Goal: Task Accomplishment & Management: Manage account settings

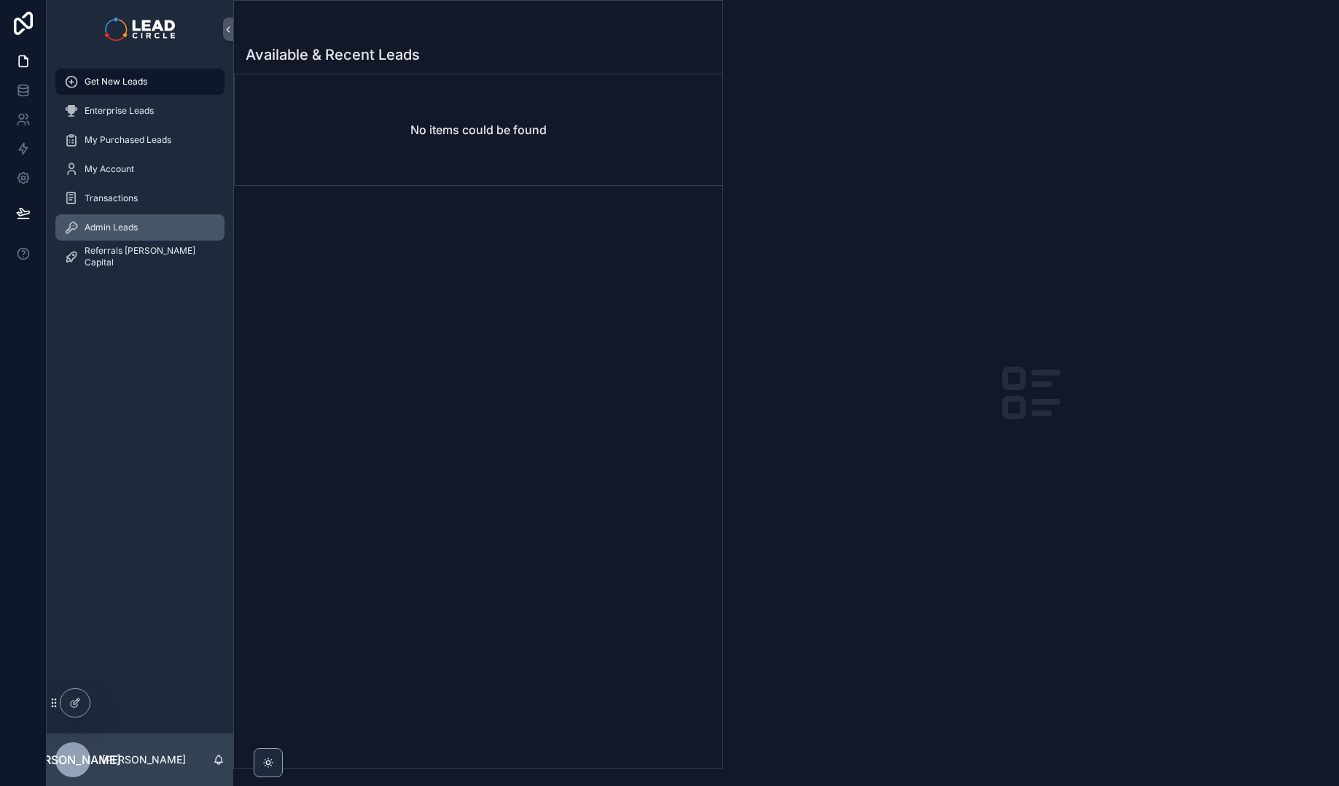
click at [118, 228] on span "Admin Leads" at bounding box center [111, 228] width 53 height 12
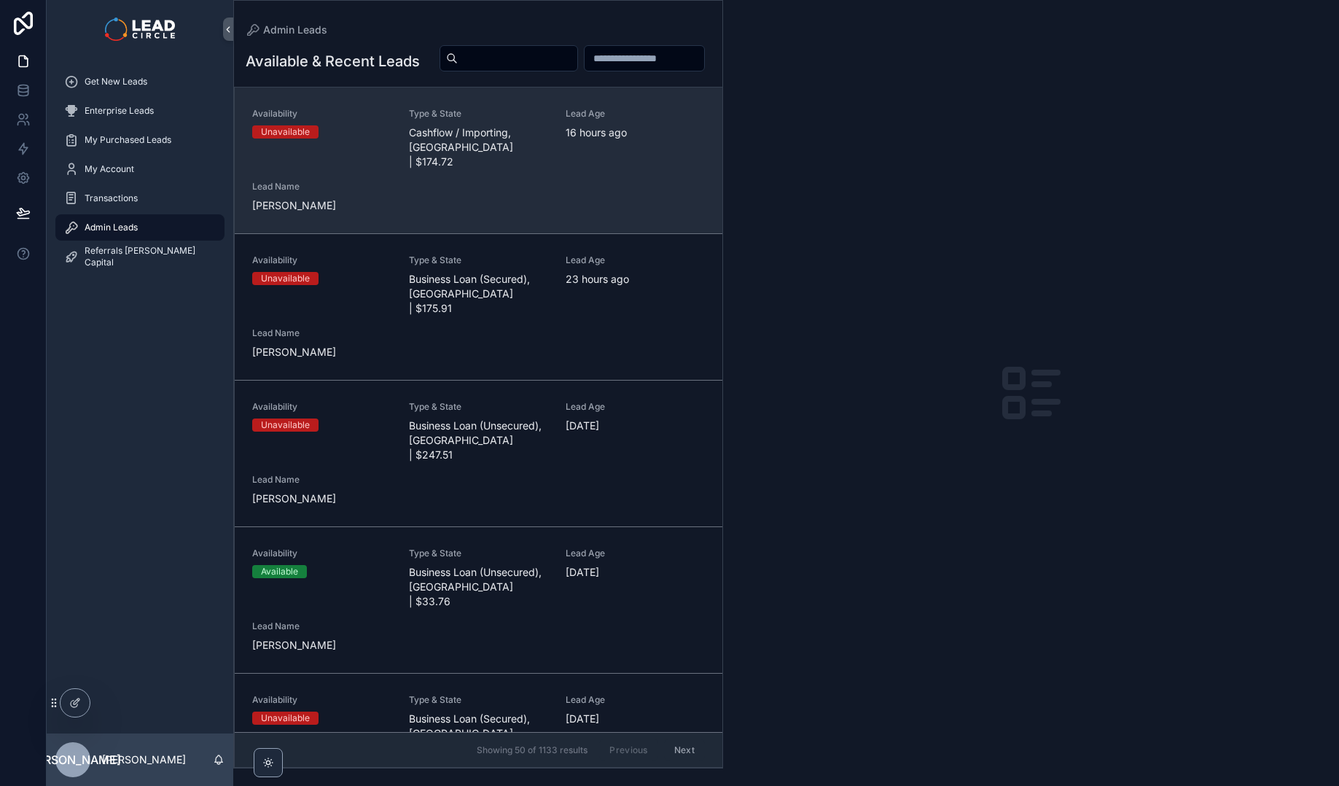
click at [520, 157] on span "Cashflow / Importing, [GEOGRAPHIC_DATA] | $174.72" at bounding box center [478, 147] width 139 height 44
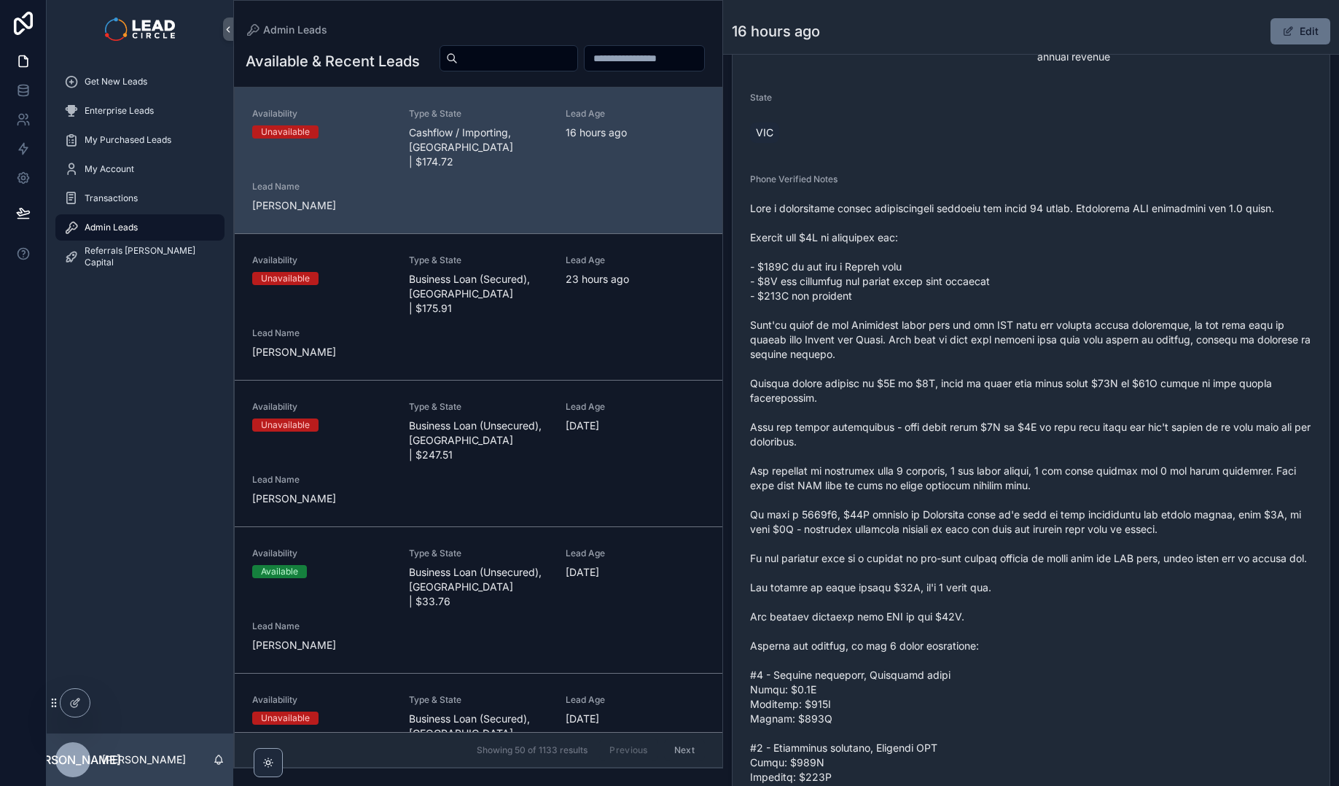
scroll to position [713, 0]
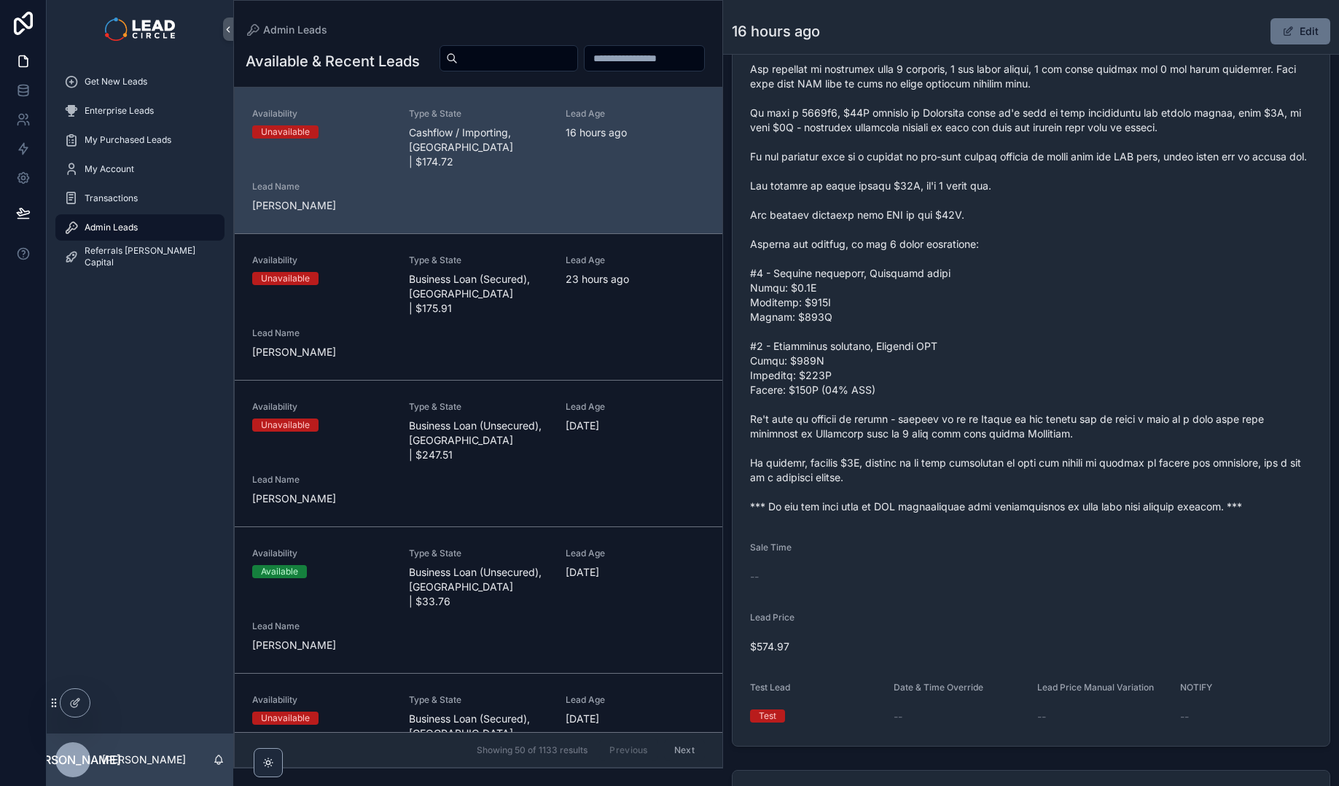
click at [889, 514] on span "scrollable content" at bounding box center [1031, 157] width 562 height 714
copy span "*** If you buy this lead an SMS introduction will automatically be sent with yo…"
click at [577, 50] on input "scrollable content" at bounding box center [518, 58] width 120 height 20
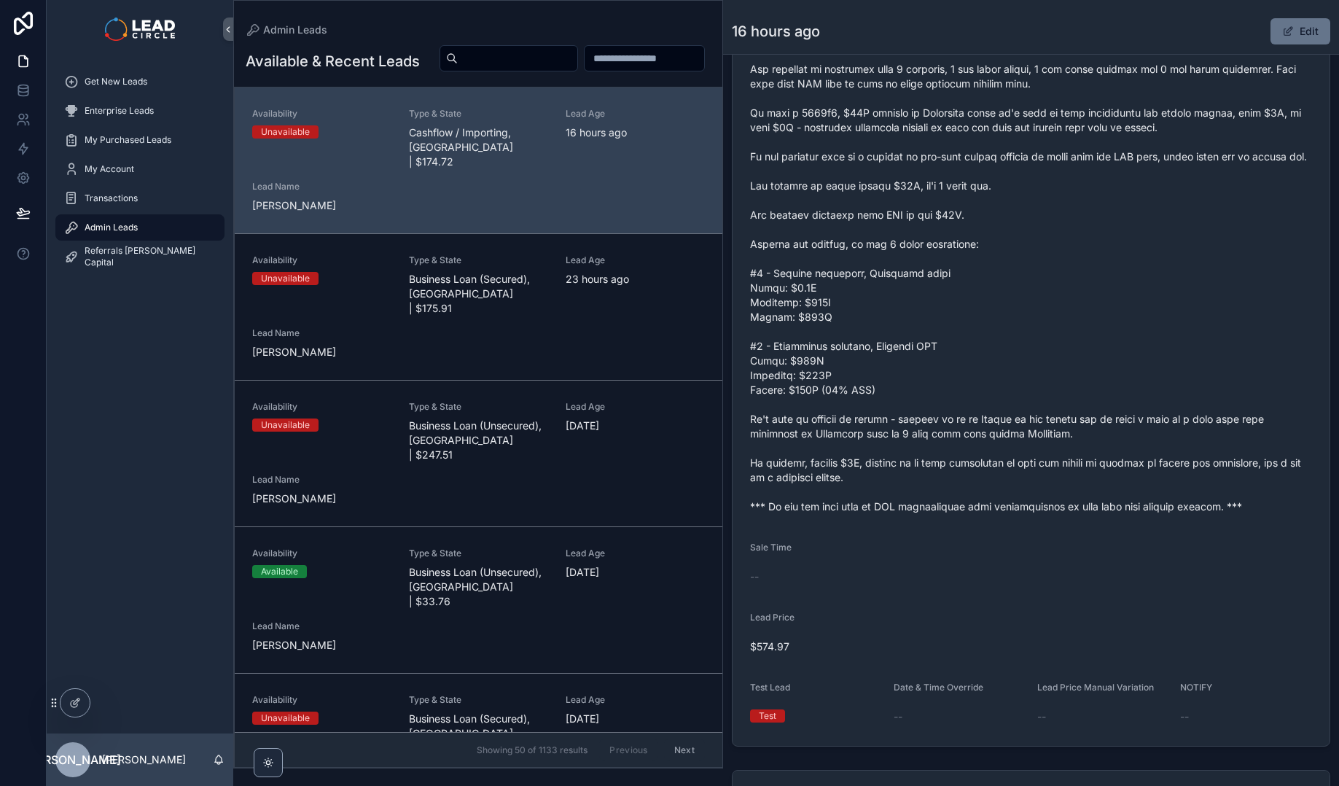
paste input "**********"
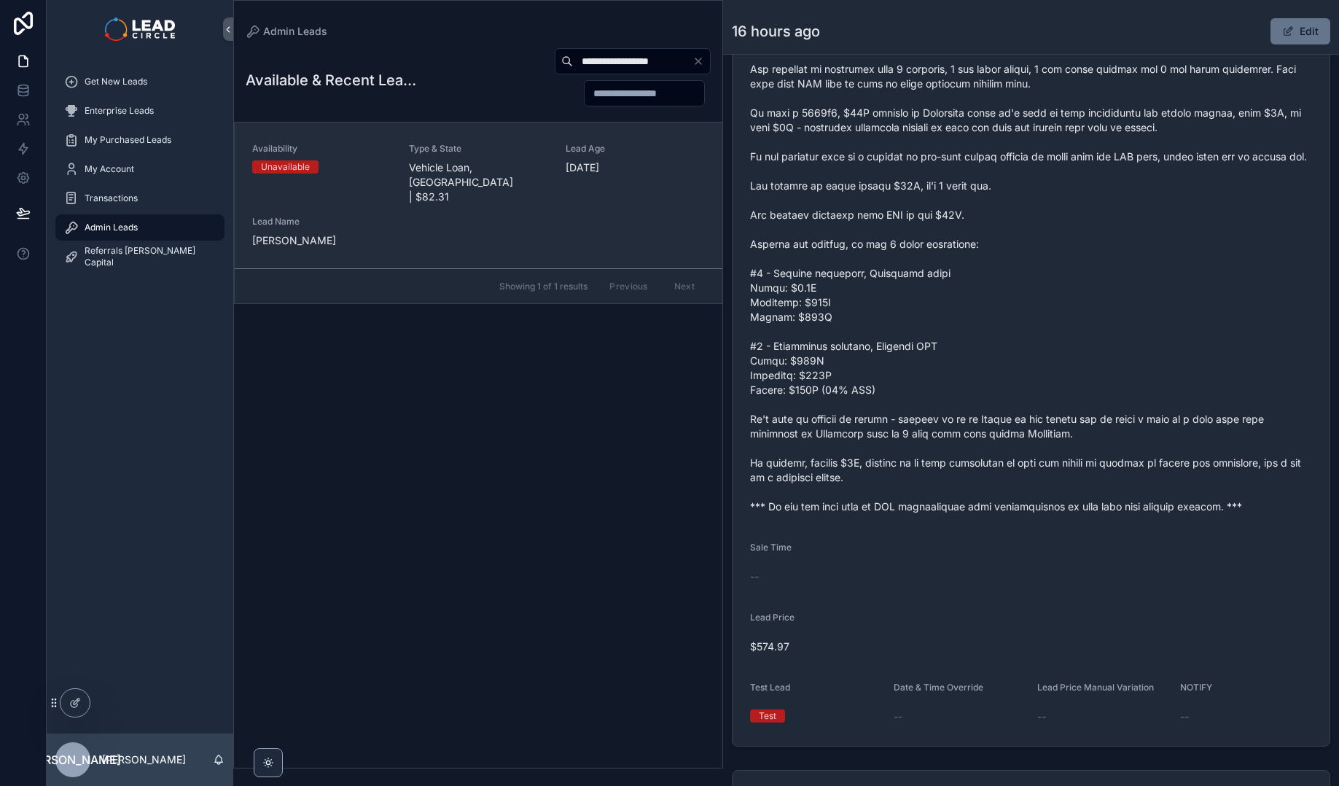
click at [514, 179] on div "Availability Unavailable Type & State Vehicle Loan, [GEOGRAPHIC_DATA] | $82.31 …" at bounding box center [478, 195] width 453 height 105
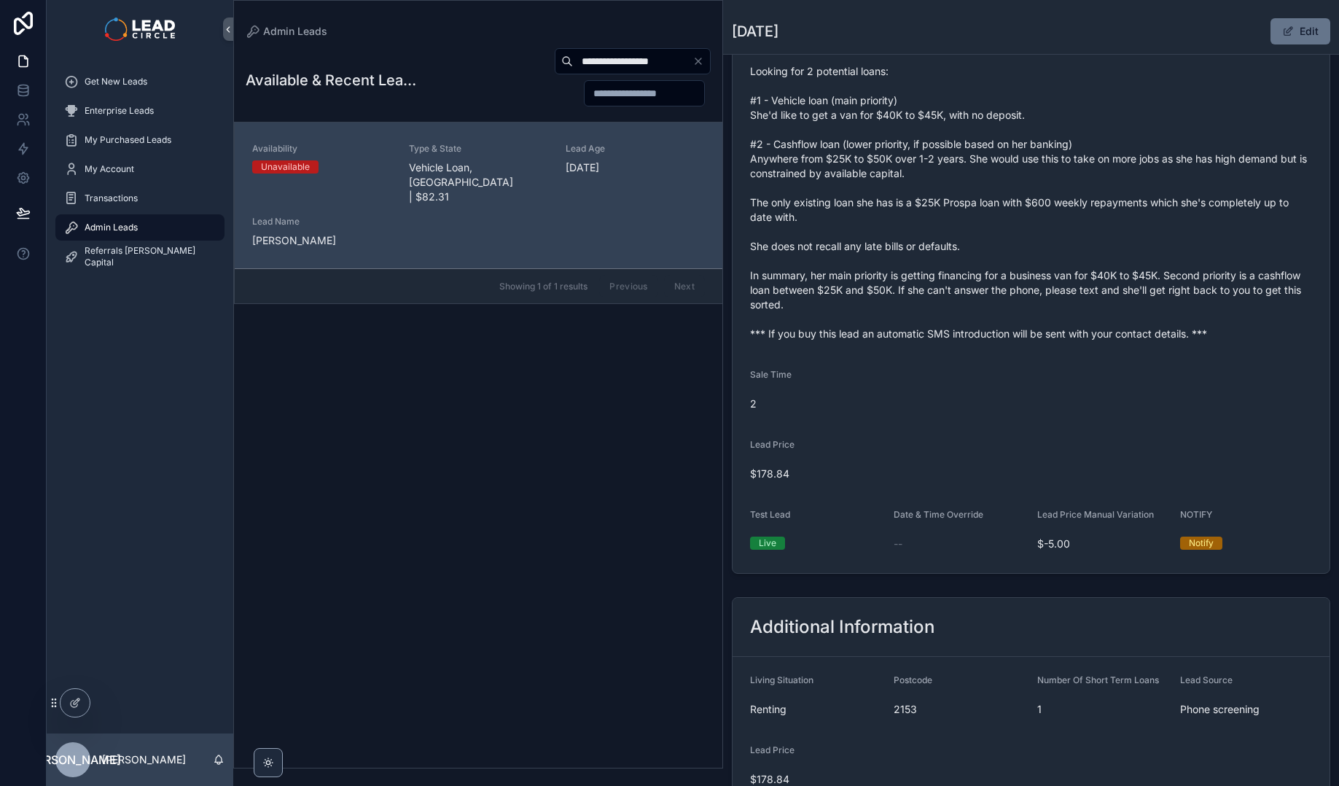
scroll to position [212, 0]
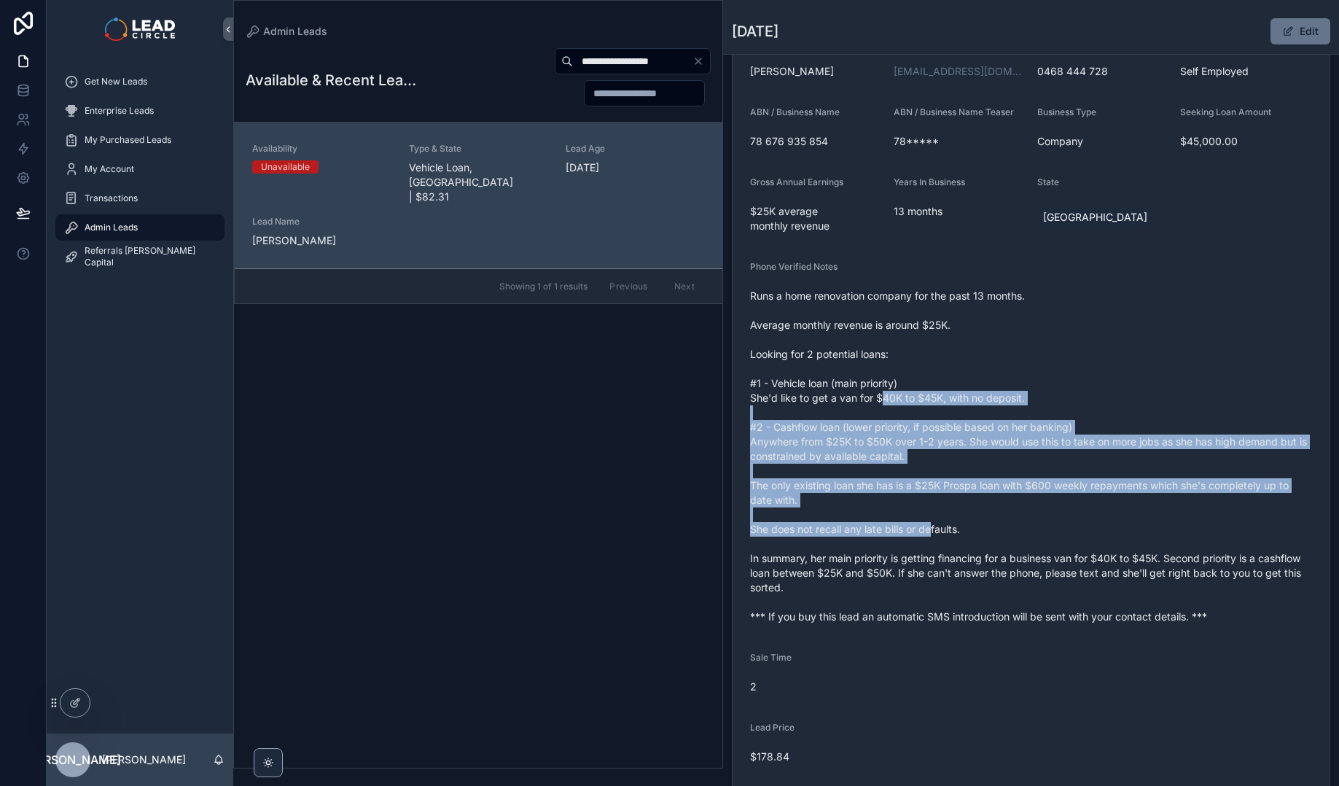
drag, startPoint x: 879, startPoint y: 399, endPoint x: 979, endPoint y: 599, distance: 223.6
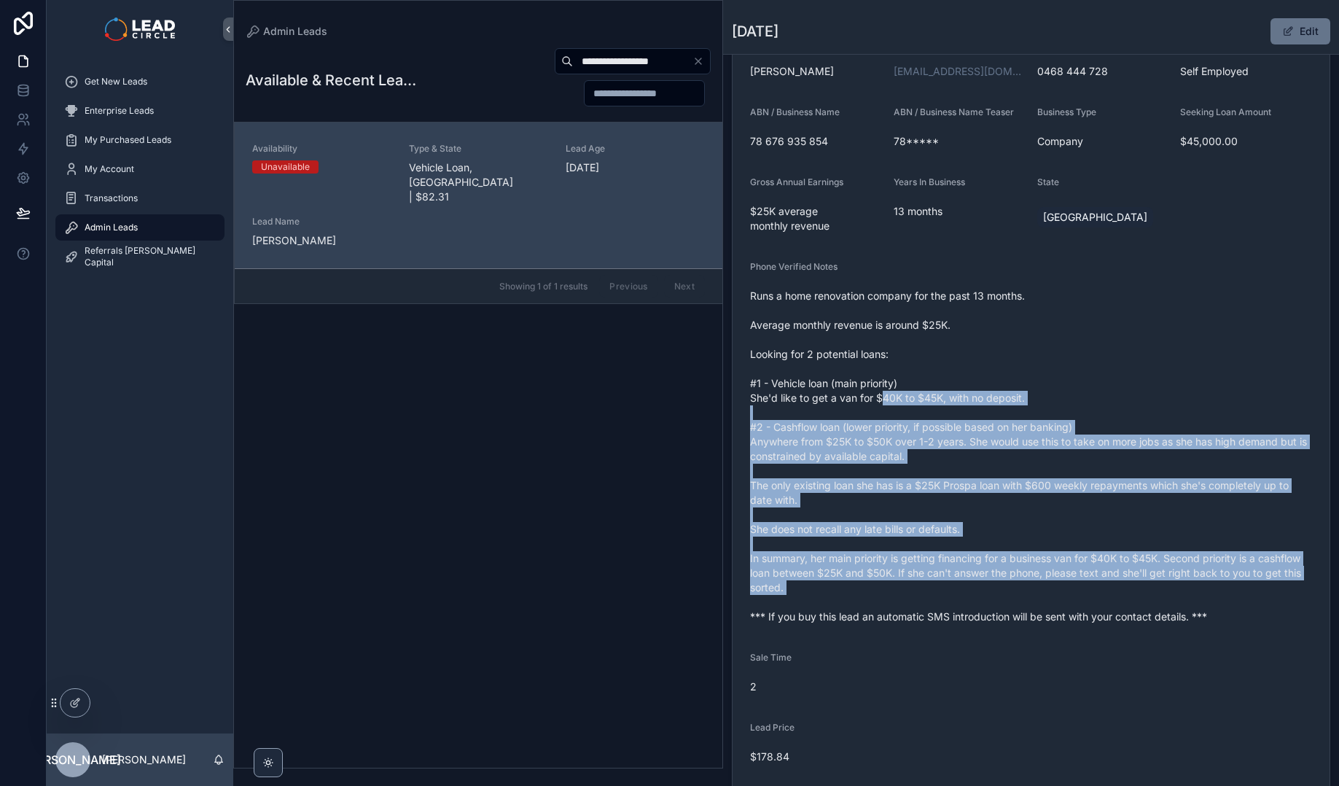
click at [979, 599] on span "Runs a home renovation company for the past 13 months. Average monthly revenue …" at bounding box center [1031, 456] width 562 height 335
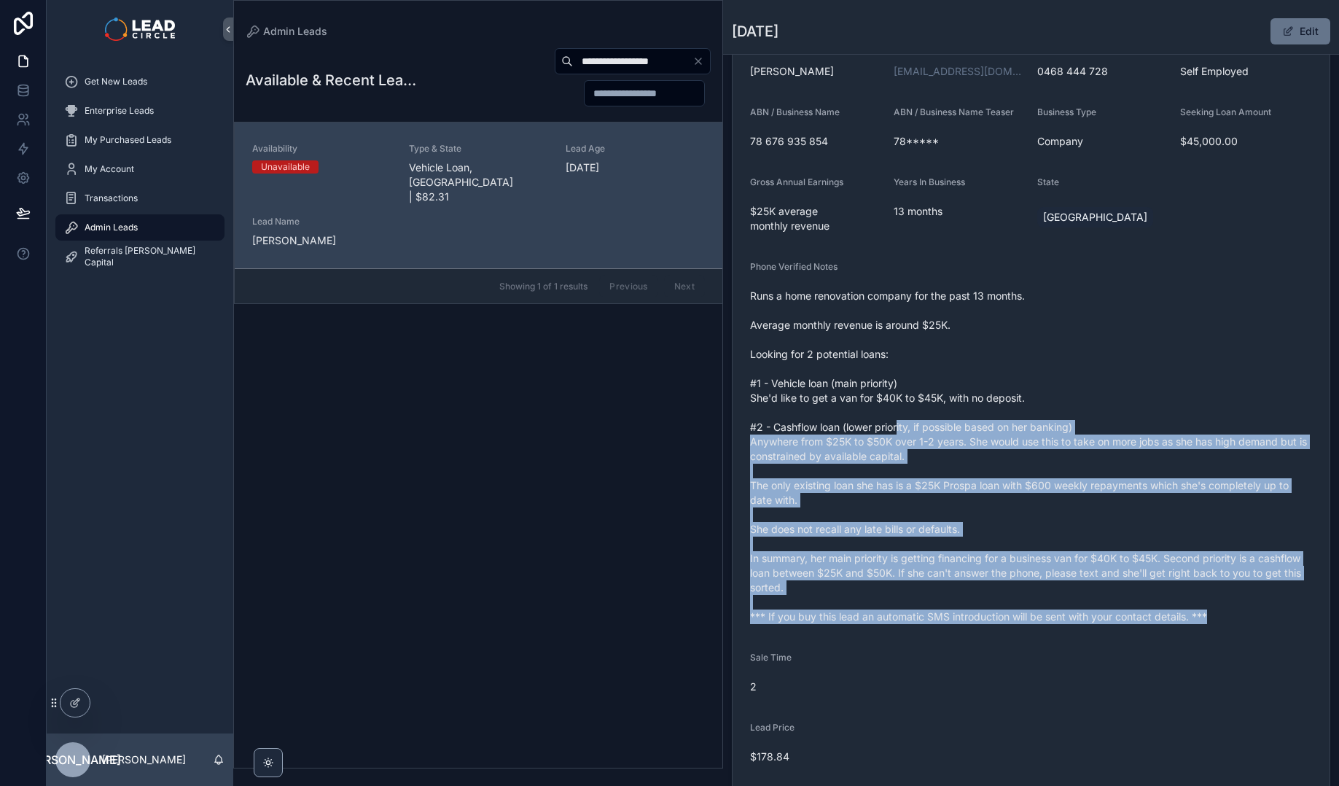
drag, startPoint x: 1041, startPoint y: 640, endPoint x: 899, endPoint y: 423, distance: 259.1
click at [899, 423] on form "Availability Unavailable Lead Name Kha***** Lead Email Buy to reveal Lead Phone…" at bounding box center [1030, 402] width 597 height 907
click at [899, 423] on span "Runs a home renovation company for the past 13 months. Average monthly revenue …" at bounding box center [1031, 456] width 562 height 335
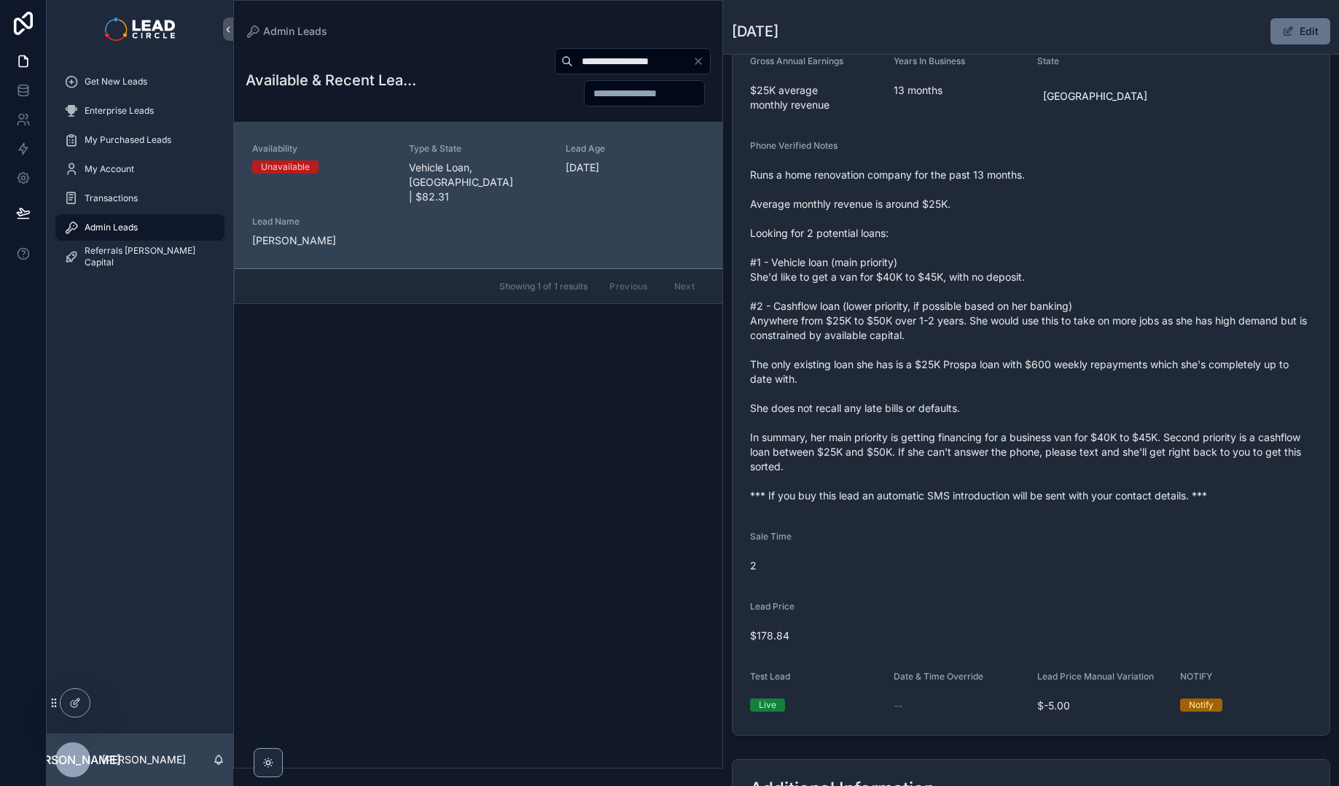
scroll to position [346, 0]
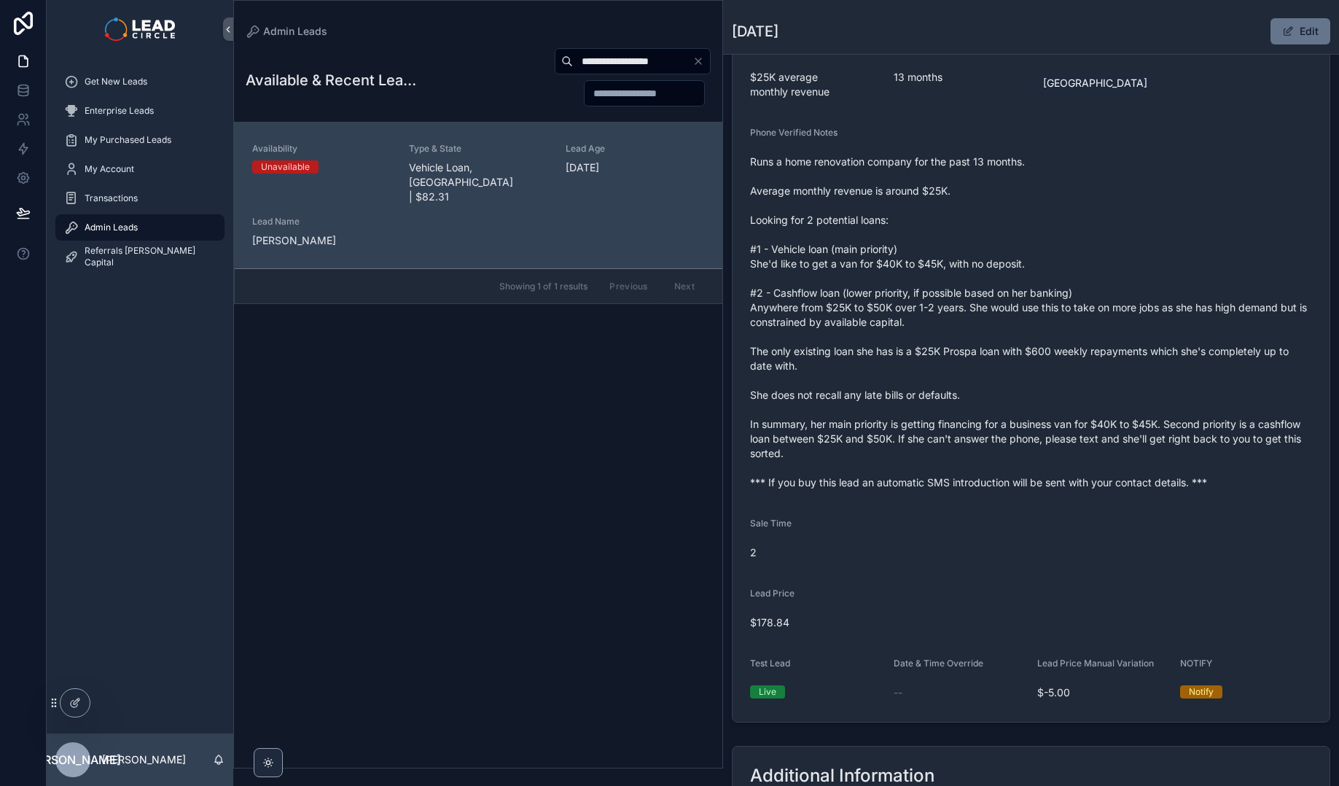
click at [627, 69] on input "**********" at bounding box center [633, 61] width 120 height 20
paste input "scrollable content"
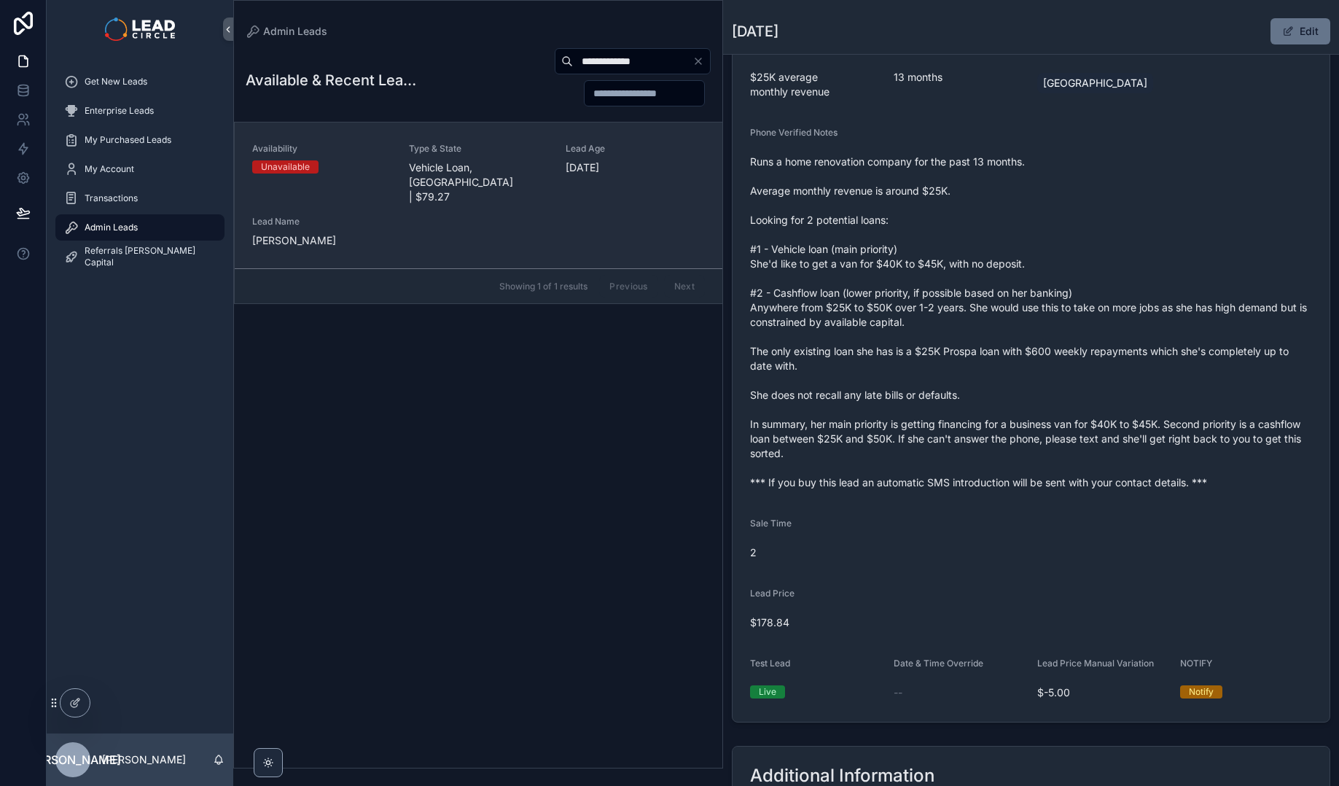
type input "**********"
click at [603, 141] on link "Availability Unavailable Type & State Vehicle Loan, [GEOGRAPHIC_DATA] | $79.27 …" at bounding box center [479, 195] width 488 height 146
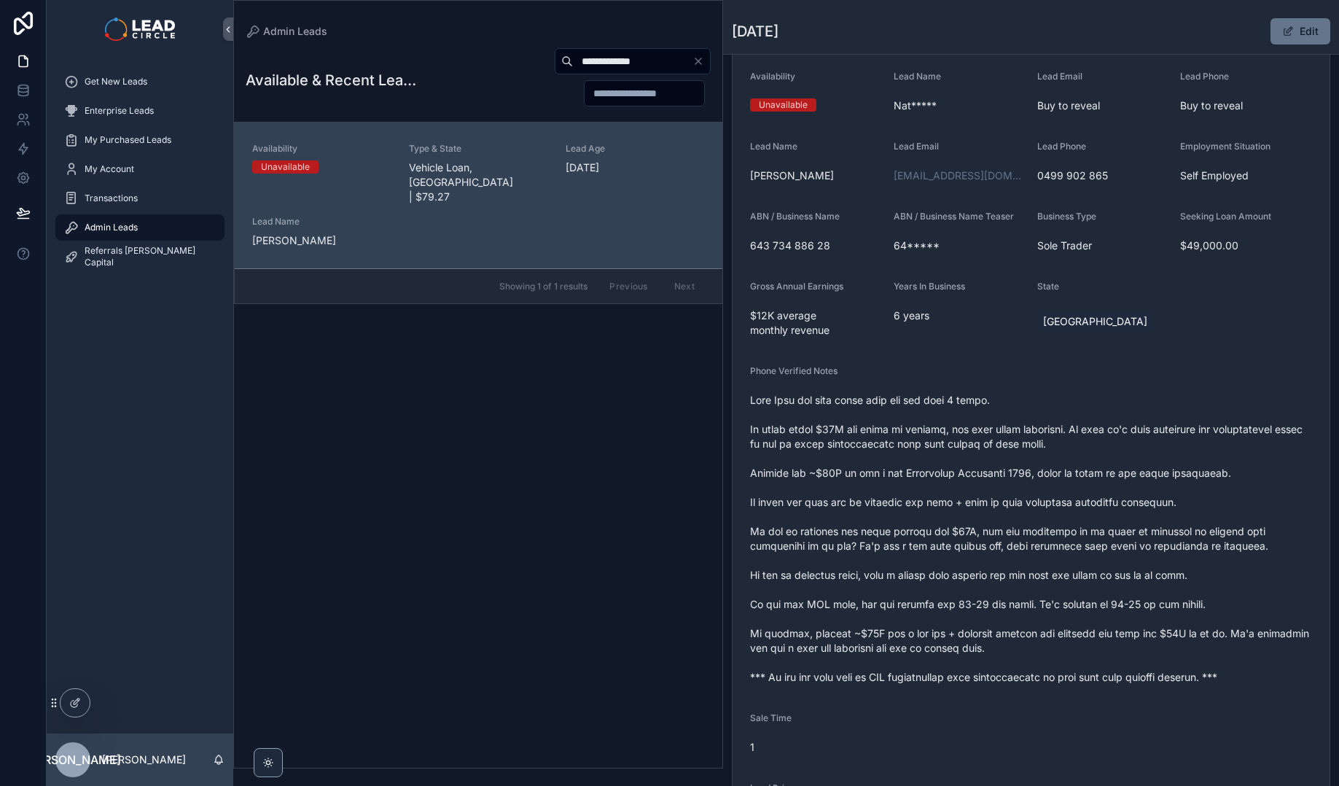
scroll to position [222, 0]
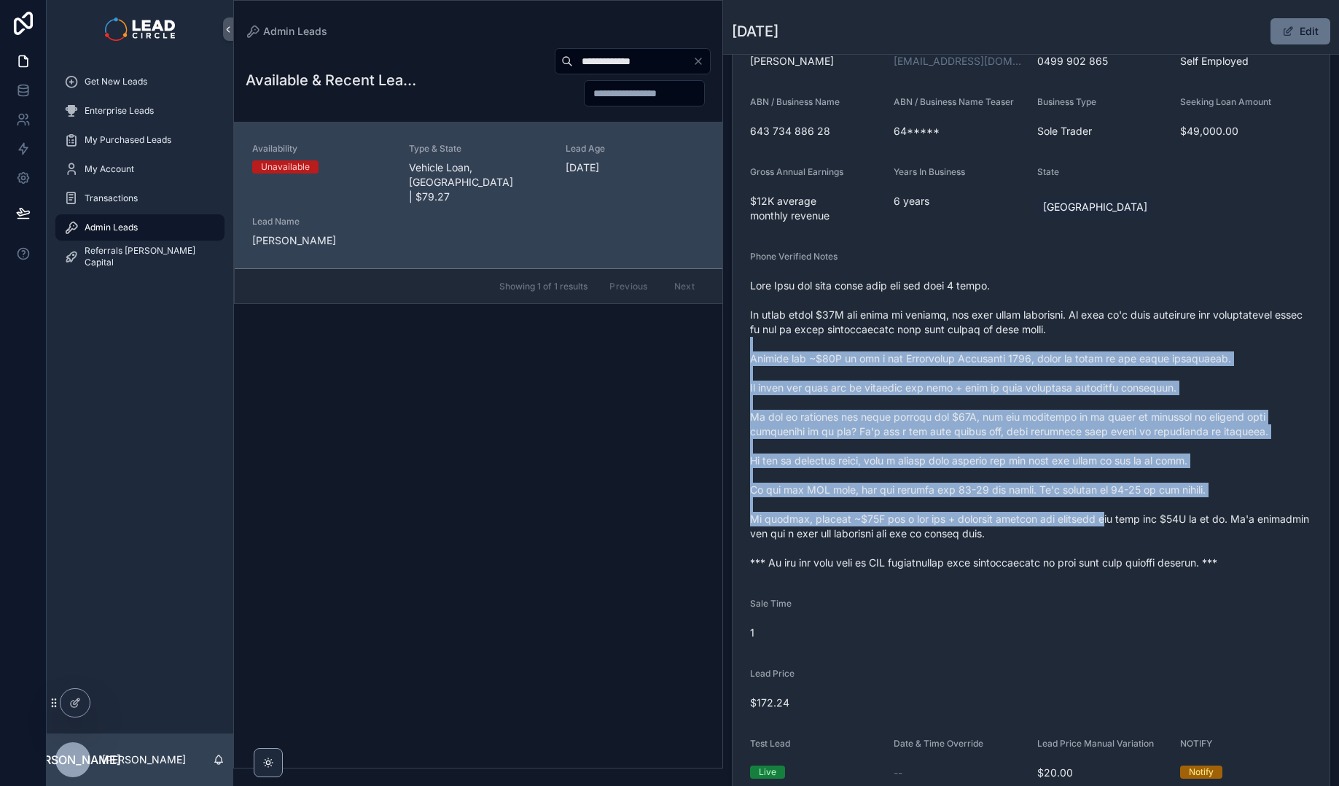
drag, startPoint x: 987, startPoint y: 347, endPoint x: 1187, endPoint y: 593, distance: 317.1
click at [1183, 591] on form "Availability Unavailable Lead Name Nat***** Lead Email Buy to reveal Lead Phone…" at bounding box center [1030, 370] width 597 height 863
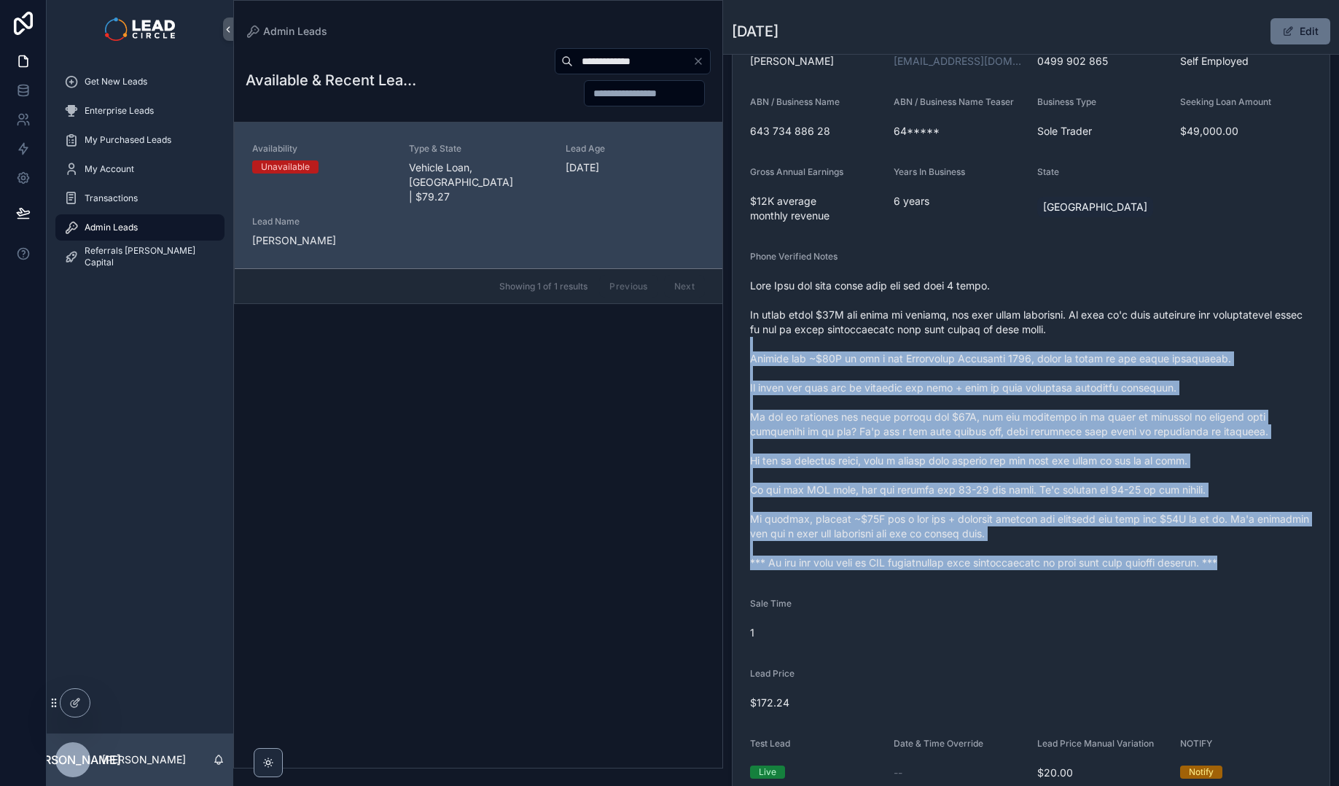
click at [1187, 592] on form "Availability Unavailable Lead Name Nat***** Lead Email Buy to reveal Lead Phone…" at bounding box center [1030, 370] width 597 height 863
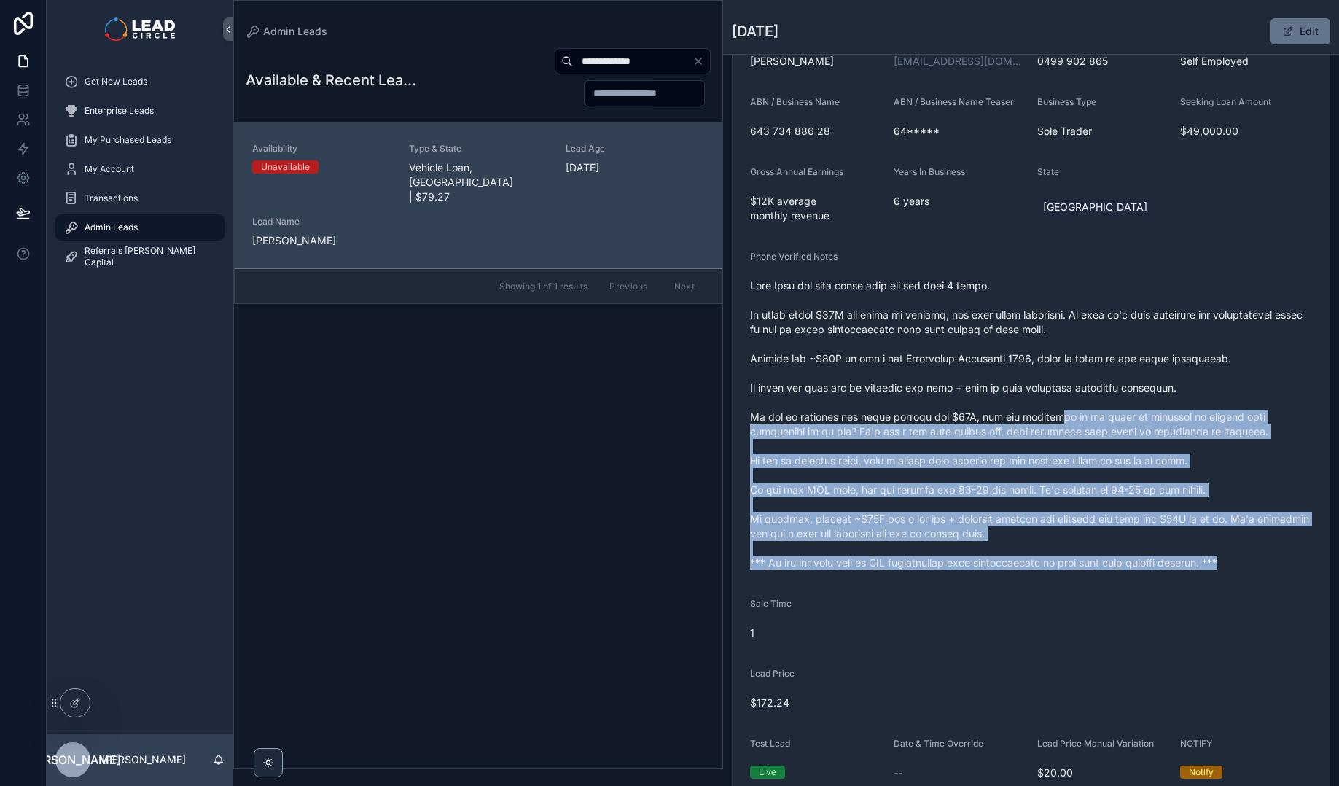
drag, startPoint x: 1173, startPoint y: 568, endPoint x: 1039, endPoint y: 379, distance: 232.1
click at [1040, 383] on form "Availability Unavailable Lead Name Nat***** Lead Email Buy to reveal Lead Phone…" at bounding box center [1030, 370] width 597 height 863
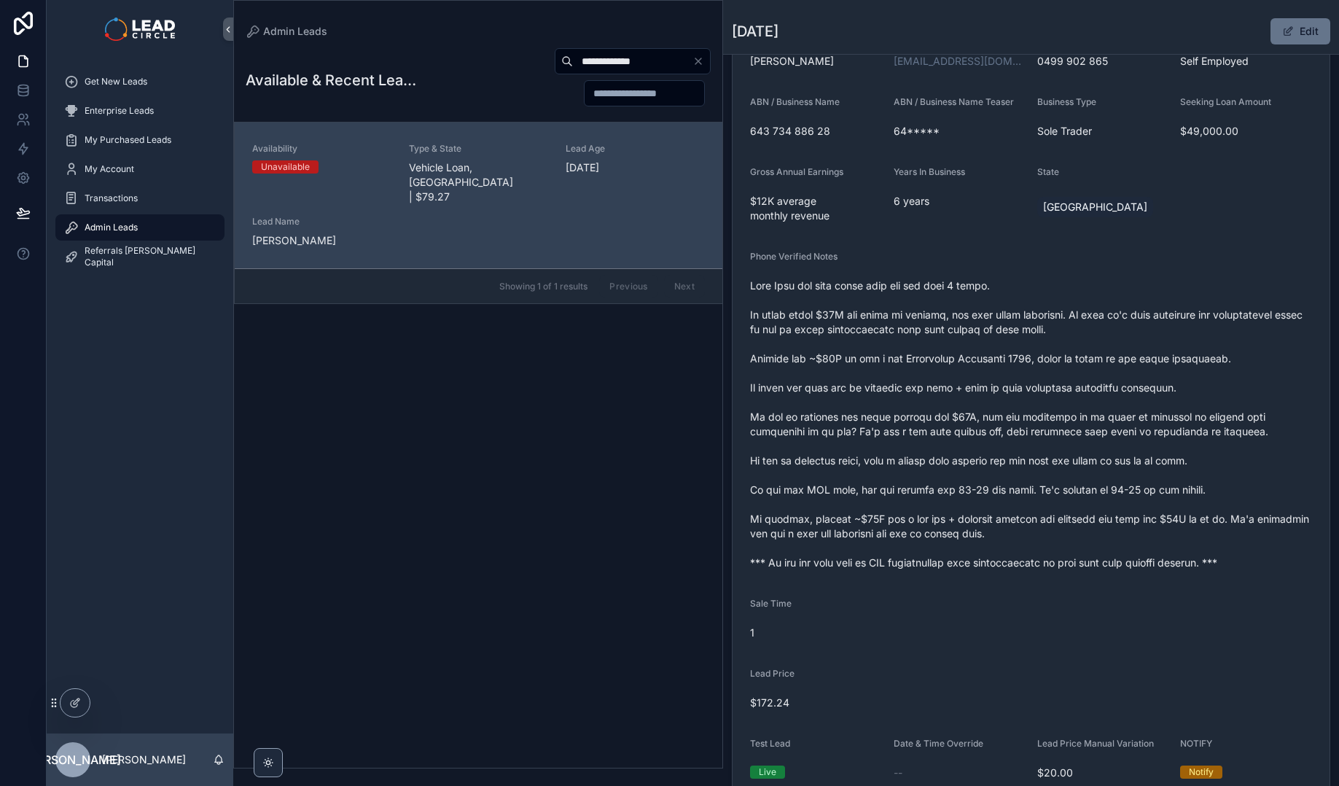
click at [1039, 379] on span "scrollable content" at bounding box center [1031, 423] width 562 height 291
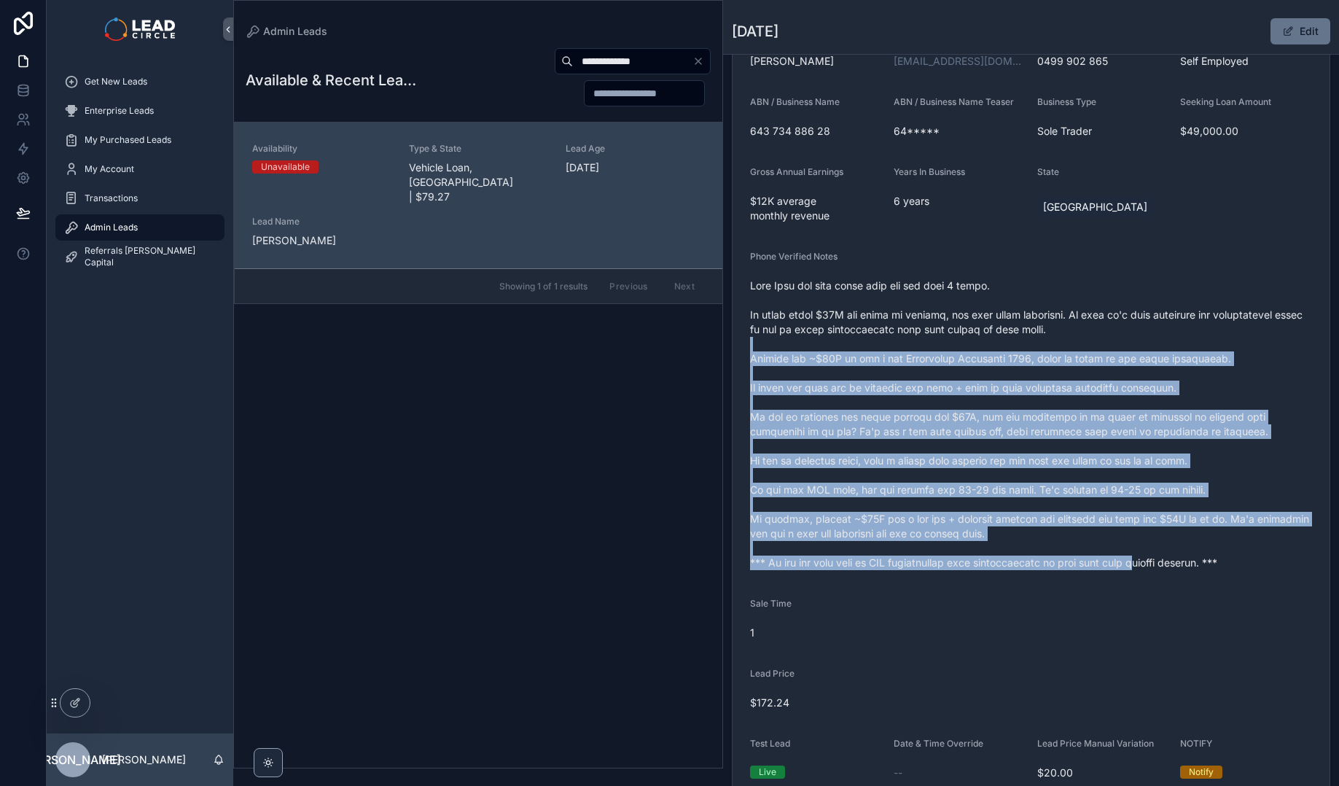
drag, startPoint x: 1027, startPoint y: 351, endPoint x: 1153, endPoint y: 581, distance: 262.5
click at [1153, 581] on form "Availability Unavailable Lead Name Nat***** Lead Email Buy to reveal Lead Phone…" at bounding box center [1030, 370] width 597 height 863
click at [1153, 579] on form "Availability Unavailable Lead Name Nat***** Lead Email Buy to reveal Lead Phone…" at bounding box center [1030, 370] width 597 height 863
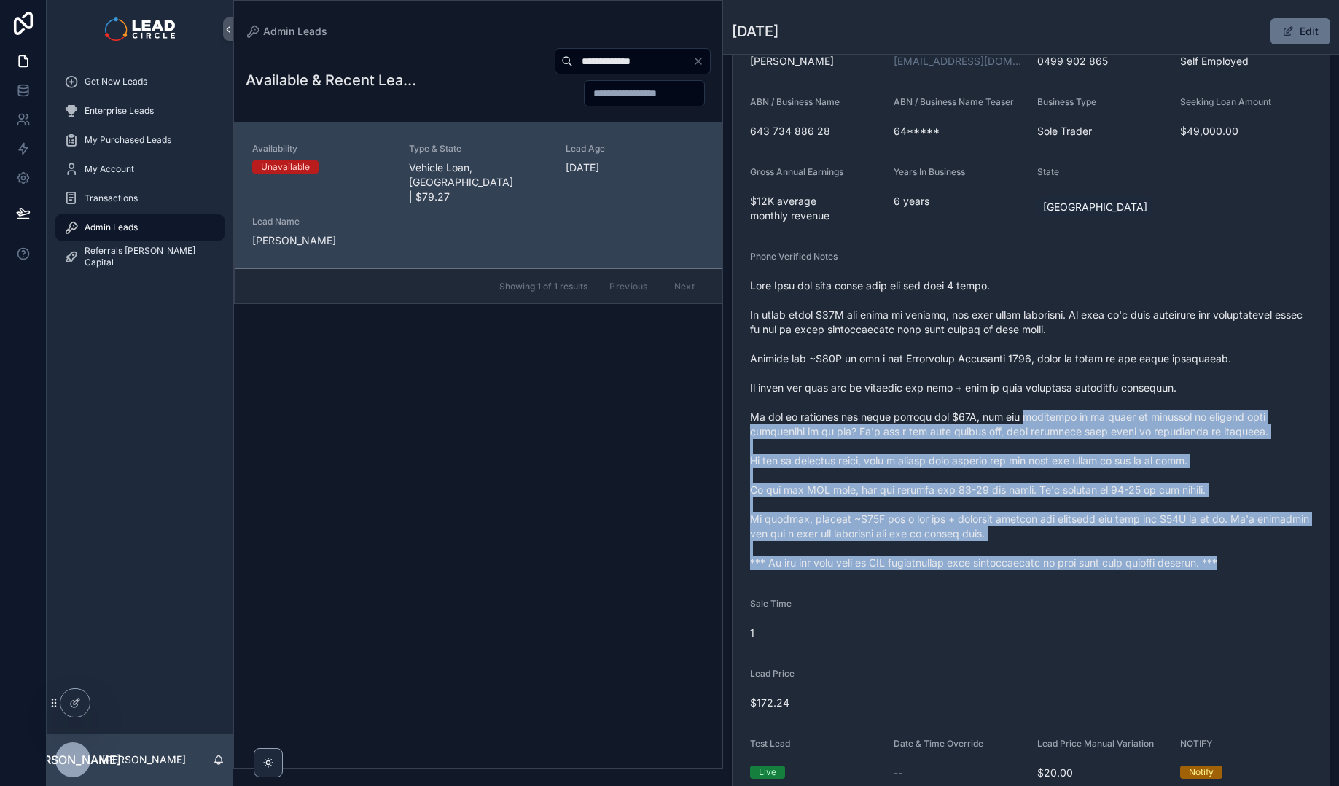
drag, startPoint x: 1103, startPoint y: 484, endPoint x: 1033, endPoint y: 386, distance: 120.1
click at [1035, 391] on form "Availability Unavailable Lead Name Nat***** Lead Email Buy to reveal Lead Phone…" at bounding box center [1030, 370] width 597 height 863
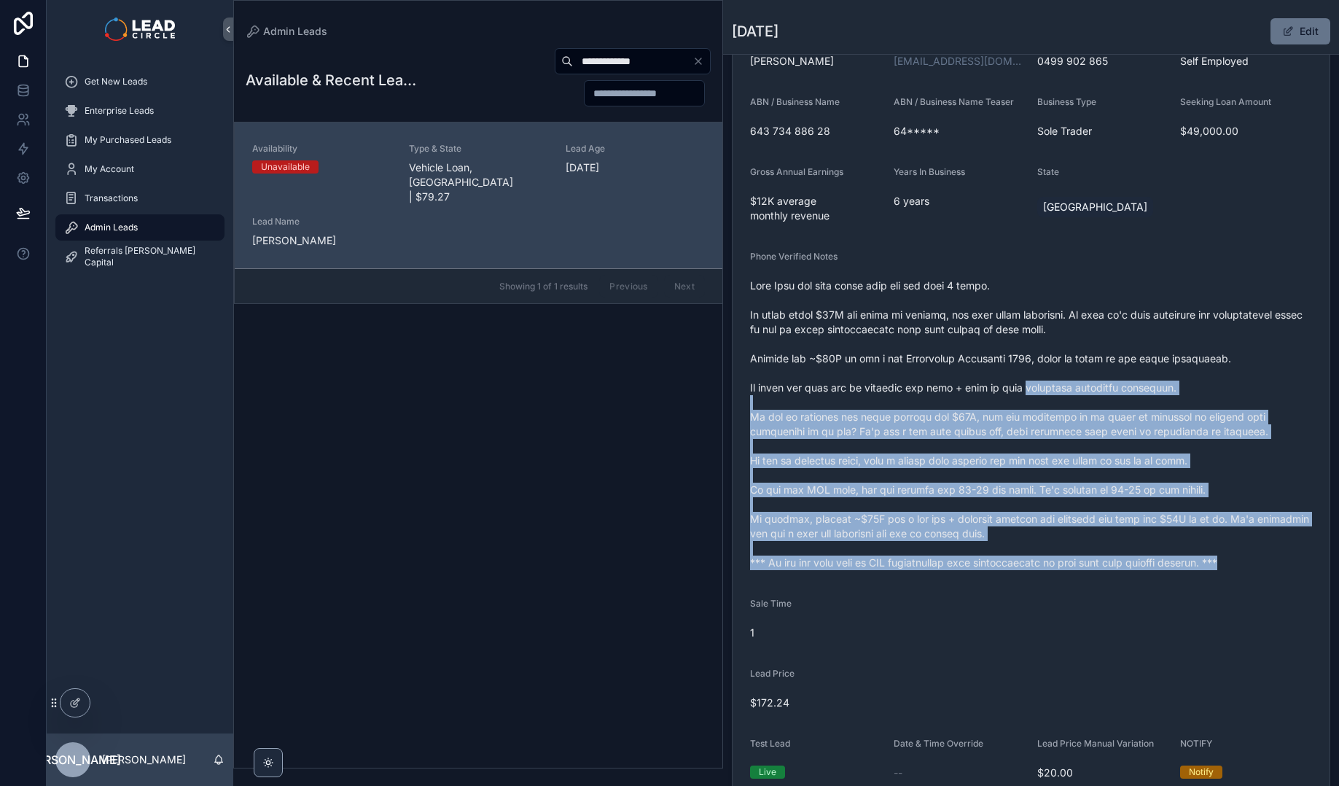
click at [1033, 386] on span "scrollable content" at bounding box center [1031, 423] width 562 height 291
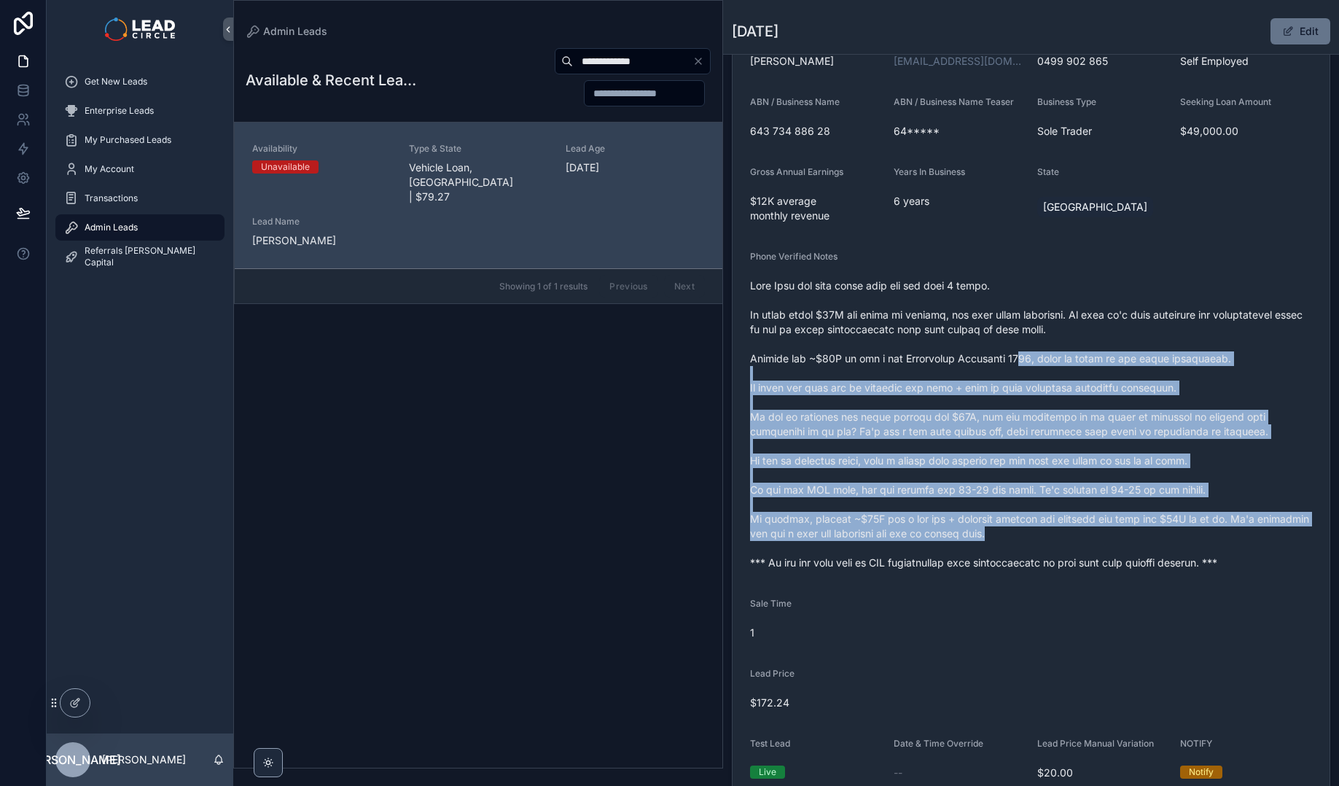
drag, startPoint x: 1024, startPoint y: 359, endPoint x: 1102, endPoint y: 533, distance: 190.8
click at [1102, 533] on span "scrollable content" at bounding box center [1031, 423] width 562 height 291
drag, startPoint x: 1102, startPoint y: 533, endPoint x: 1152, endPoint y: 570, distance: 62.1
click at [1104, 536] on span "scrollable content" at bounding box center [1031, 423] width 562 height 291
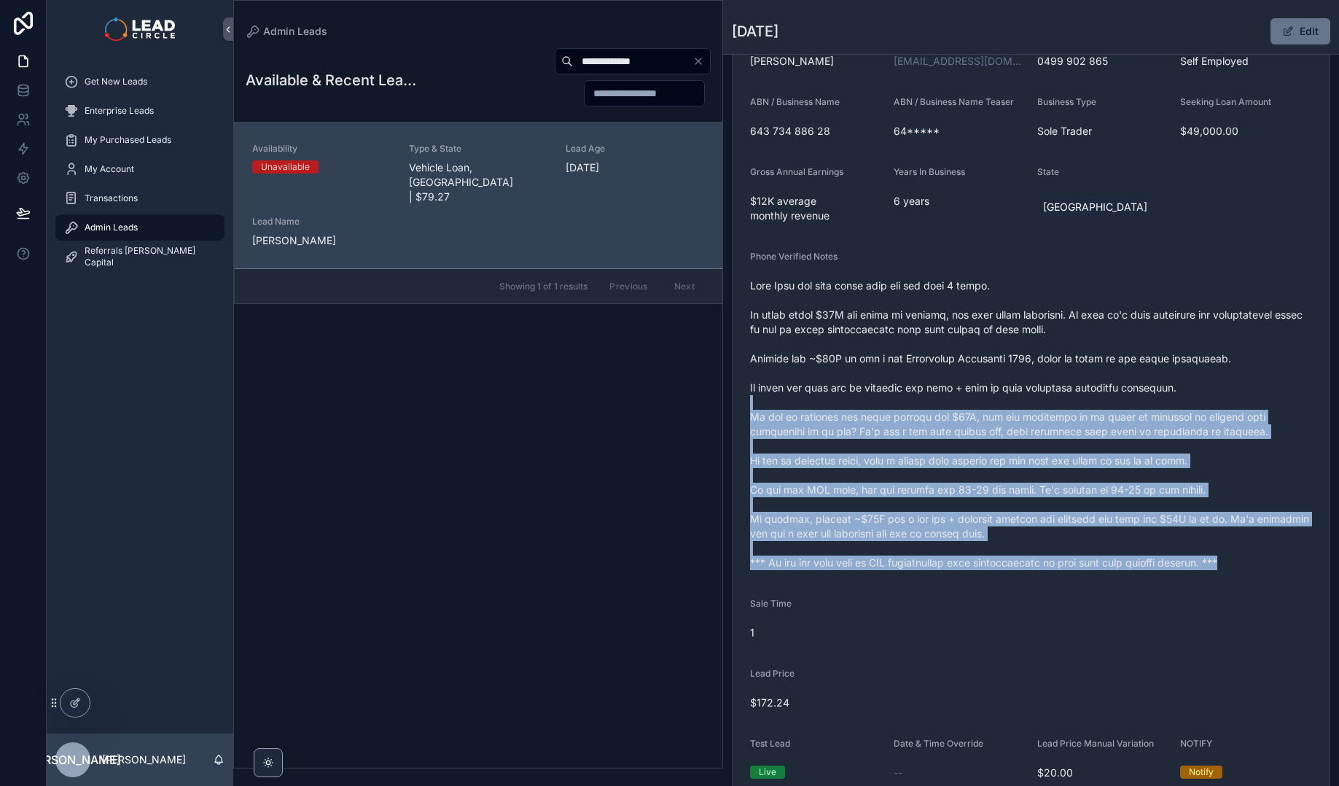
drag, startPoint x: 1152, startPoint y: 570, endPoint x: 991, endPoint y: 367, distance: 259.4
click at [993, 373] on div "scrollable content" at bounding box center [1031, 424] width 562 height 300
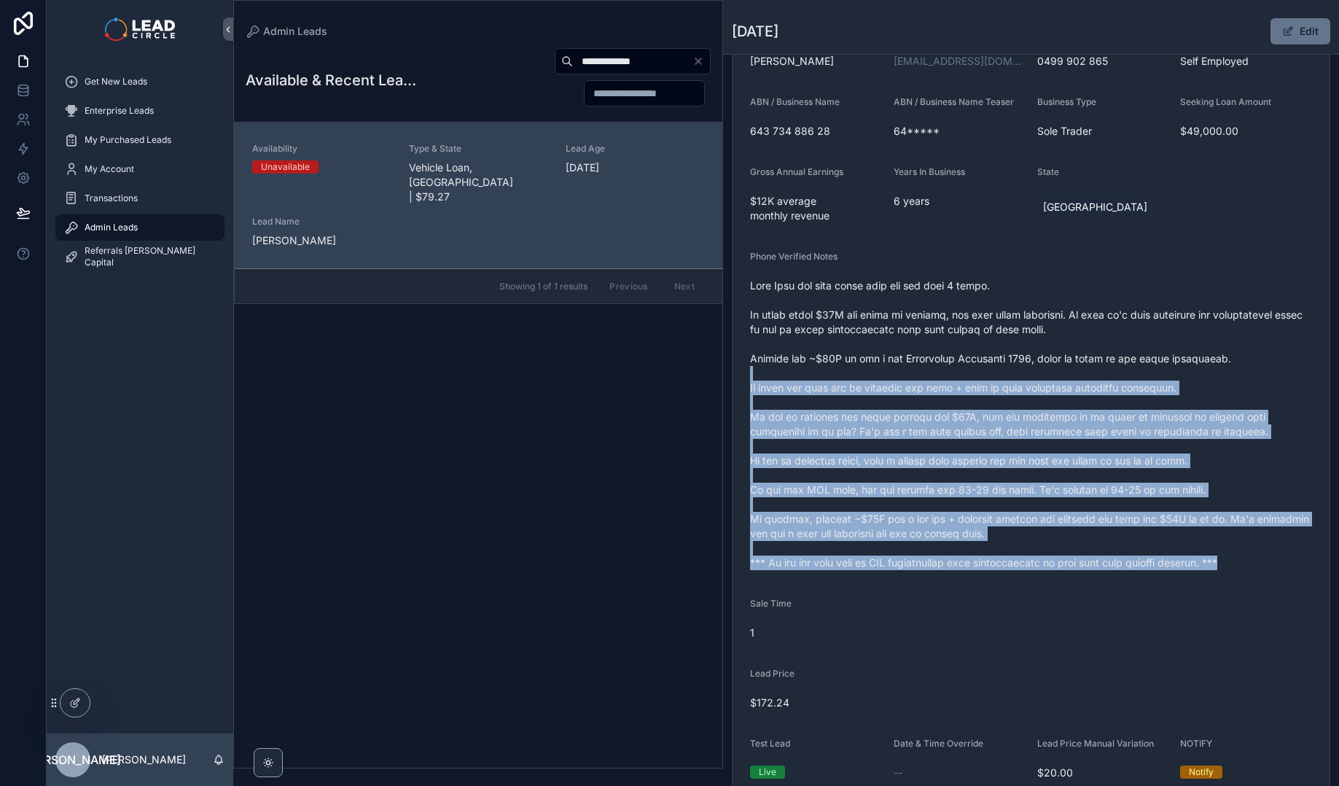
click at [991, 366] on span "scrollable content" at bounding box center [1031, 423] width 562 height 291
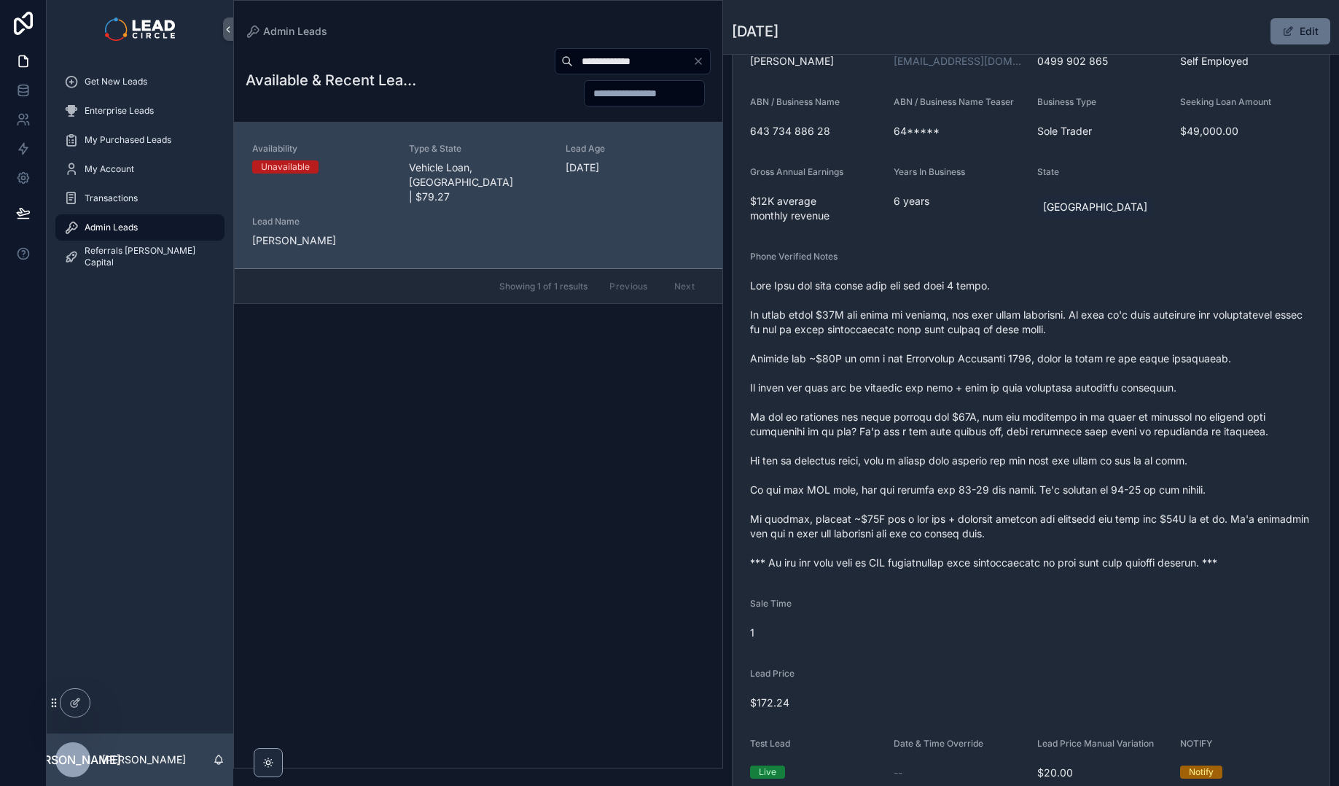
click at [702, 59] on icon "Clear" at bounding box center [698, 61] width 12 height 12
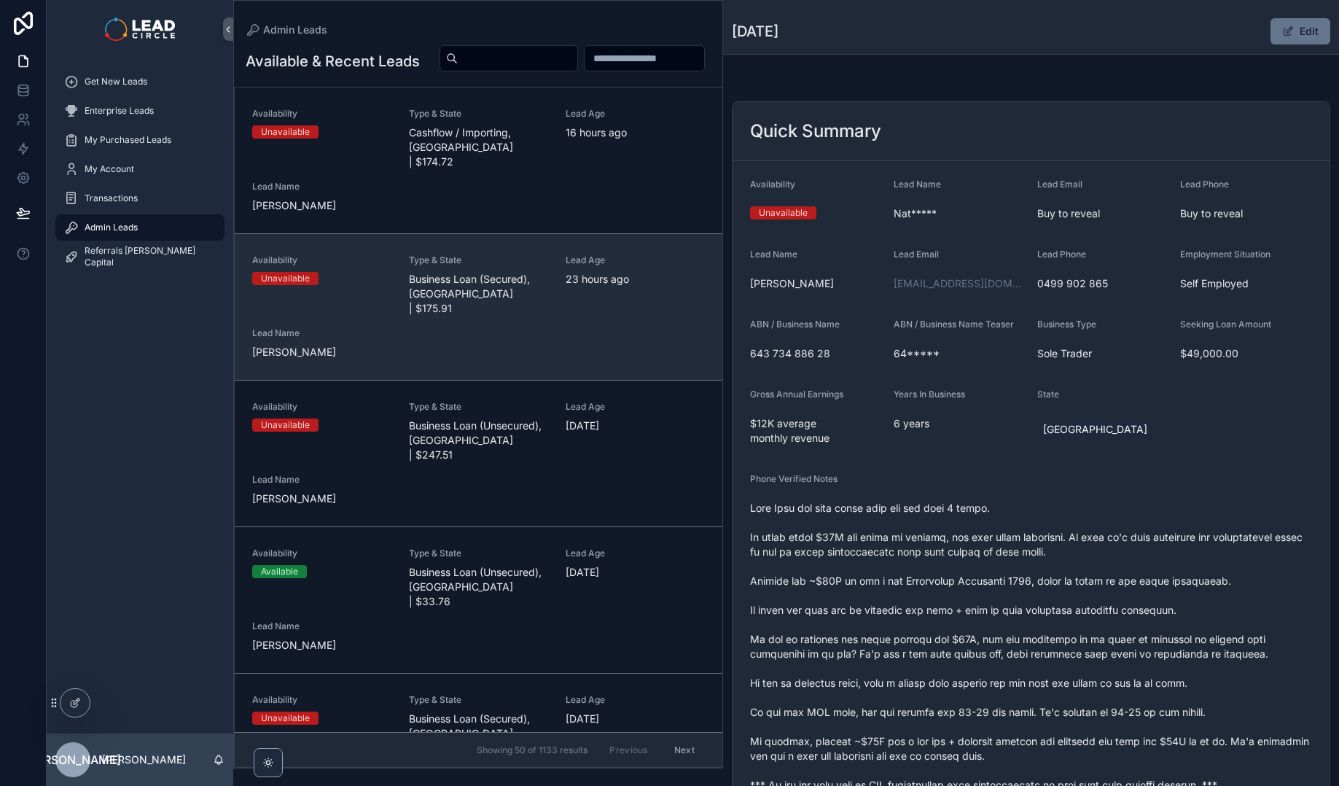
click at [602, 328] on div "Availability Unavailable Type & State Business Loan (Secured), [GEOGRAPHIC_DATA…" at bounding box center [478, 306] width 453 height 105
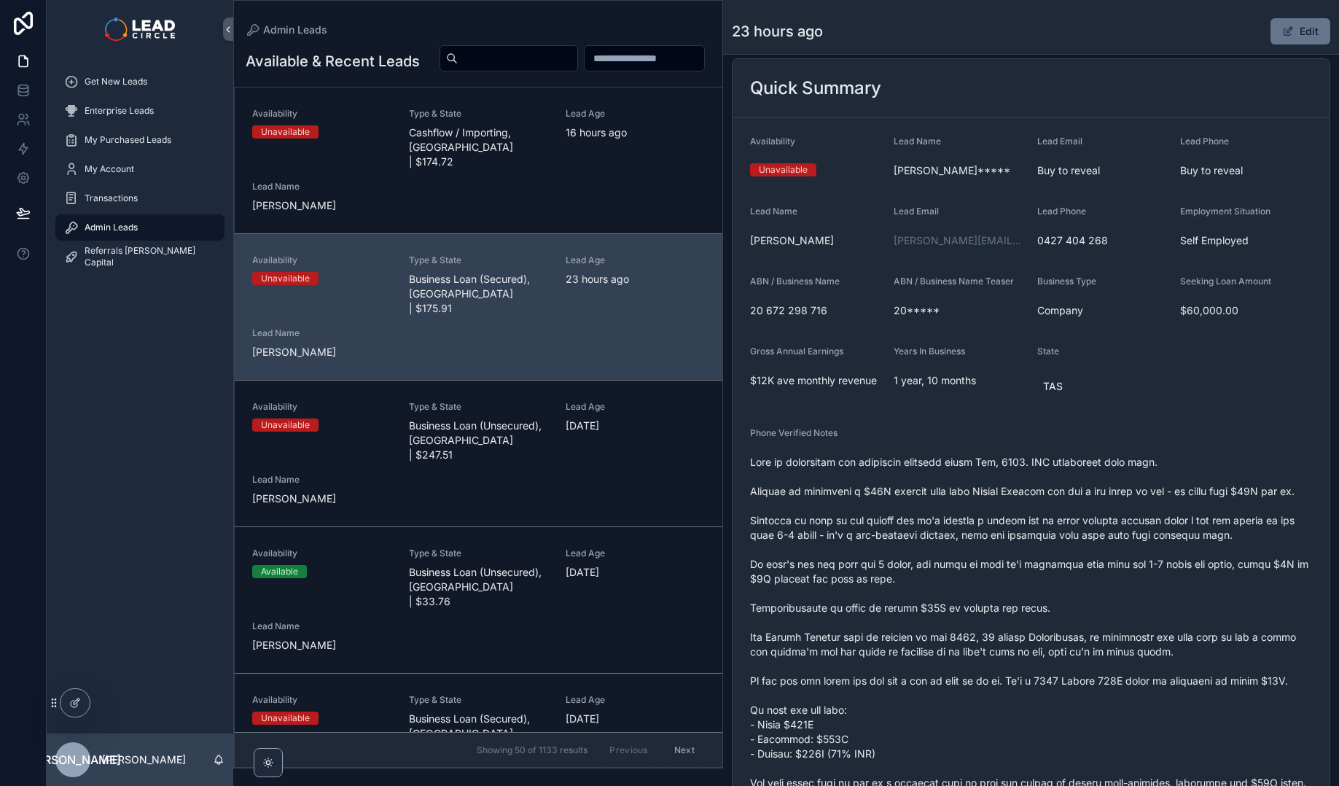
scroll to position [55, 0]
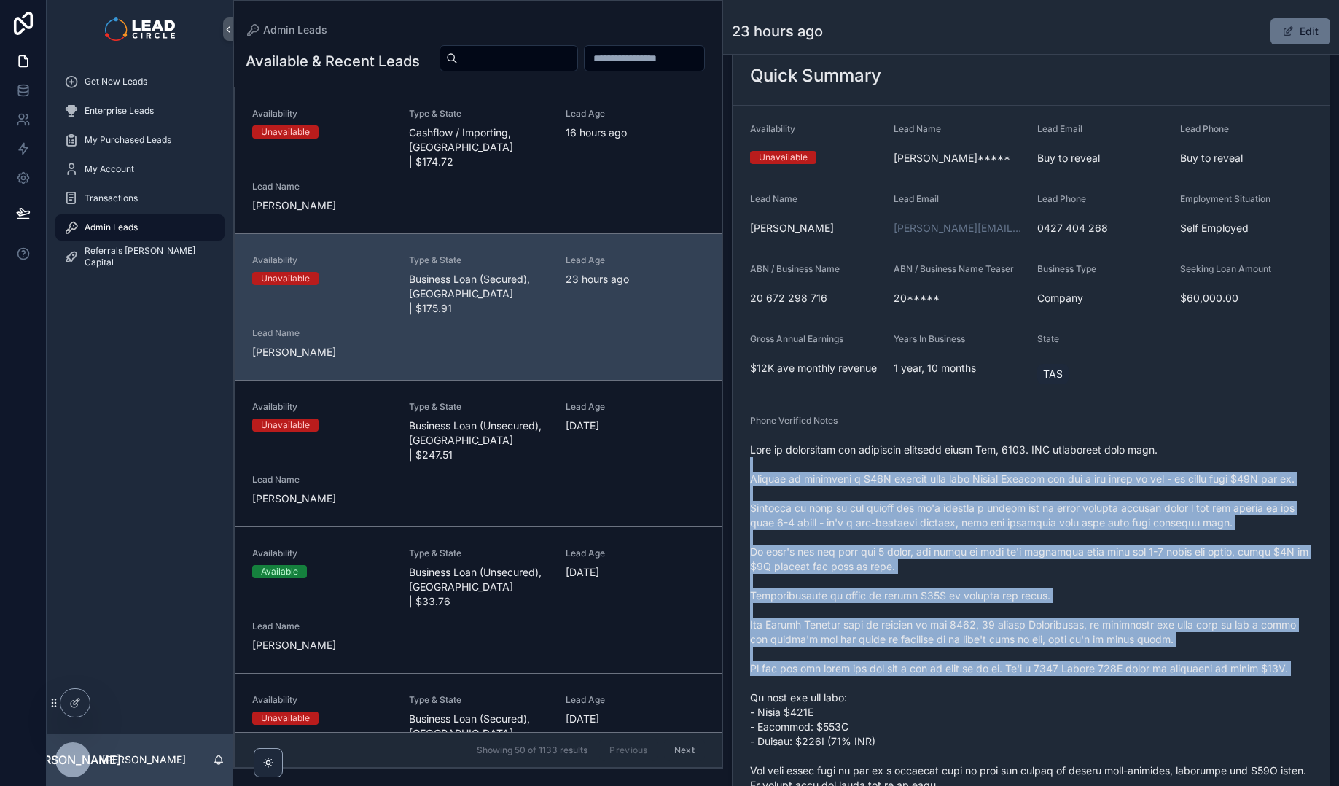
drag, startPoint x: 928, startPoint y: 463, endPoint x: 1108, endPoint y: 698, distance: 295.9
click at [1108, 698] on span "scrollable content" at bounding box center [1031, 653] width 562 height 423
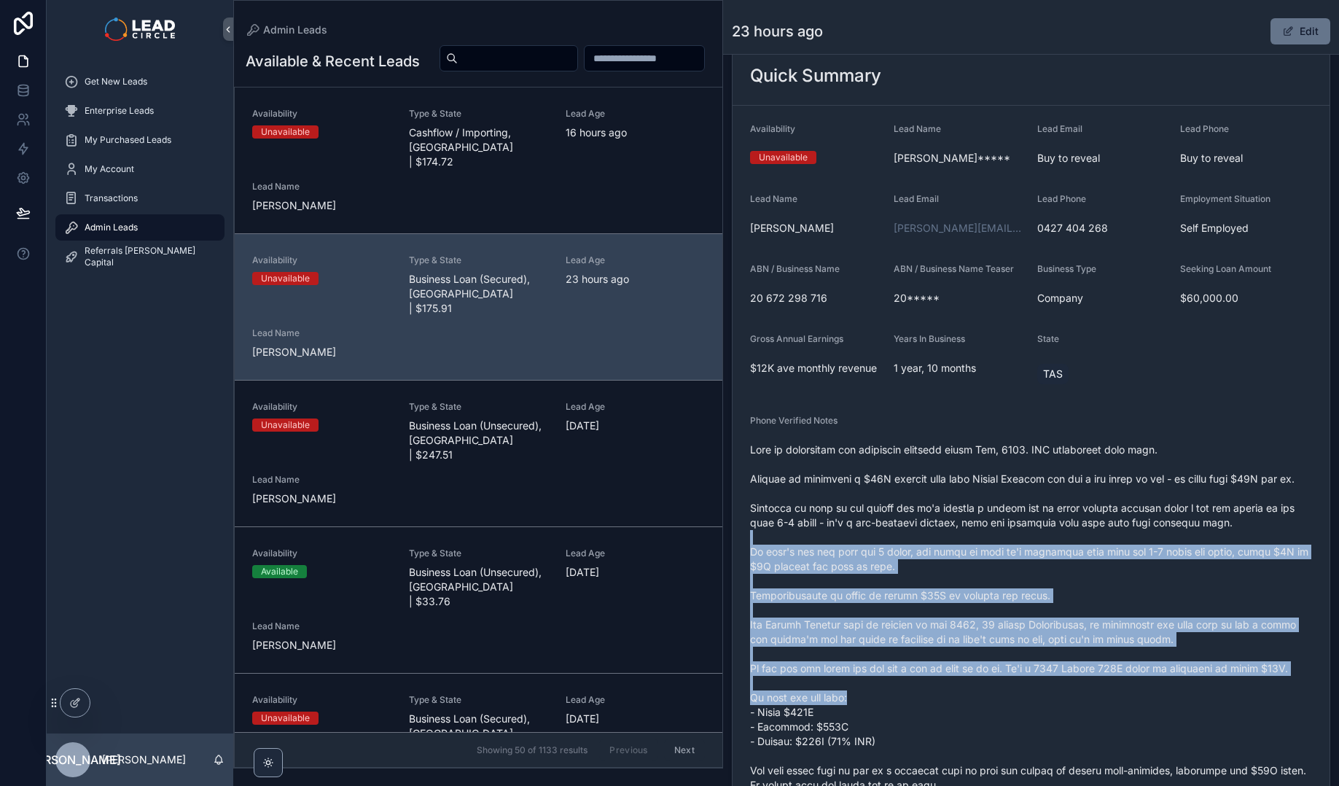
drag, startPoint x: 1105, startPoint y: 700, endPoint x: 989, endPoint y: 523, distance: 212.0
click at [989, 523] on span "scrollable content" at bounding box center [1031, 653] width 562 height 423
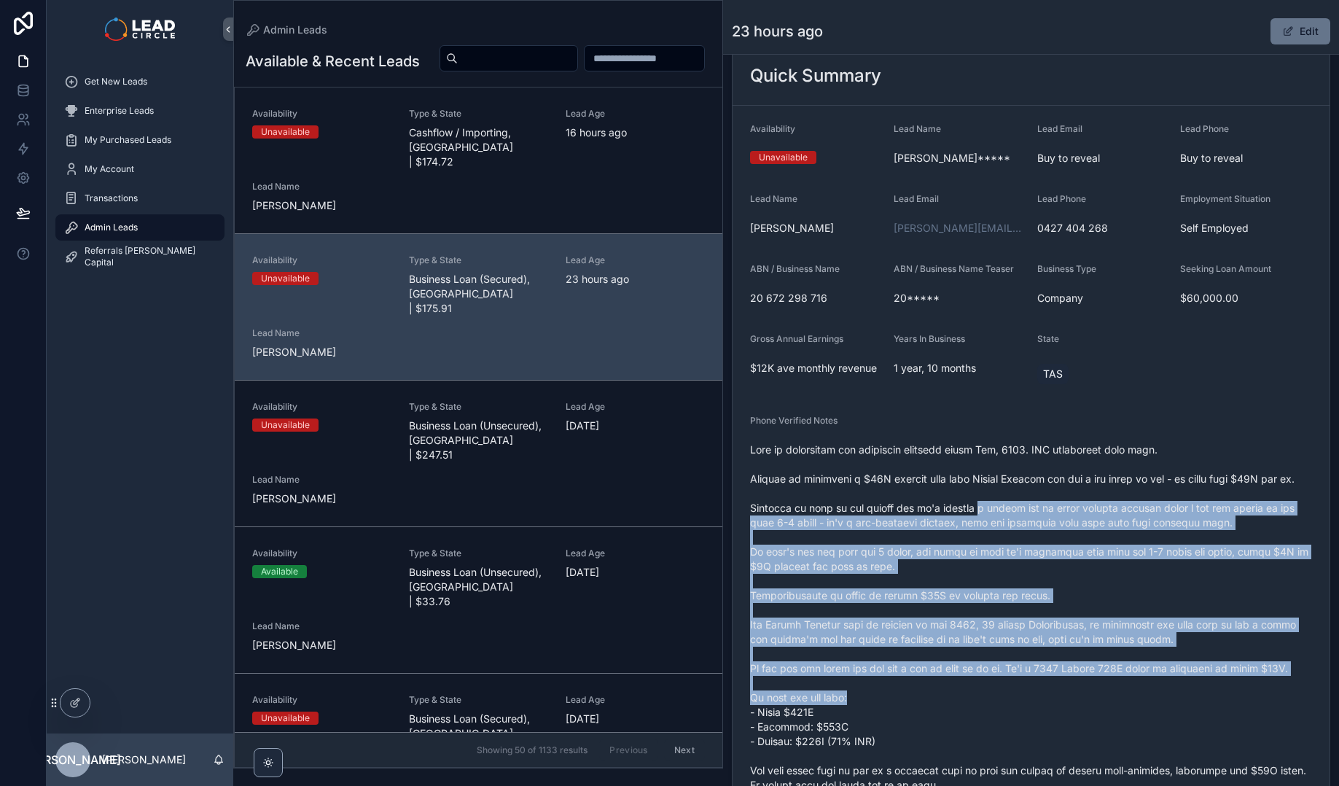
click at [989, 522] on span "scrollable content" at bounding box center [1031, 653] width 562 height 423
drag, startPoint x: 985, startPoint y: 491, endPoint x: 1071, endPoint y: 690, distance: 216.7
click at [1071, 690] on span "scrollable content" at bounding box center [1031, 653] width 562 height 423
drag, startPoint x: 1100, startPoint y: 724, endPoint x: 991, endPoint y: 503, distance: 246.4
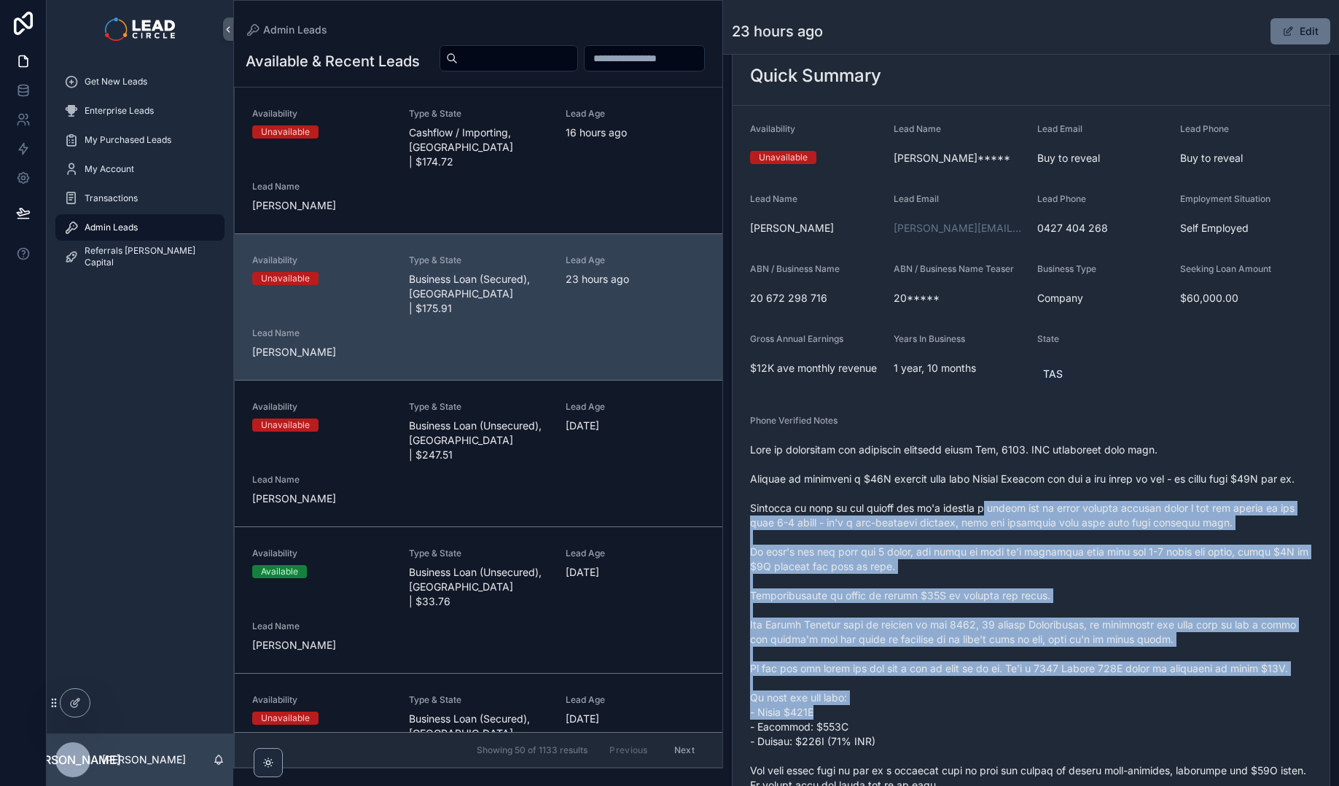
click at [991, 503] on span "scrollable content" at bounding box center [1031, 653] width 562 height 423
drag, startPoint x: 991, startPoint y: 503, endPoint x: 1054, endPoint y: 708, distance: 215.1
click at [1054, 708] on span "scrollable content" at bounding box center [1031, 653] width 562 height 423
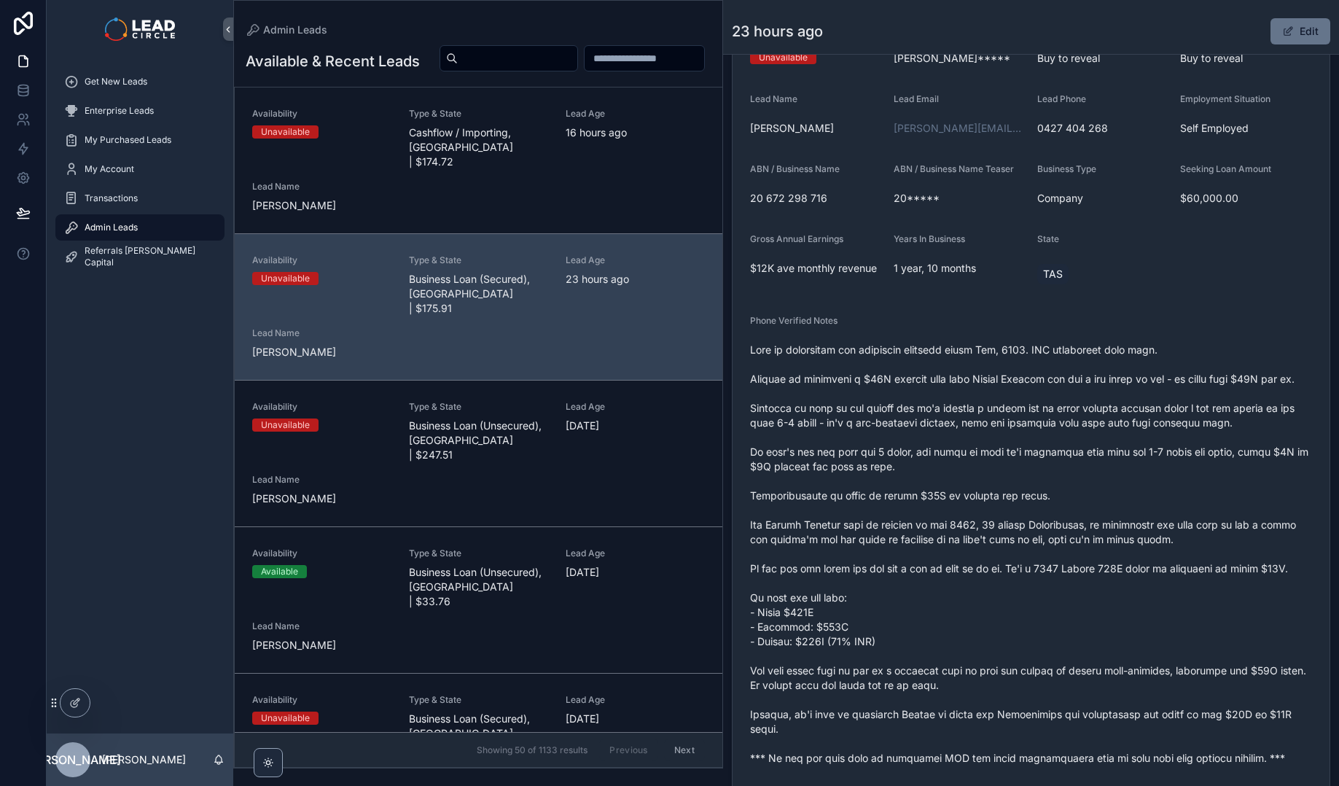
scroll to position [338, 0]
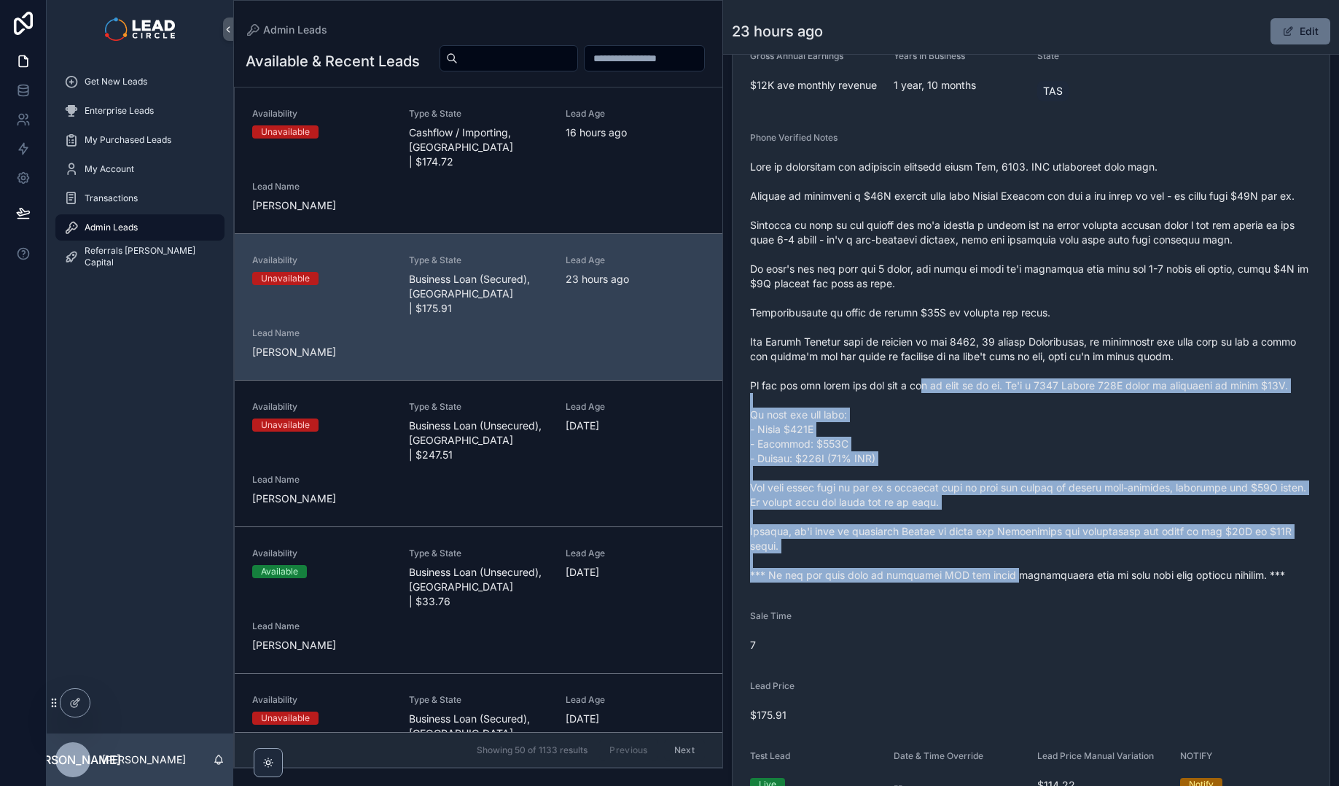
drag, startPoint x: 1001, startPoint y: 568, endPoint x: 928, endPoint y: 394, distance: 188.8
click at [928, 394] on span "scrollable content" at bounding box center [1031, 371] width 562 height 423
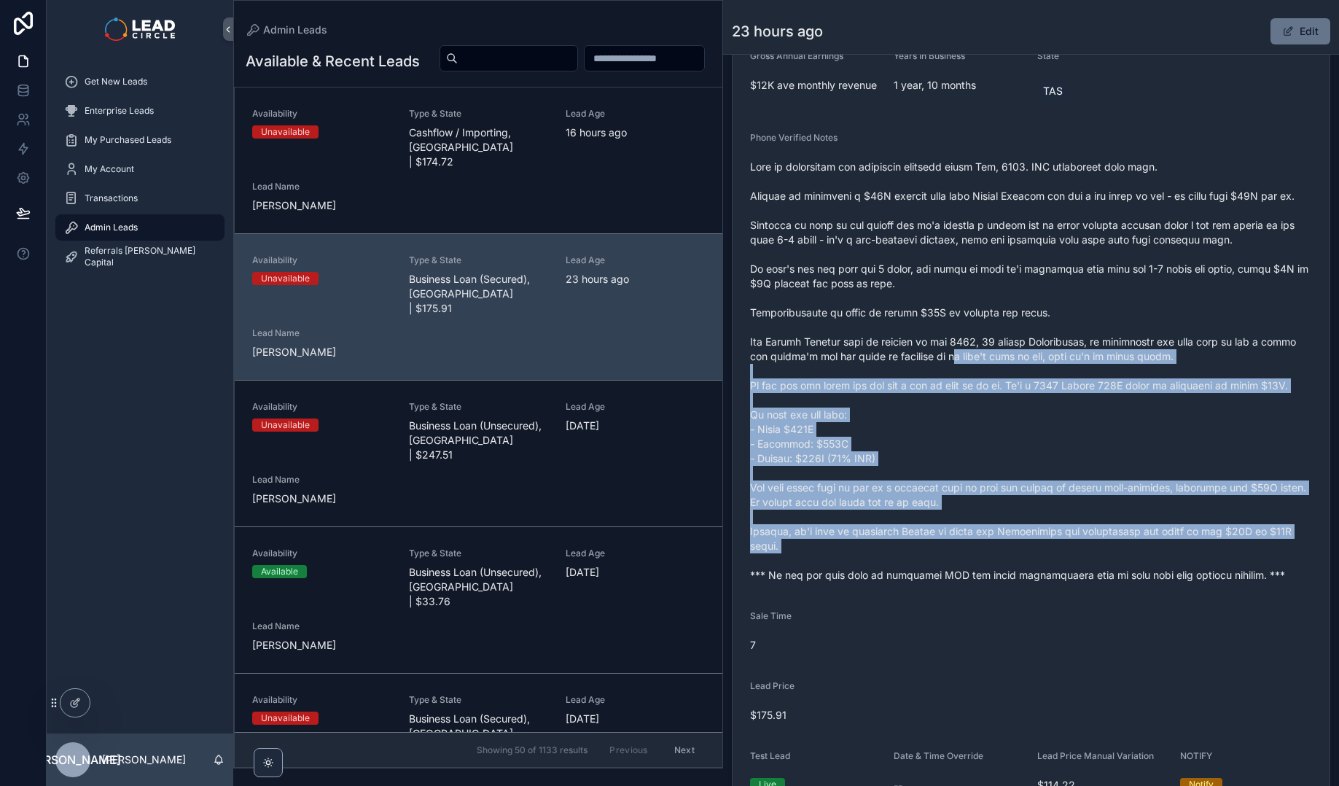
drag, startPoint x: 932, startPoint y: 370, endPoint x: 1003, endPoint y: 557, distance: 199.8
click at [1003, 557] on span "scrollable content" at bounding box center [1031, 371] width 562 height 423
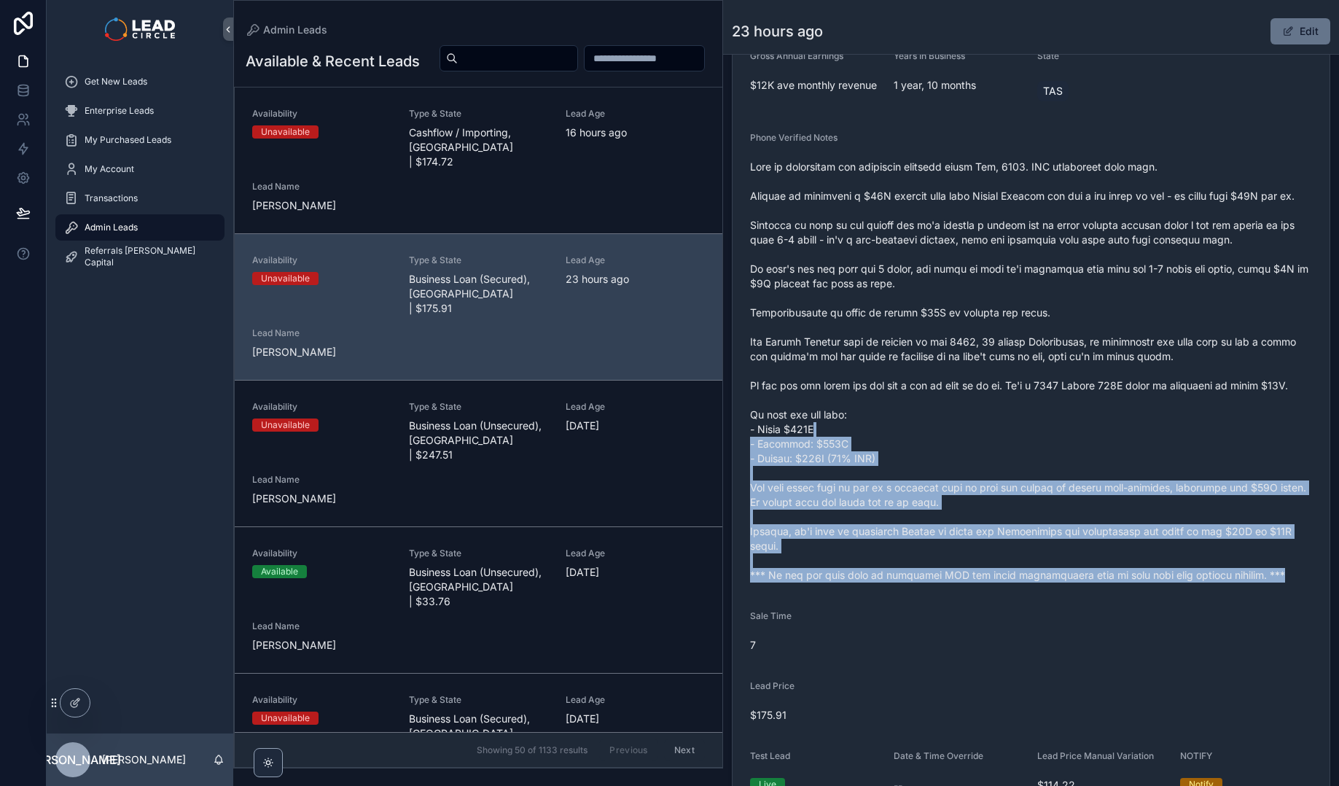
drag, startPoint x: 1039, startPoint y: 603, endPoint x: 950, endPoint y: 402, distance: 219.9
click at [951, 405] on form "Availability Unavailable Lead Name [PERSON_NAME]***** Lead Email Buy to reveal …" at bounding box center [1030, 318] width 597 height 991
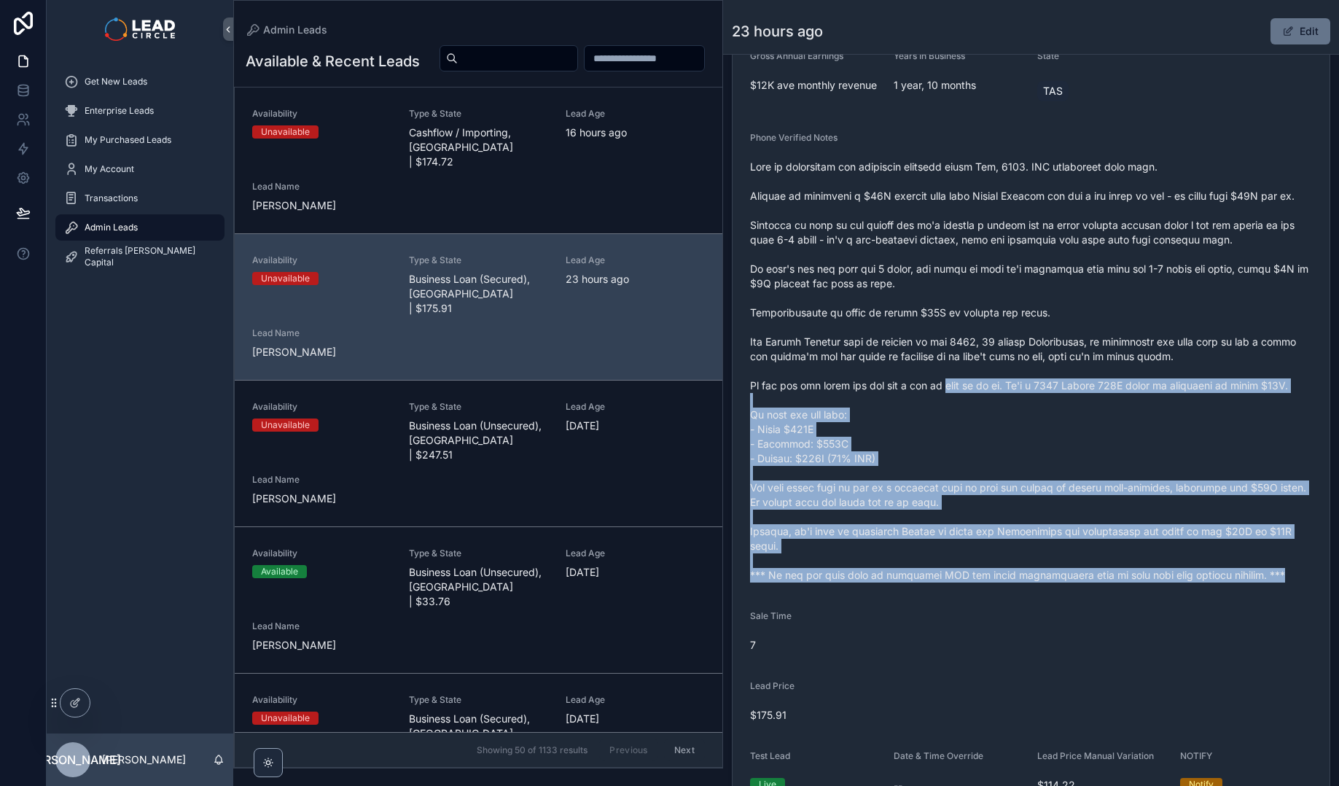
click at [950, 402] on span "scrollable content" at bounding box center [1031, 371] width 562 height 423
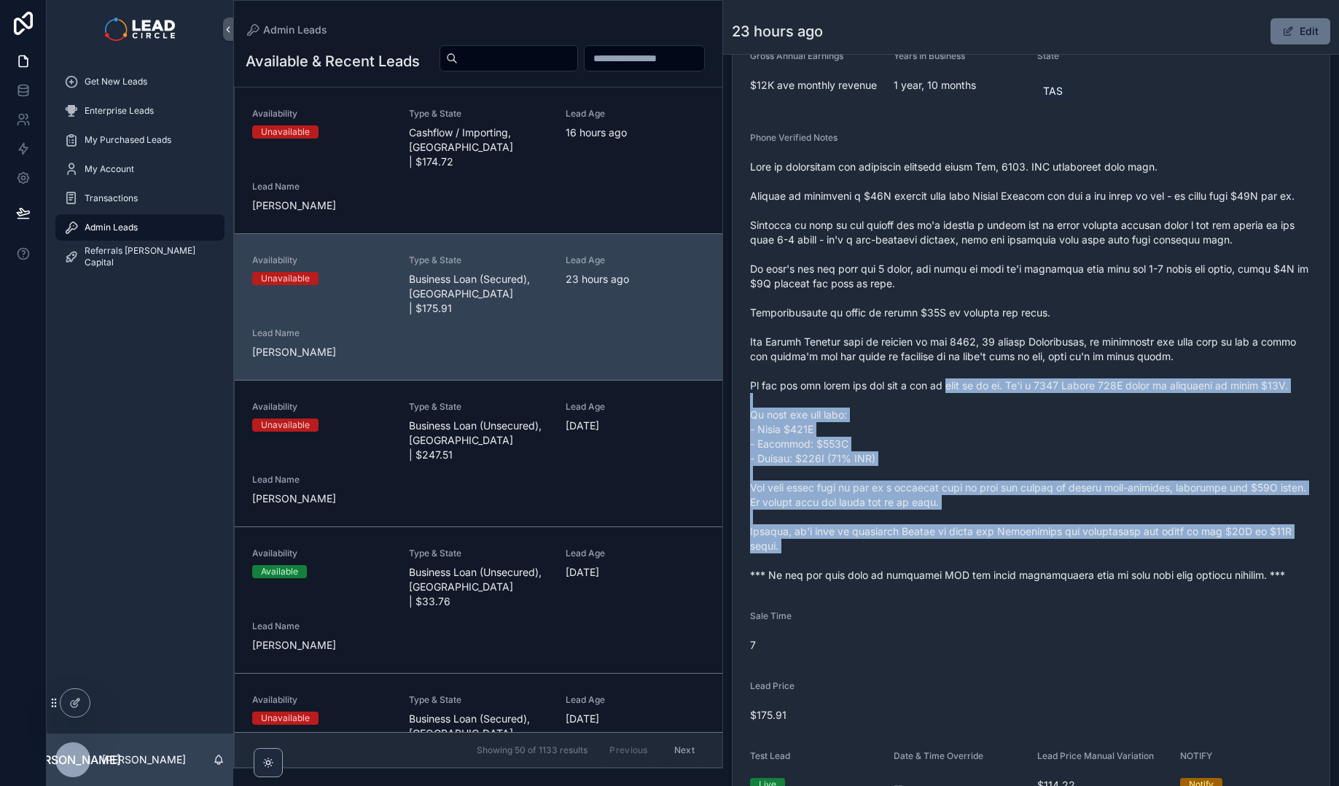
click at [1019, 555] on span "scrollable content" at bounding box center [1031, 371] width 562 height 423
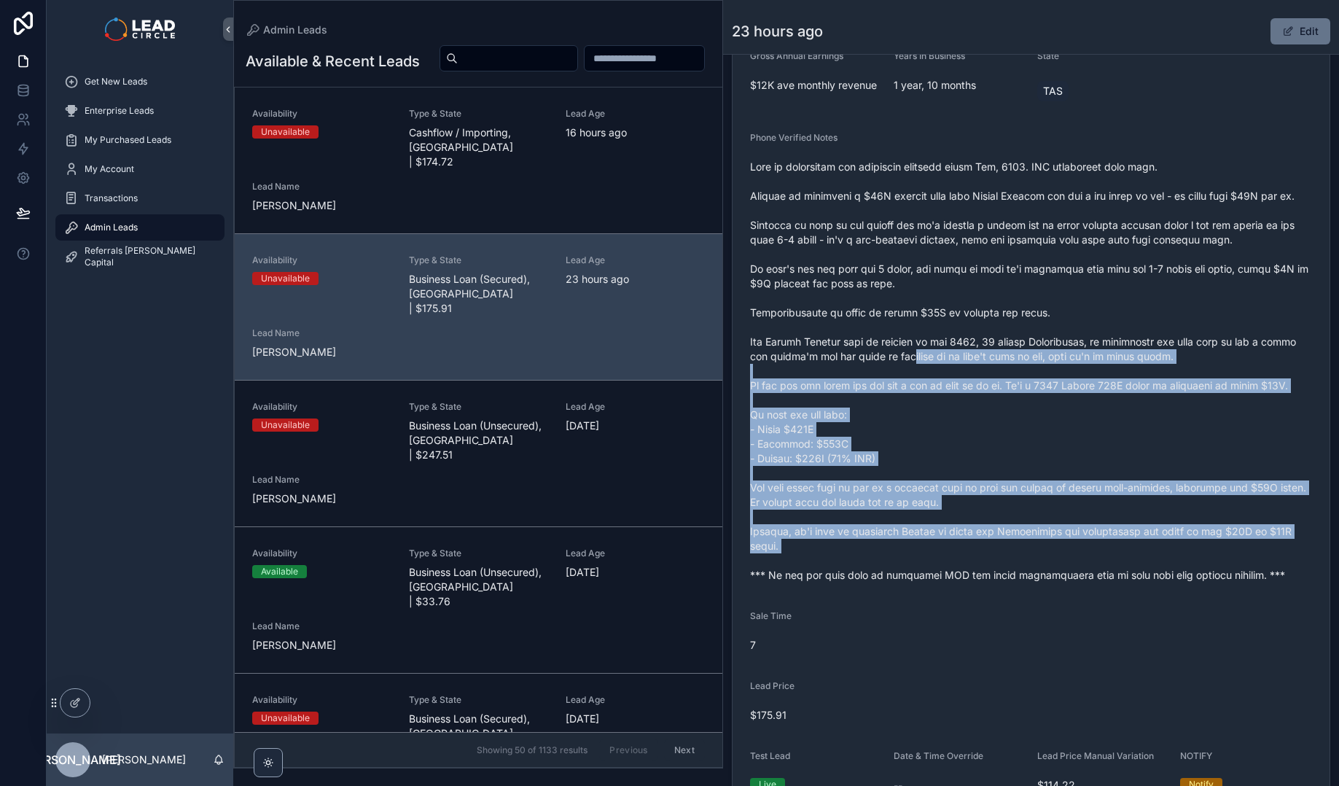
drag, startPoint x: 1022, startPoint y: 564, endPoint x: 848, endPoint y: 320, distance: 300.3
click at [848, 321] on span "scrollable content" at bounding box center [1031, 371] width 562 height 423
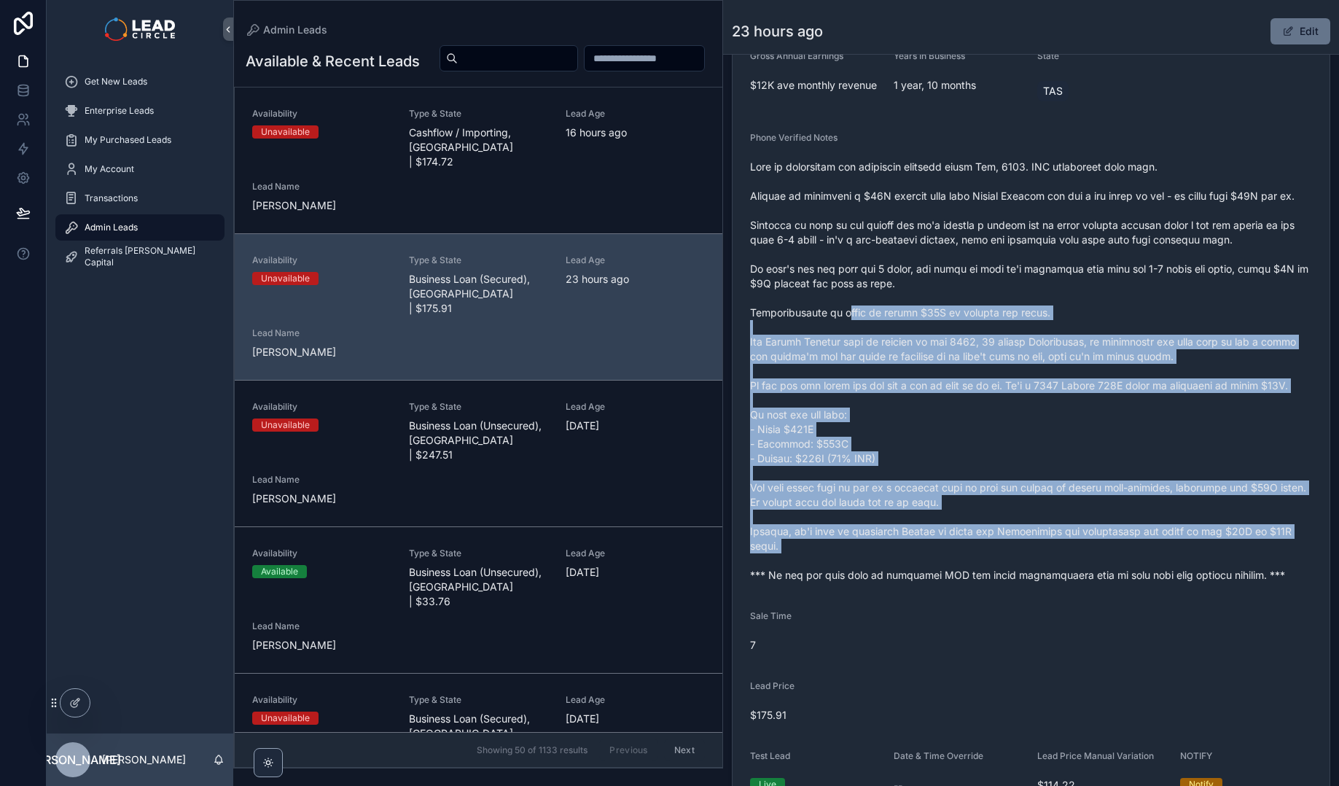
click at [848, 320] on span "scrollable content" at bounding box center [1031, 371] width 562 height 423
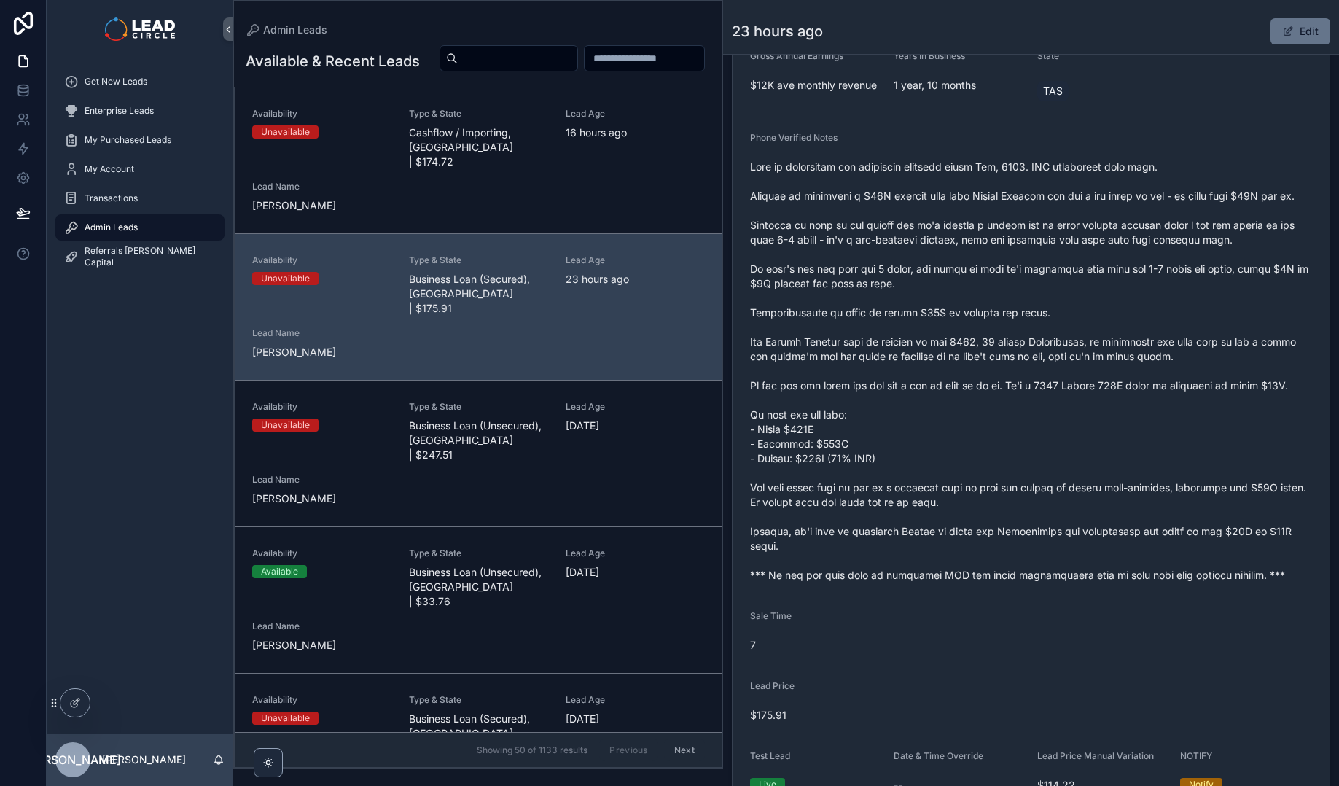
click at [577, 57] on input "scrollable content" at bounding box center [518, 58] width 120 height 20
paste input "**********"
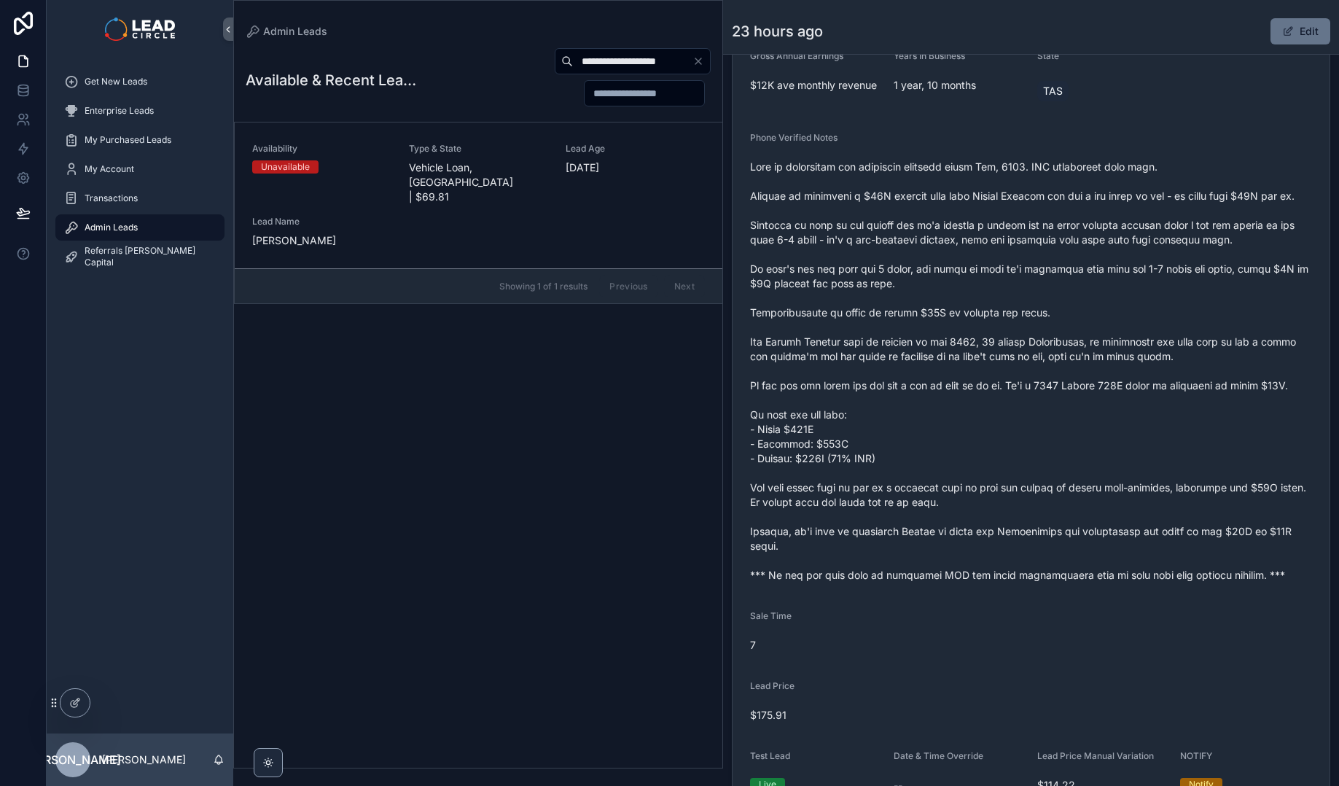
type input "**********"
click at [509, 177] on div "Availability Unavailable Type & State Vehicle Loan, [GEOGRAPHIC_DATA] | $69.81 …" at bounding box center [478, 195] width 453 height 105
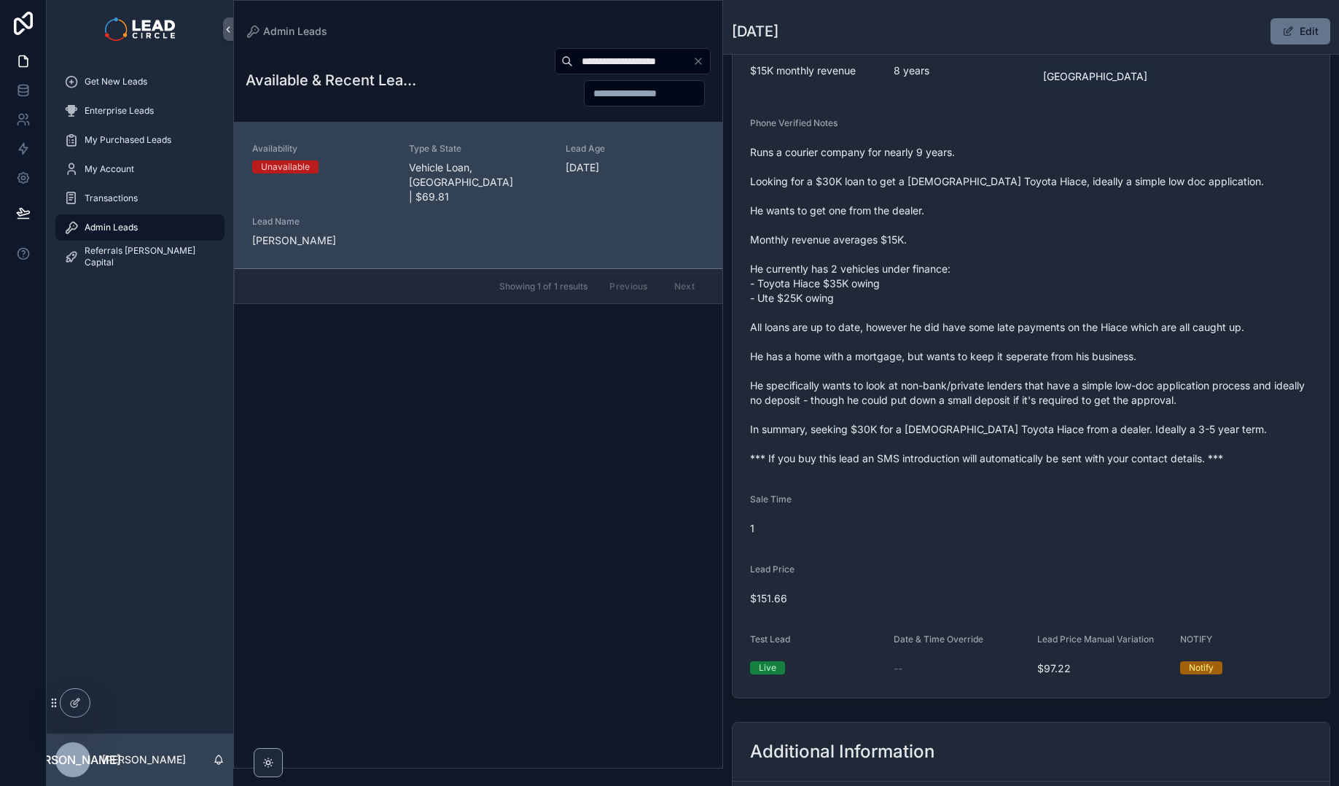
scroll to position [337, 0]
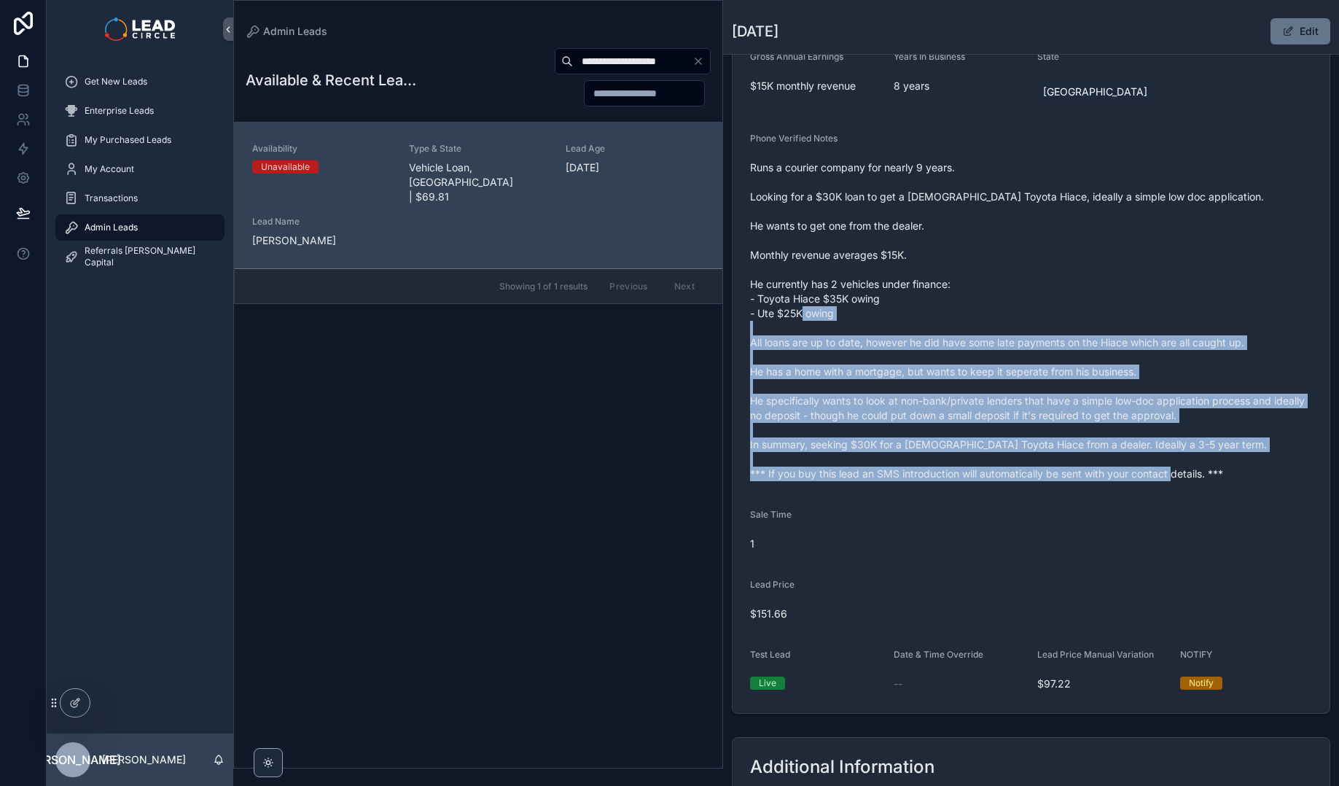
drag, startPoint x: 1029, startPoint y: 493, endPoint x: 944, endPoint y: 316, distance: 196.5
click at [944, 316] on form "Availability Unavailable Lead Name Moh***** Lead Email Buy to reveal Lead Phone…" at bounding box center [1030, 268] width 597 height 889
click at [944, 316] on span "Runs a courier company for nearly 9 years. Looking for a $30K loan to get a [DE…" at bounding box center [1031, 320] width 562 height 321
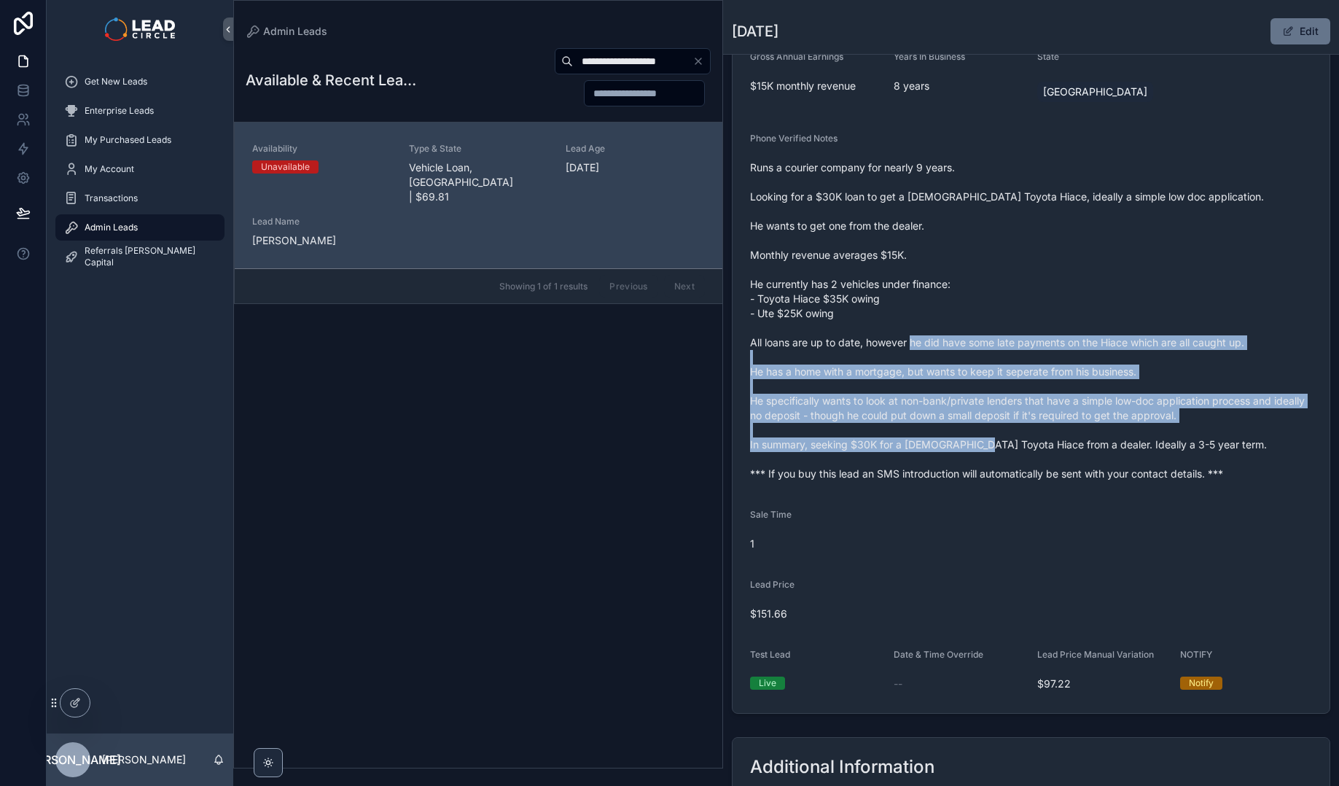
drag, startPoint x: 967, startPoint y: 373, endPoint x: 1016, endPoint y: 466, distance: 104.6
click at [1016, 466] on span "Runs a courier company for nearly 9 years. Looking for a $30K loan to get a [DE…" at bounding box center [1031, 320] width 562 height 321
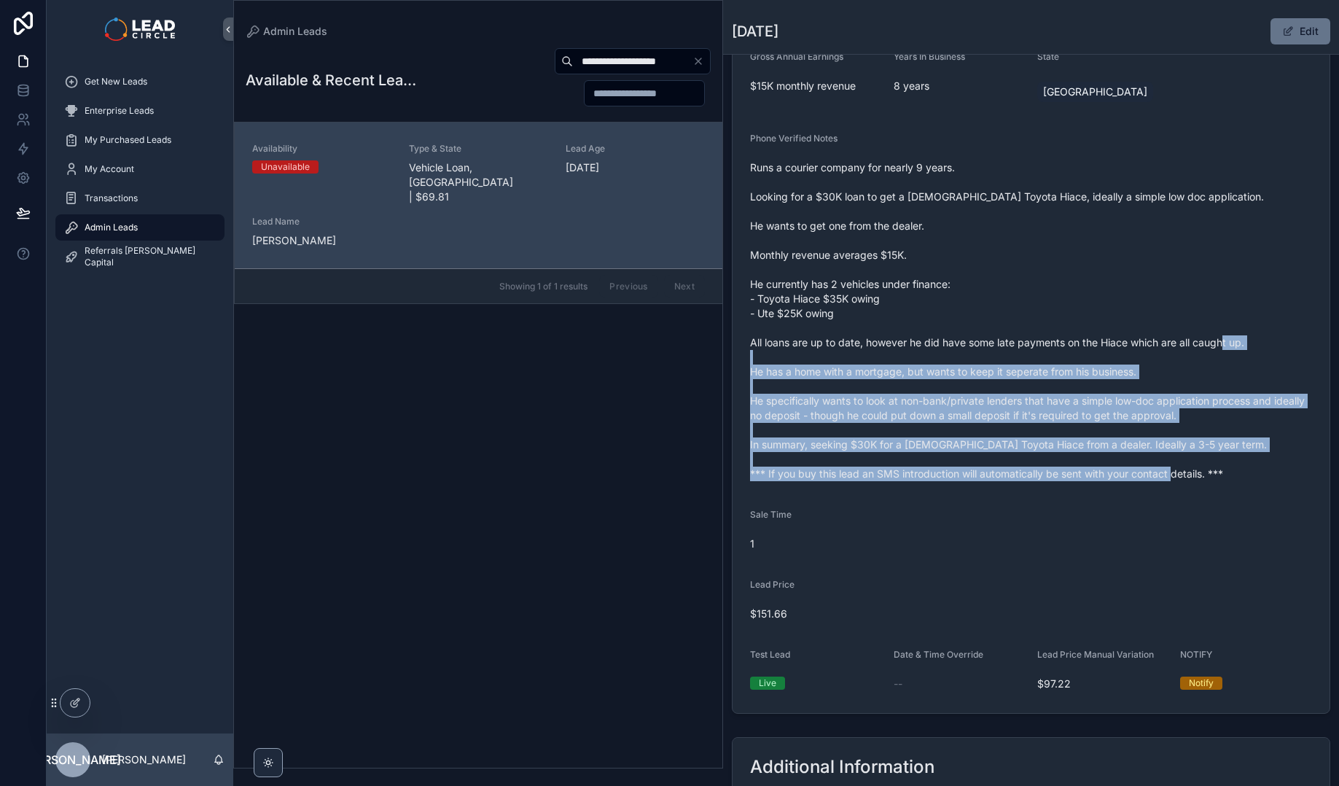
drag, startPoint x: 1049, startPoint y: 480, endPoint x: 939, endPoint y: 356, distance: 165.2
click at [941, 358] on form "Availability Unavailable Lead Name Moh***** Lead Email Buy to reveal Lead Phone…" at bounding box center [1030, 268] width 597 height 889
click at [939, 356] on span "Runs a courier company for nearly 9 years. Looking for a $30K loan to get a [DE…" at bounding box center [1031, 320] width 562 height 321
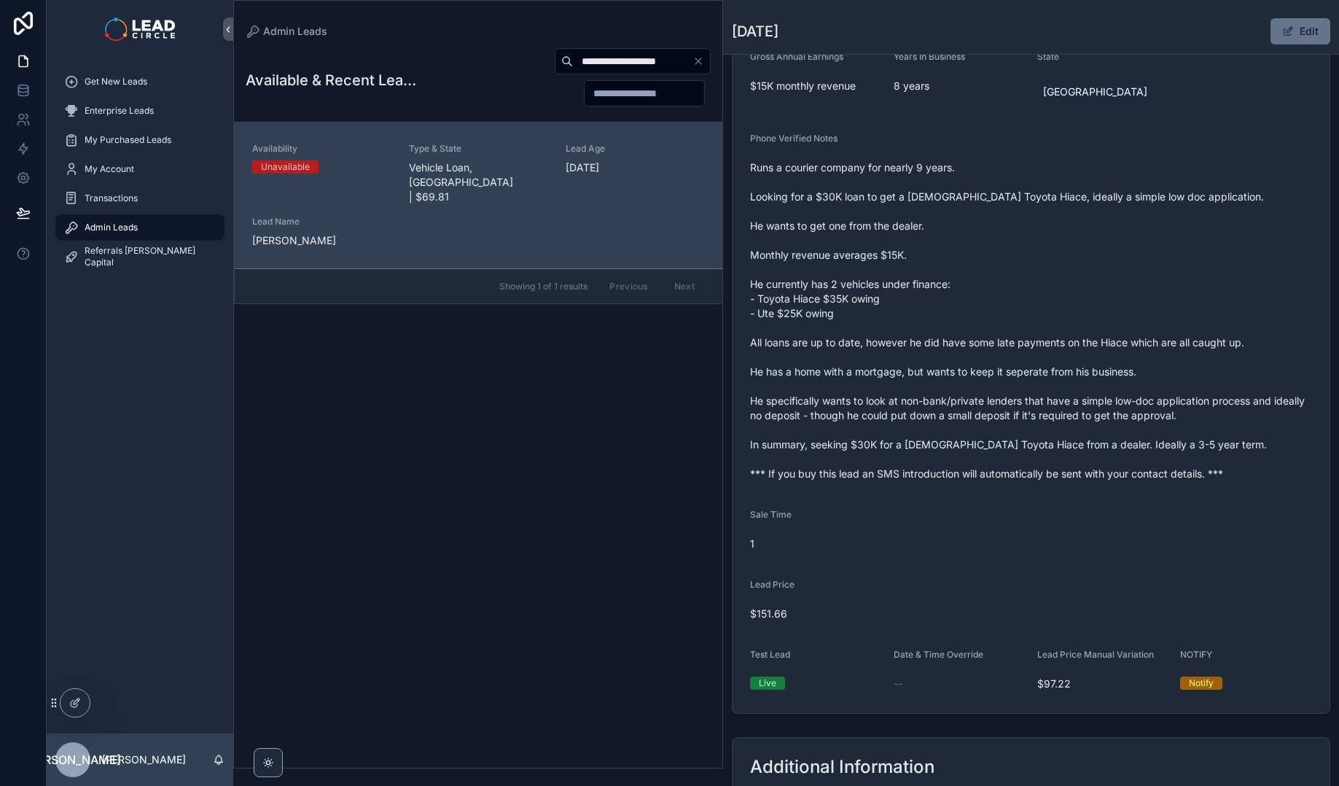
click at [703, 61] on icon "Clear" at bounding box center [698, 61] width 12 height 12
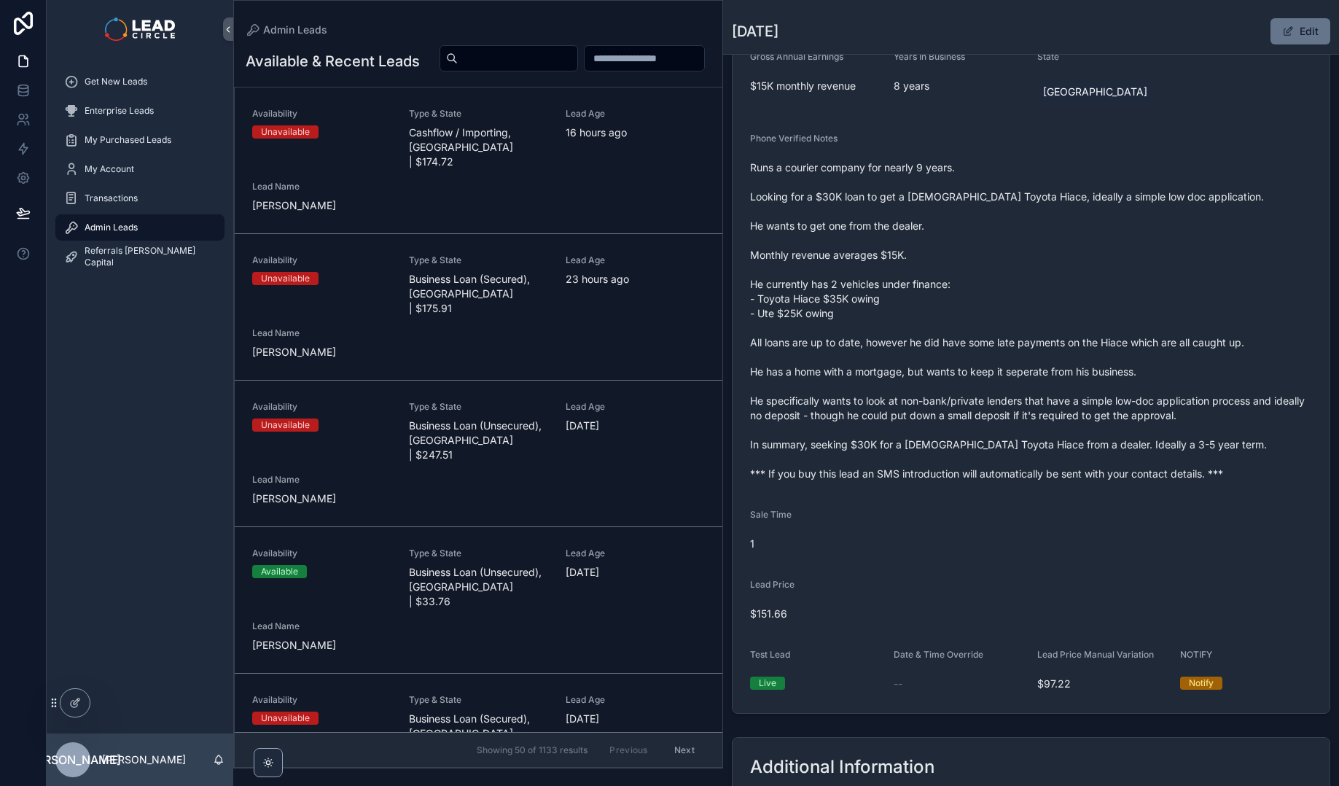
click at [843, 250] on span "Runs a courier company for nearly 9 years. Looking for a $30K loan to get a [DE…" at bounding box center [1031, 320] width 562 height 321
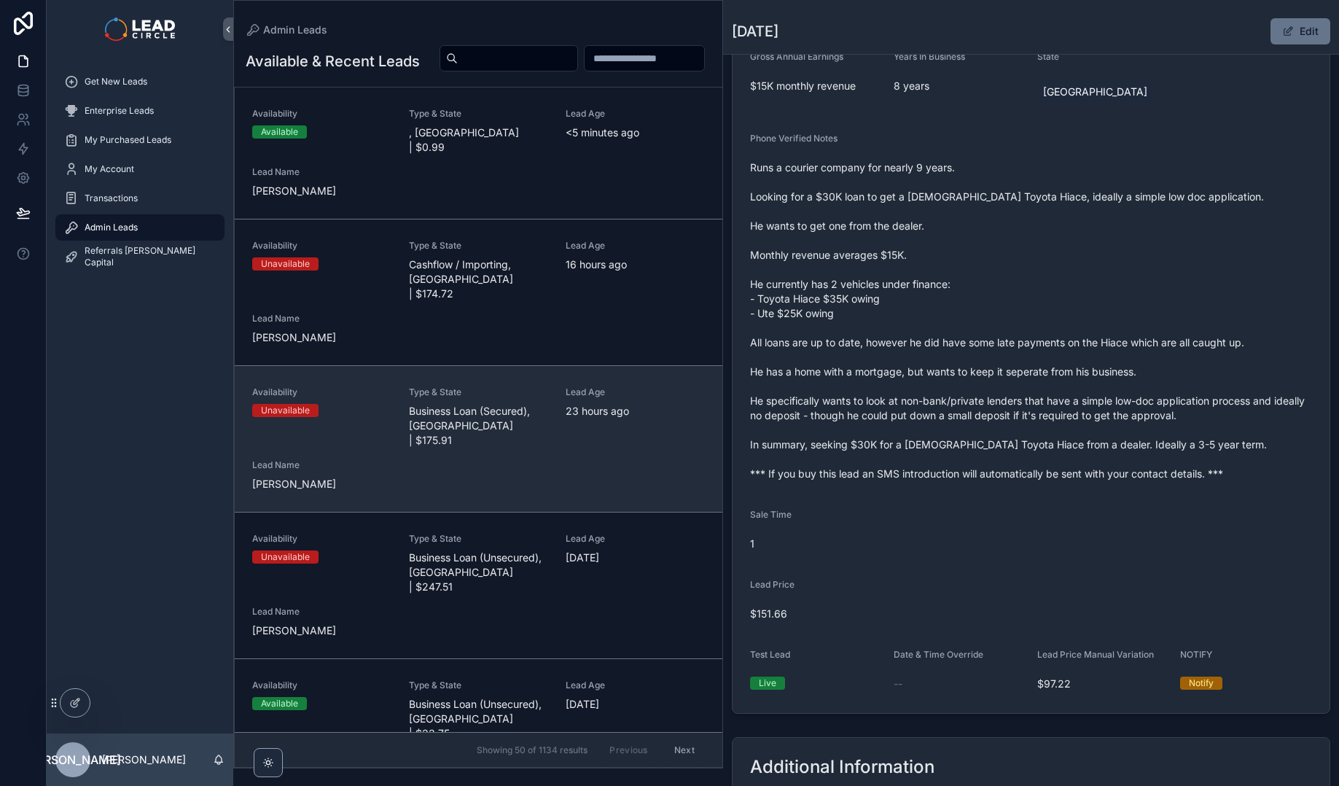
click at [553, 445] on div "Availability Unavailable Type & State Business Loan (Secured), [GEOGRAPHIC_DATA…" at bounding box center [478, 438] width 453 height 105
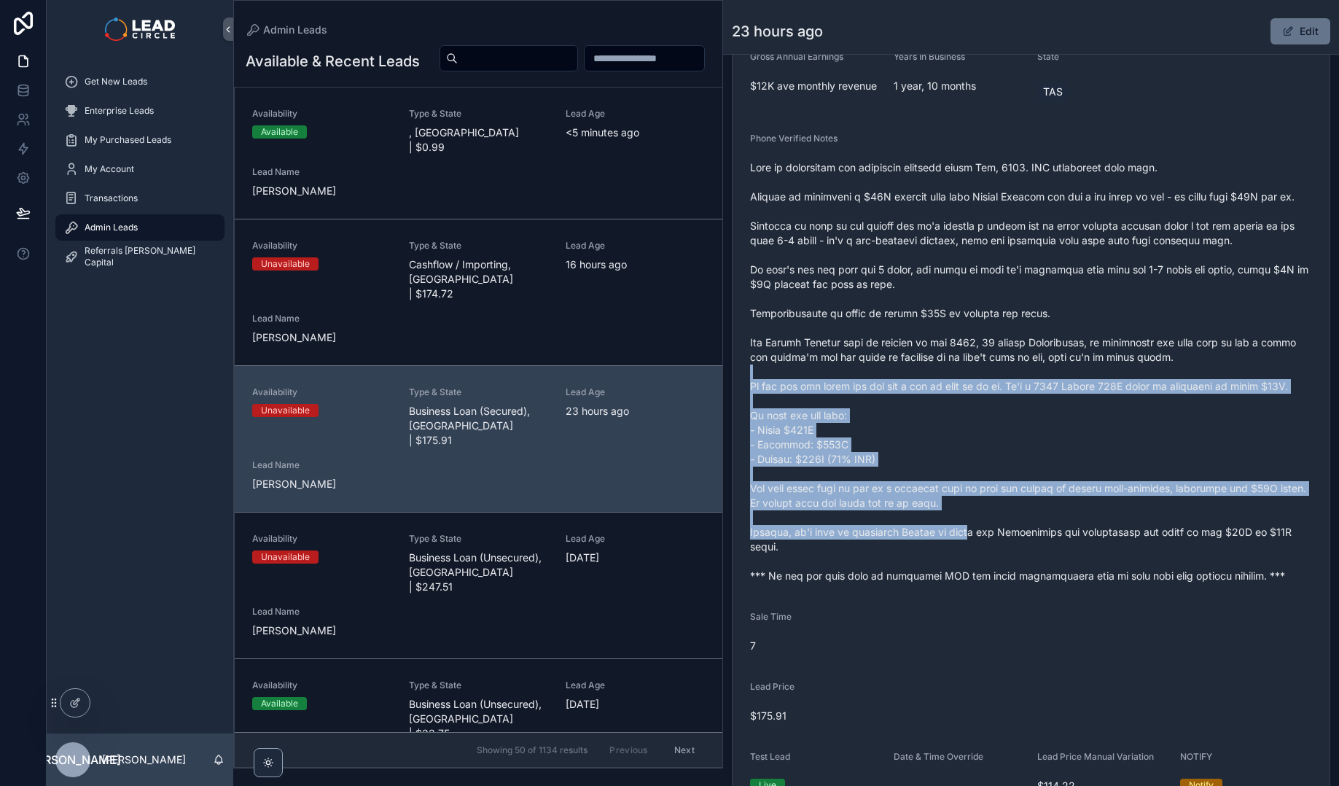
drag, startPoint x: 903, startPoint y: 388, endPoint x: 970, endPoint y: 557, distance: 181.9
click at [970, 557] on span "scrollable content" at bounding box center [1031, 371] width 562 height 423
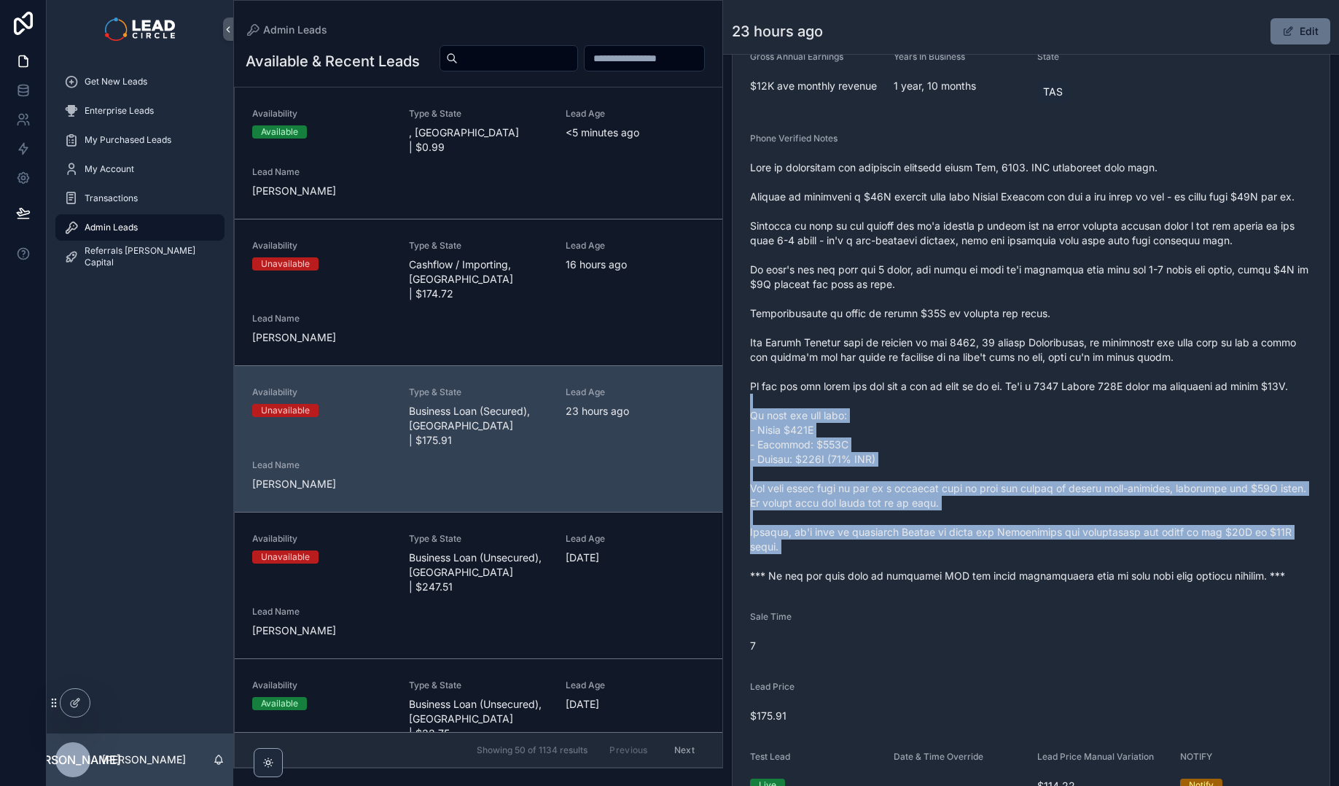
drag, startPoint x: 925, startPoint y: 485, endPoint x: 864, endPoint y: 403, distance: 101.6
click at [864, 403] on span "scrollable content" at bounding box center [1031, 371] width 562 height 423
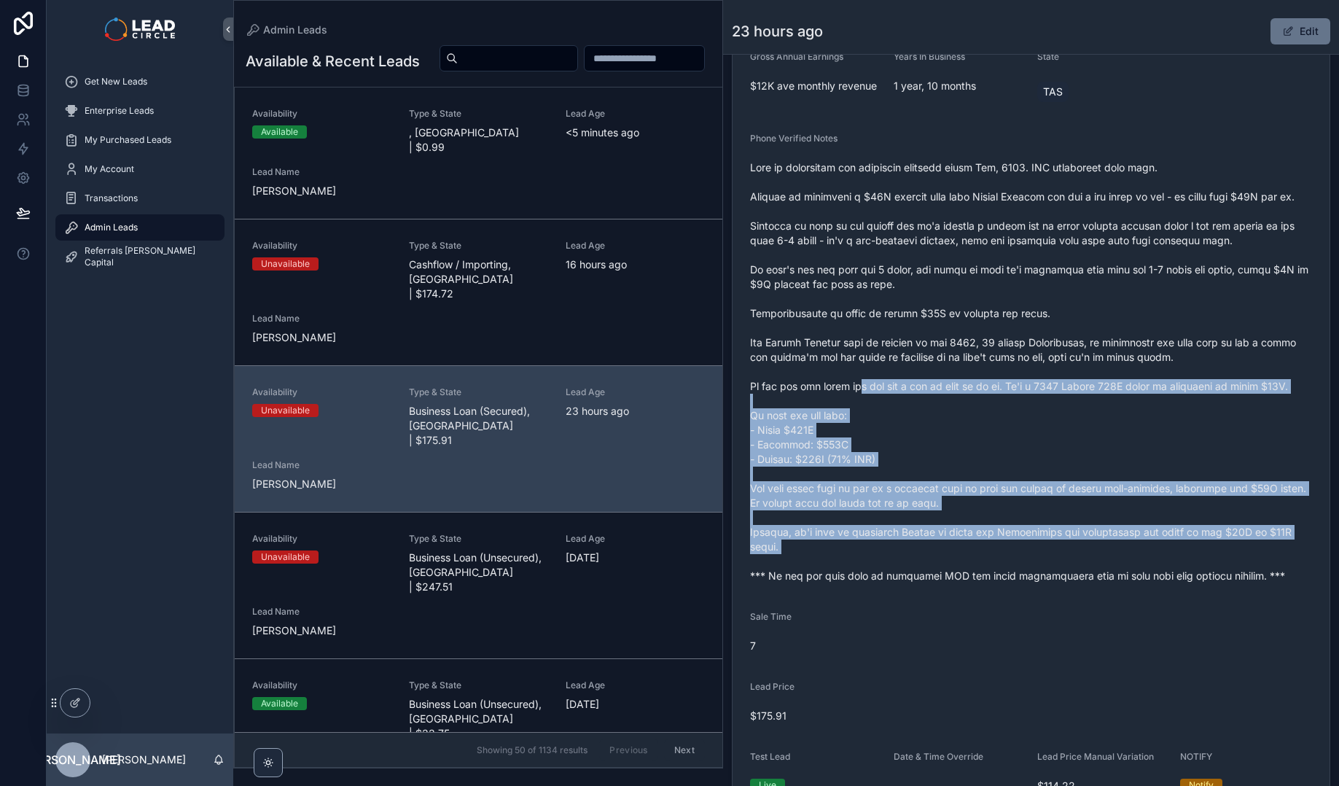
click at [864, 403] on span "scrollable content" at bounding box center [1031, 371] width 562 height 423
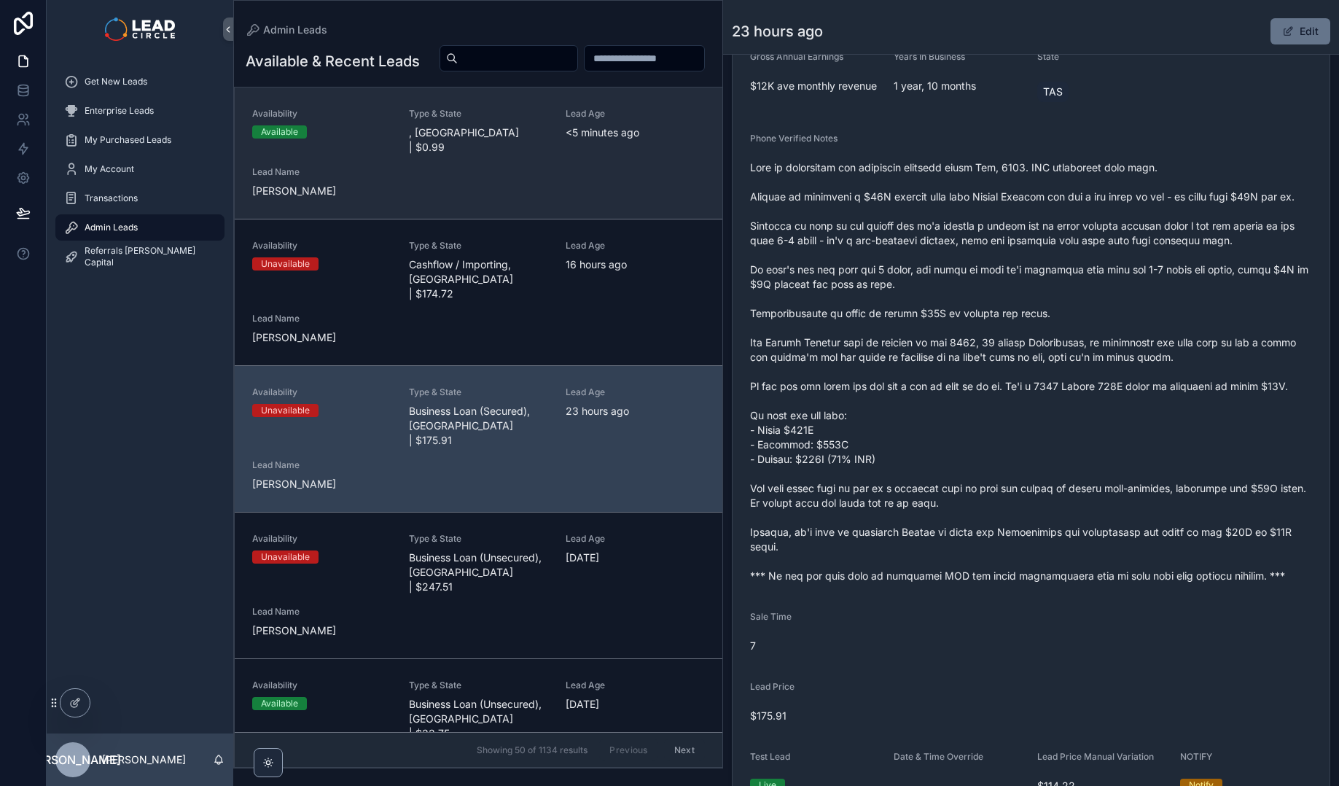
click at [414, 120] on span "Type & State" at bounding box center [478, 114] width 139 height 12
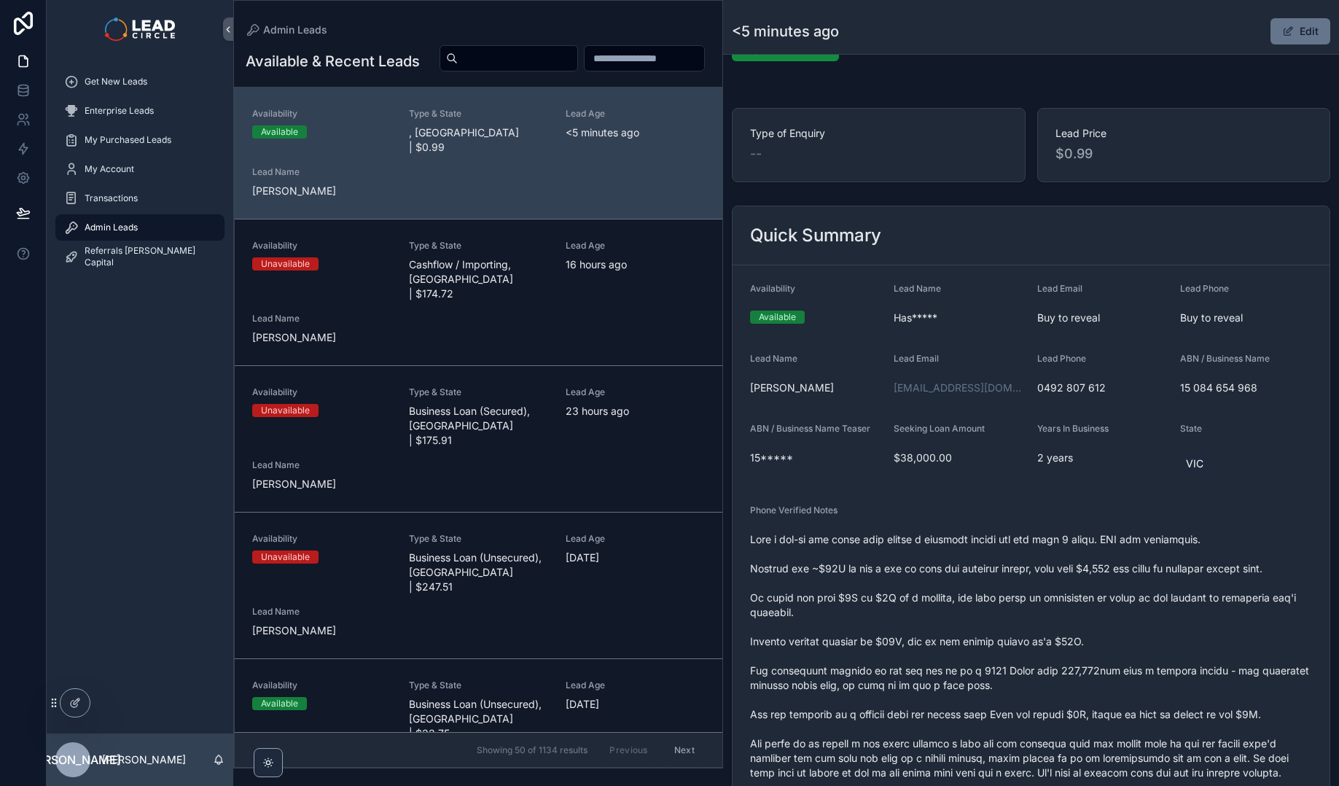
scroll to position [224, 0]
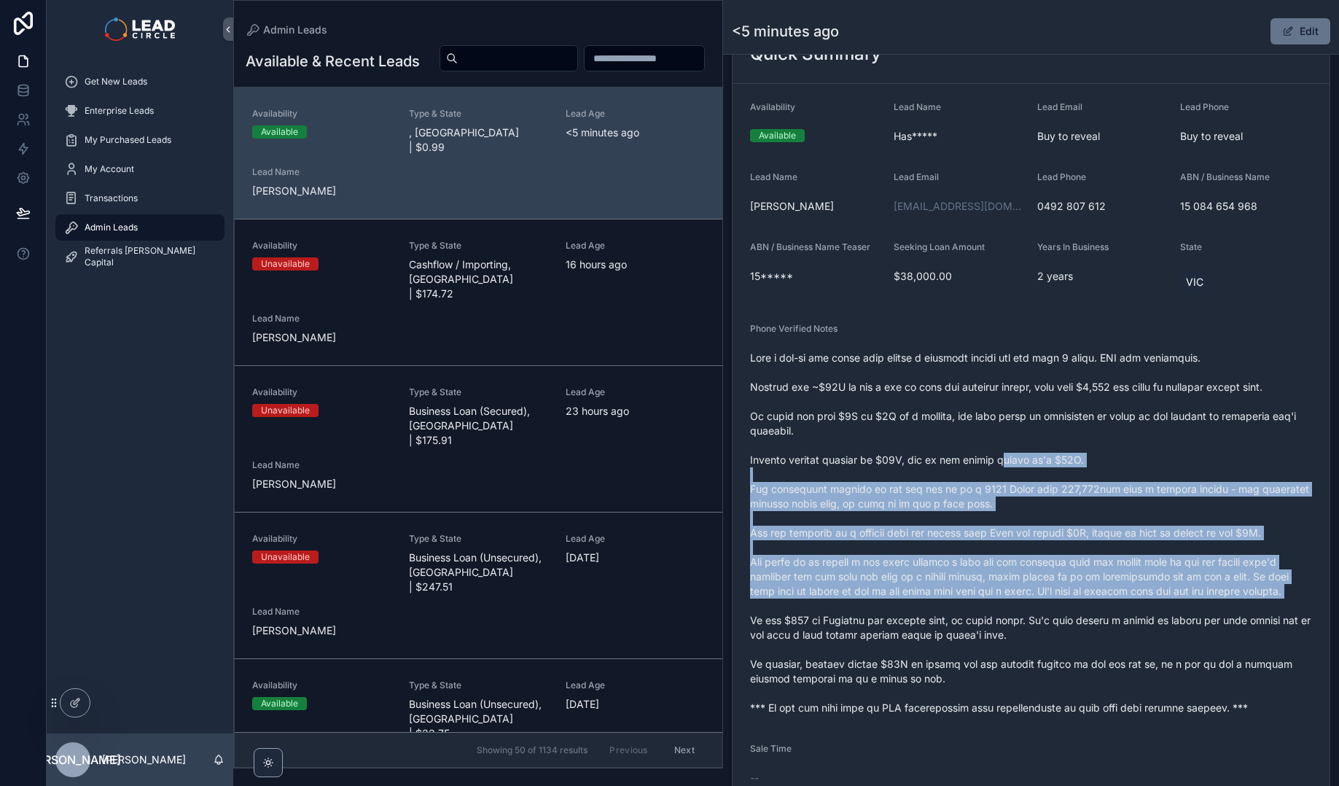
drag, startPoint x: 1108, startPoint y: 601, endPoint x: 1128, endPoint y: 624, distance: 30.4
click at [1127, 623] on span "scrollable content" at bounding box center [1031, 533] width 562 height 364
click at [1128, 624] on span "scrollable content" at bounding box center [1031, 533] width 562 height 364
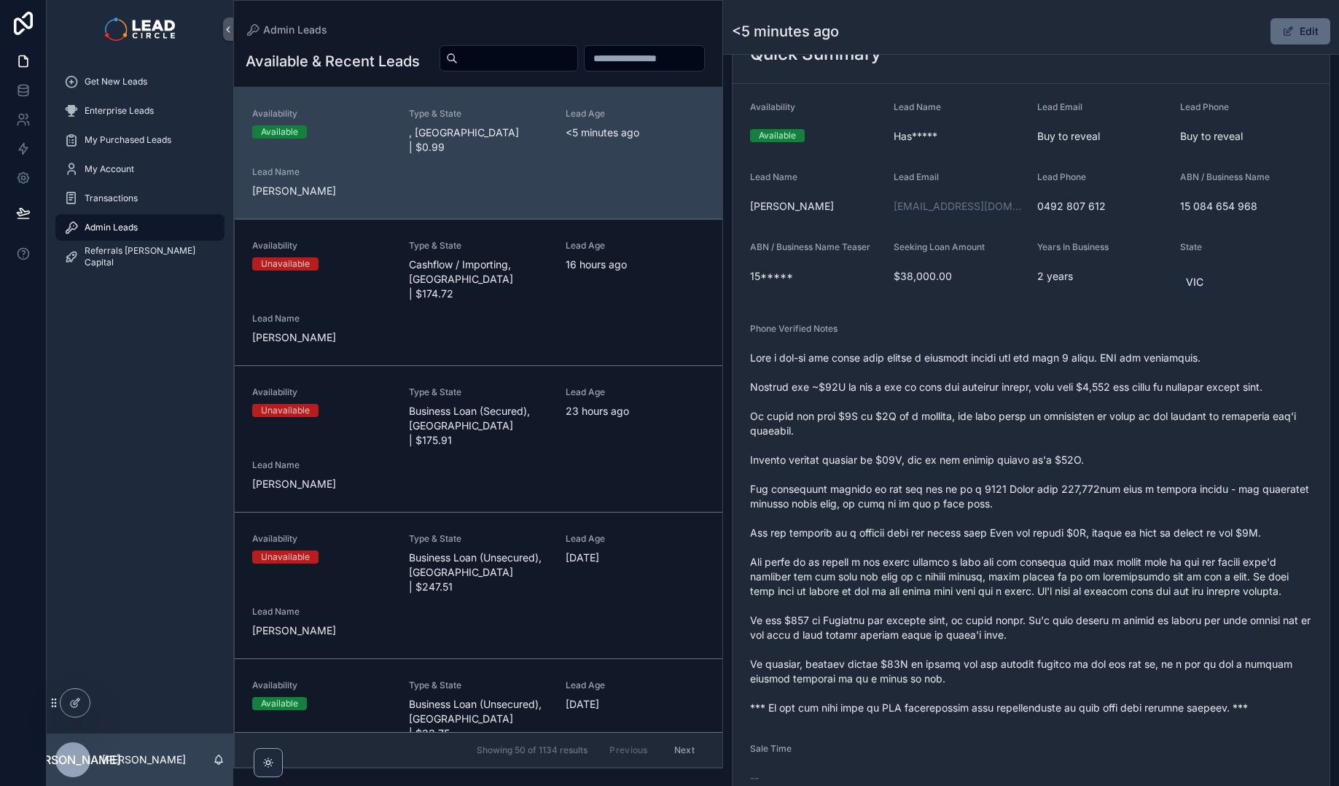
click at [1307, 35] on button "Edit" at bounding box center [1300, 31] width 60 height 26
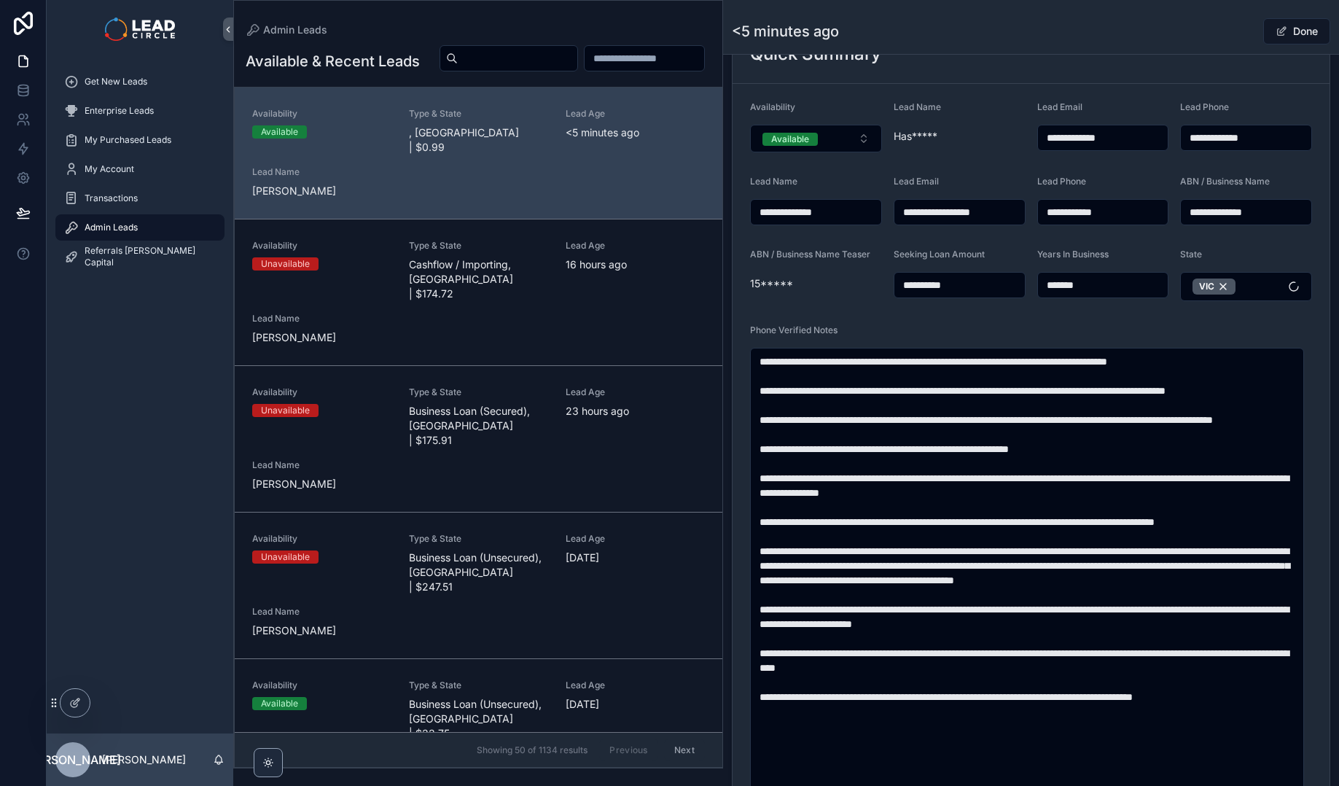
scroll to position [705, 0]
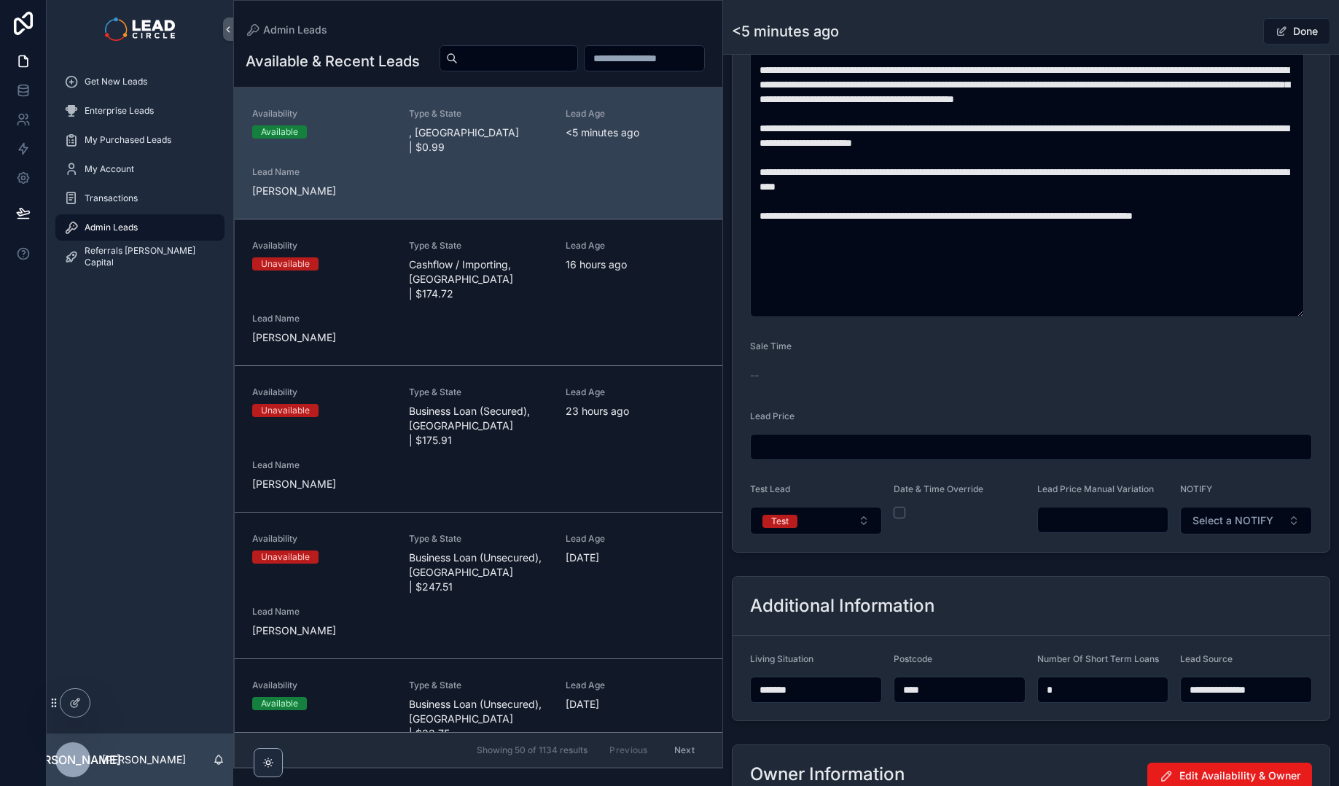
click at [1065, 526] on input "scrollable content" at bounding box center [1103, 519] width 130 height 20
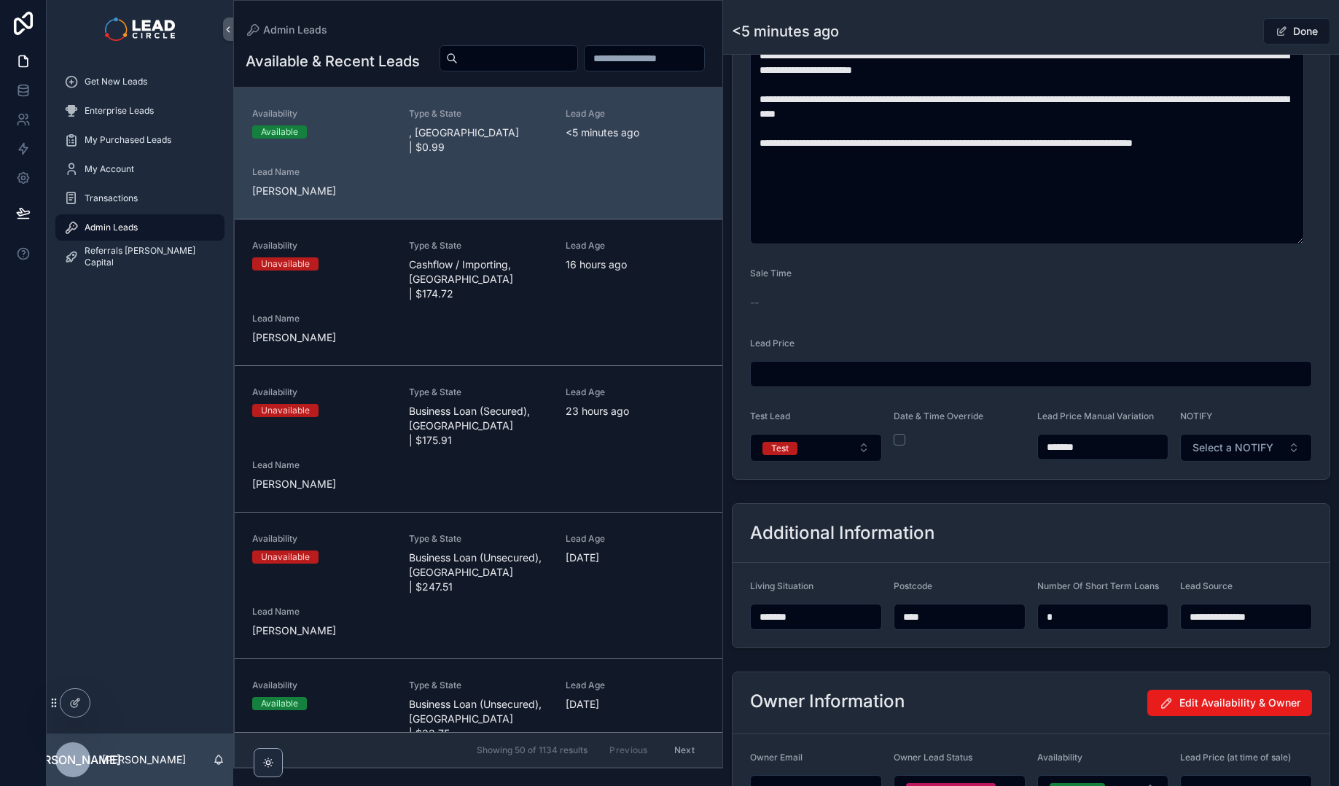
type input "*******"
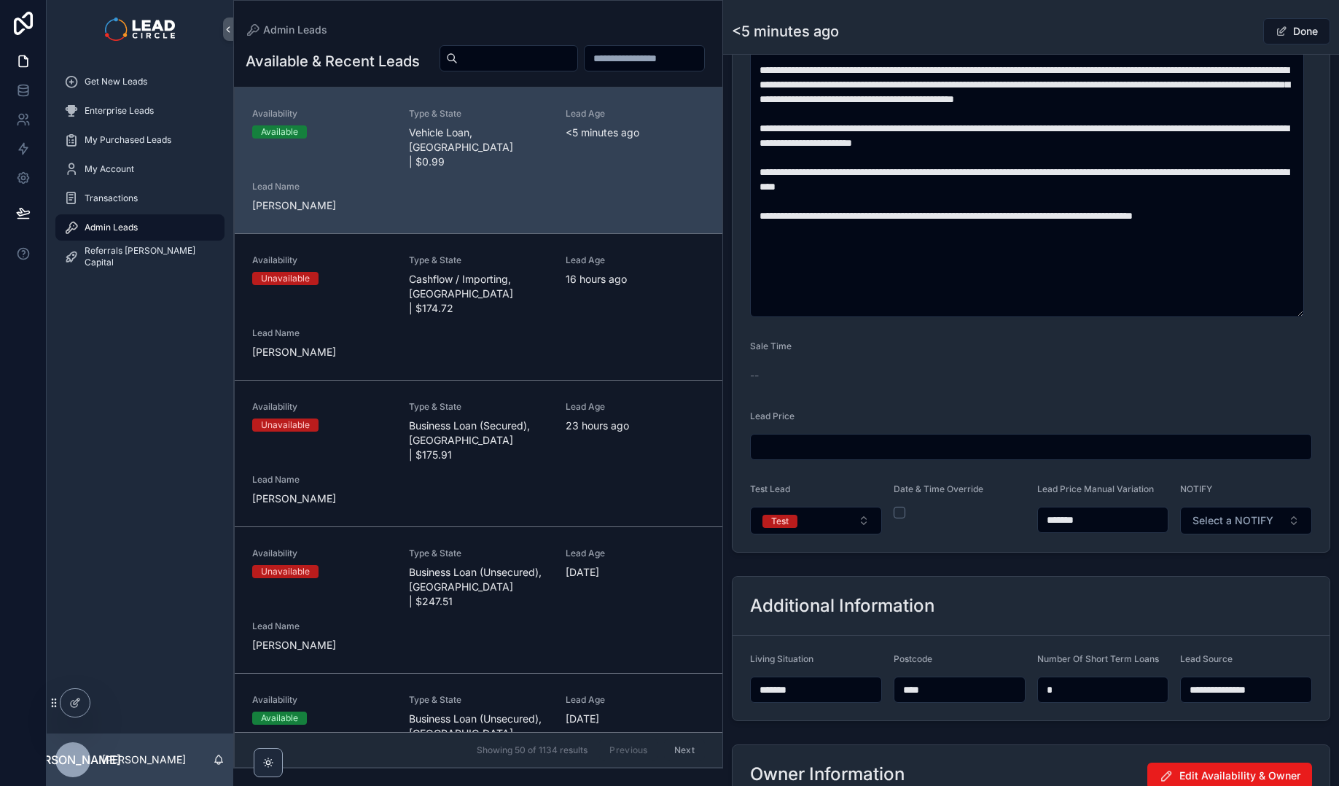
click at [1065, 563] on div "**********" at bounding box center [1031, 128] width 616 height 1668
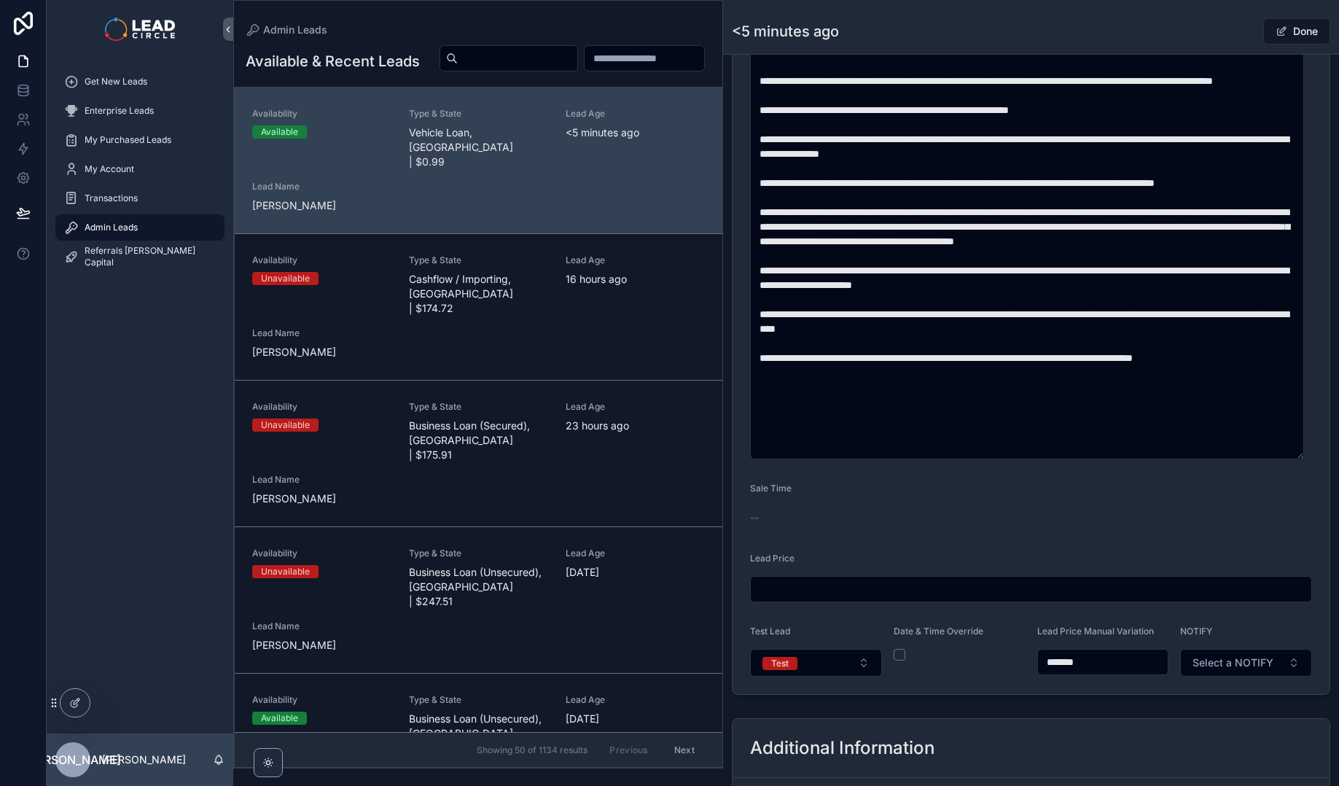
scroll to position [563, 0]
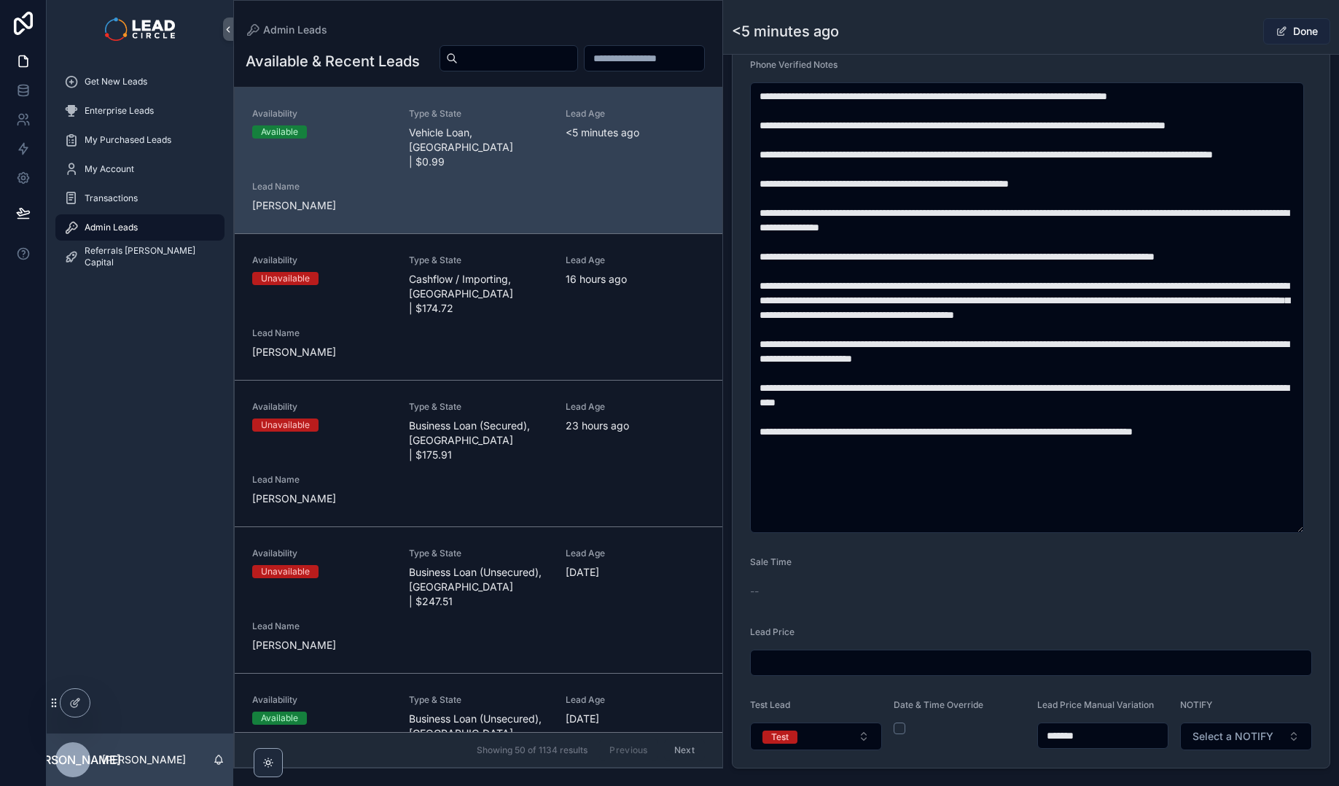
click at [1285, 35] on button "Done" at bounding box center [1296, 31] width 67 height 26
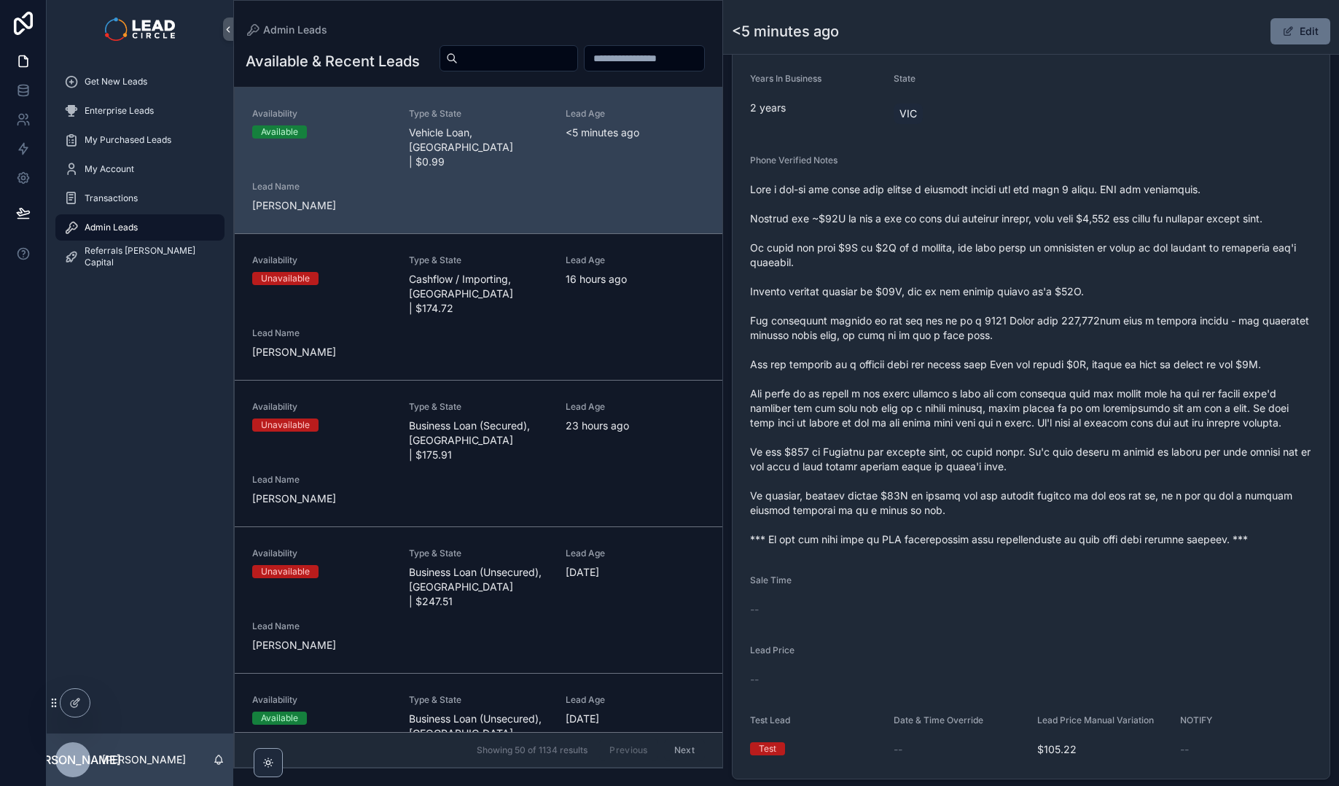
scroll to position [418, 0]
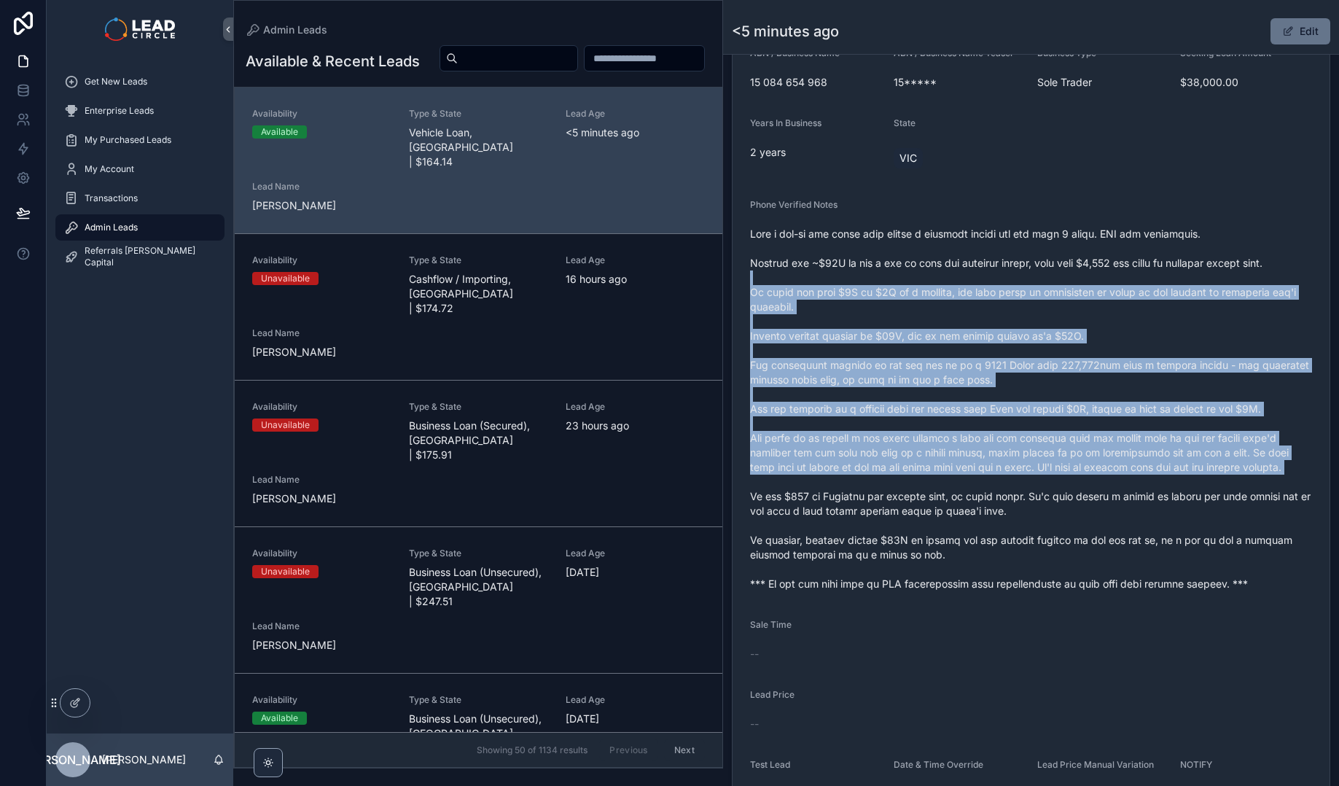
drag, startPoint x: 1079, startPoint y: 292, endPoint x: 1155, endPoint y: 506, distance: 227.3
click at [1155, 506] on span "scrollable content" at bounding box center [1031, 409] width 562 height 364
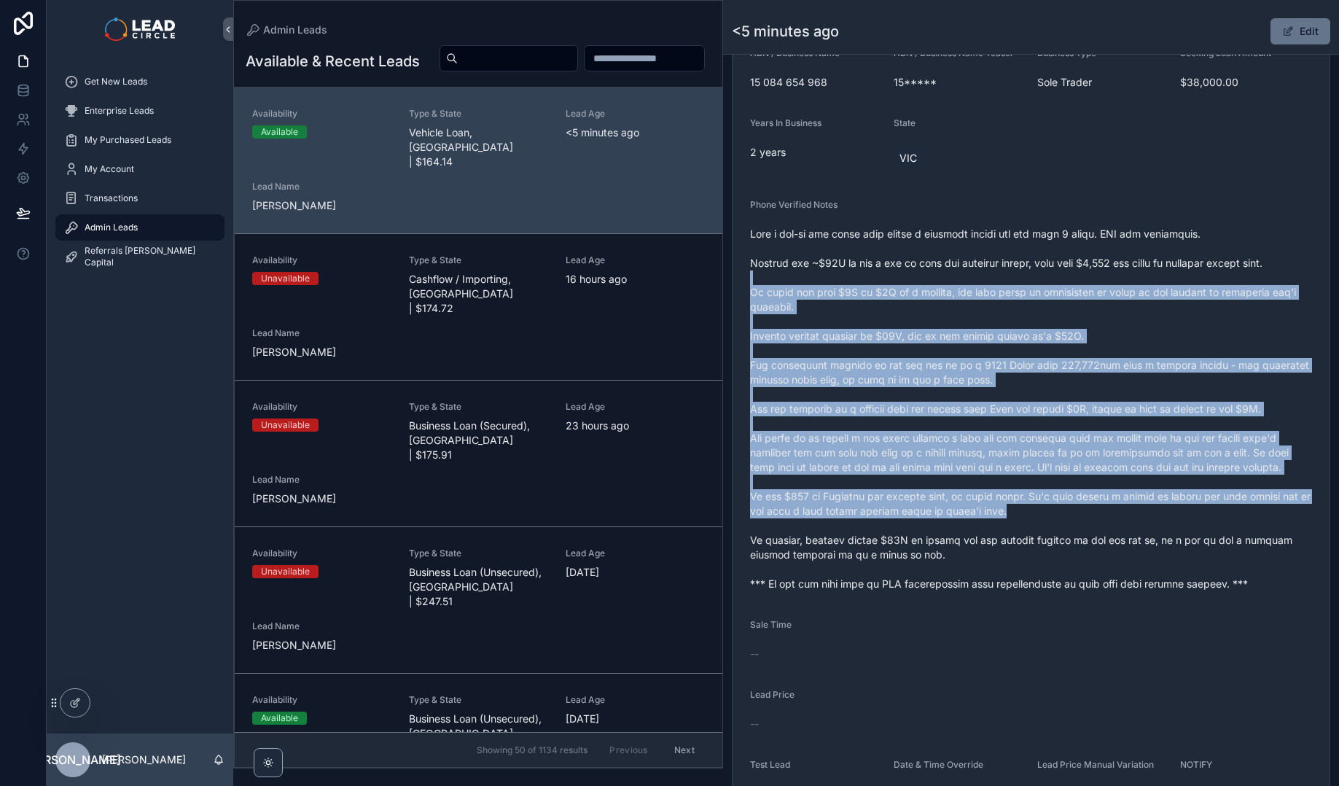
drag, startPoint x: 1155, startPoint y: 506, endPoint x: 1165, endPoint y: 525, distance: 21.5
click at [1155, 506] on span "scrollable content" at bounding box center [1031, 409] width 562 height 364
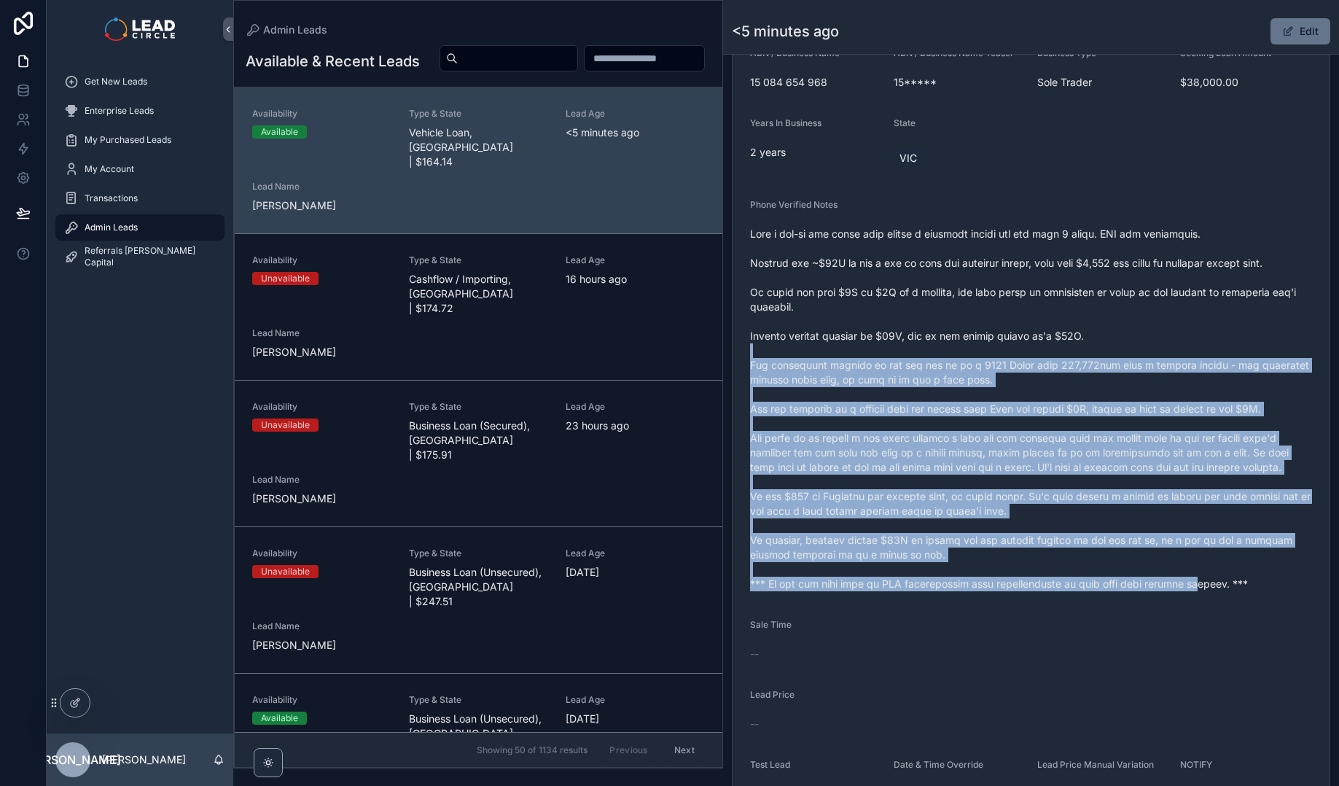
click at [1073, 346] on span "scrollable content" at bounding box center [1031, 409] width 562 height 364
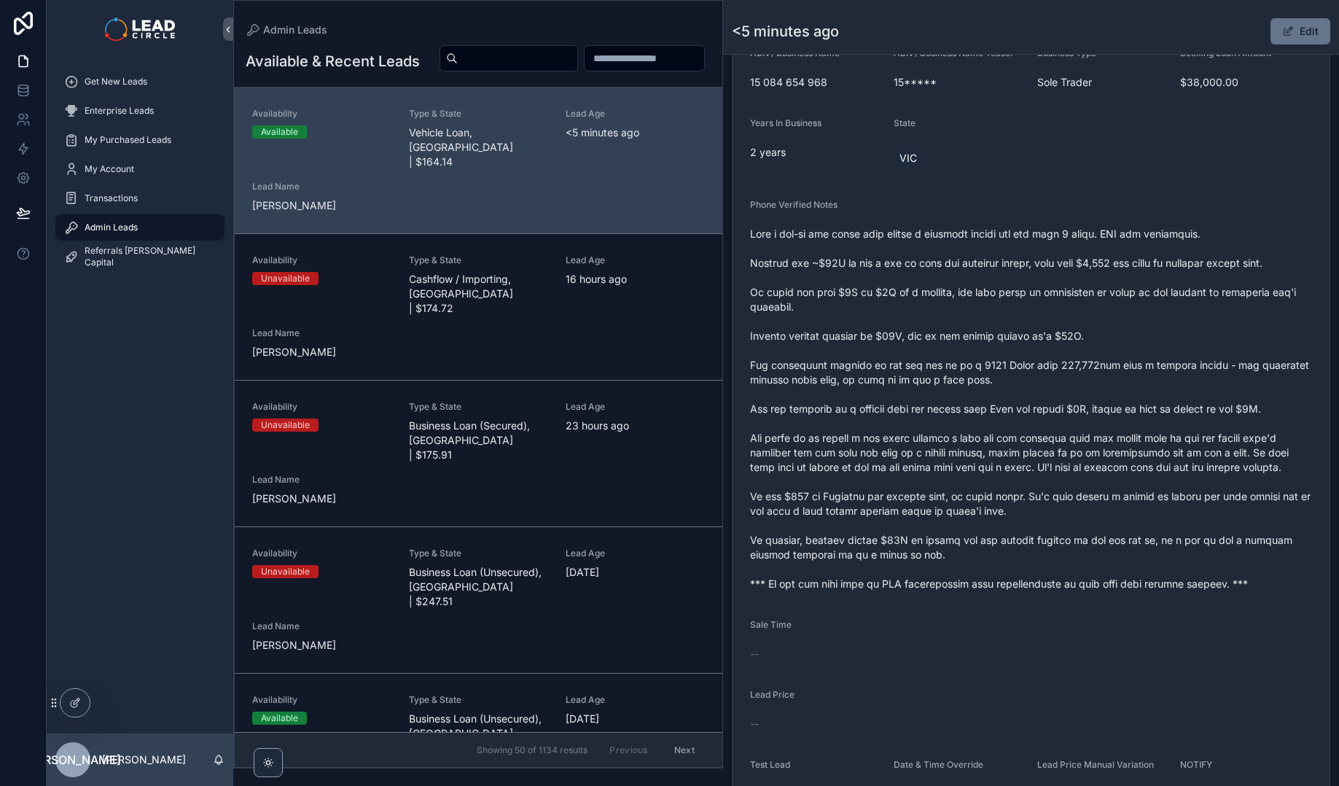
click at [1072, 345] on span "scrollable content" at bounding box center [1031, 409] width 562 height 364
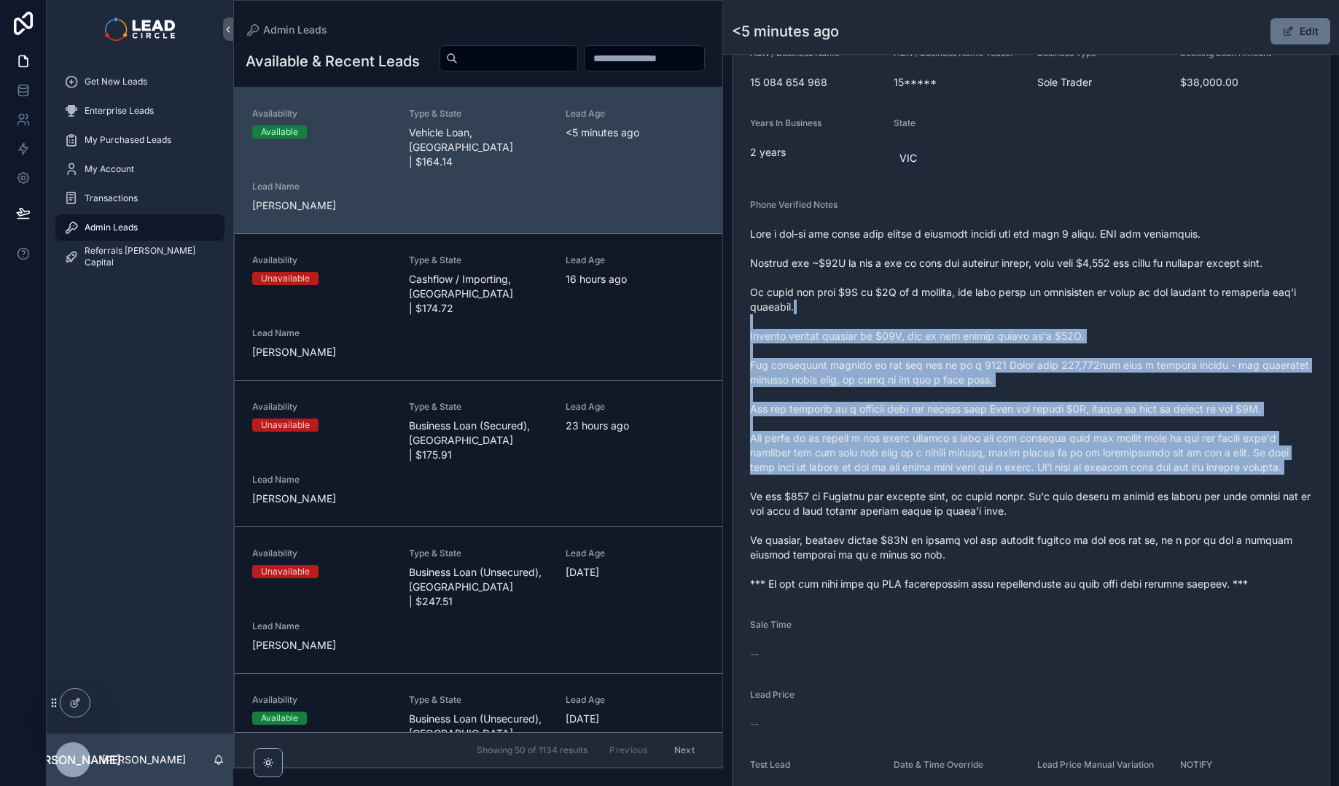
click at [1167, 541] on span "scrollable content" at bounding box center [1031, 409] width 562 height 364
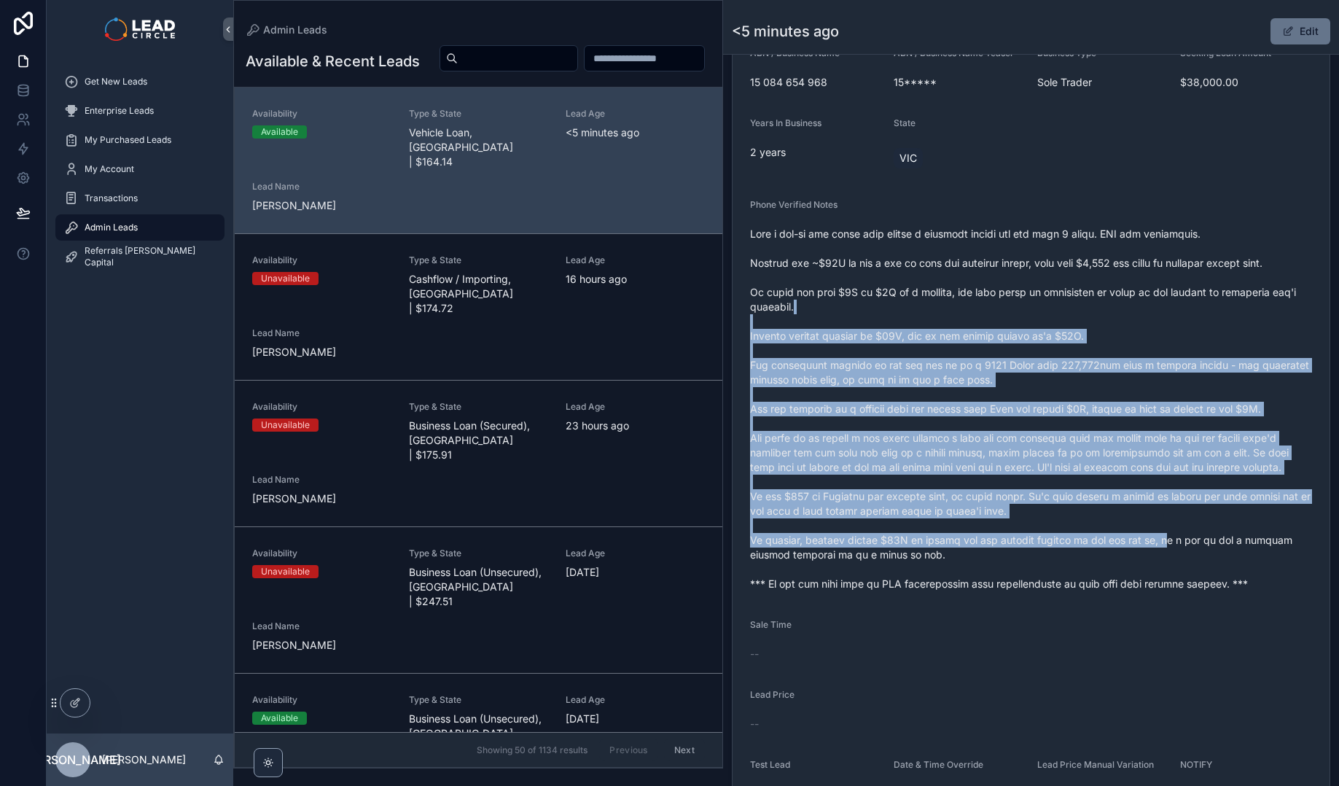
click at [1168, 542] on span "scrollable content" at bounding box center [1031, 409] width 562 height 364
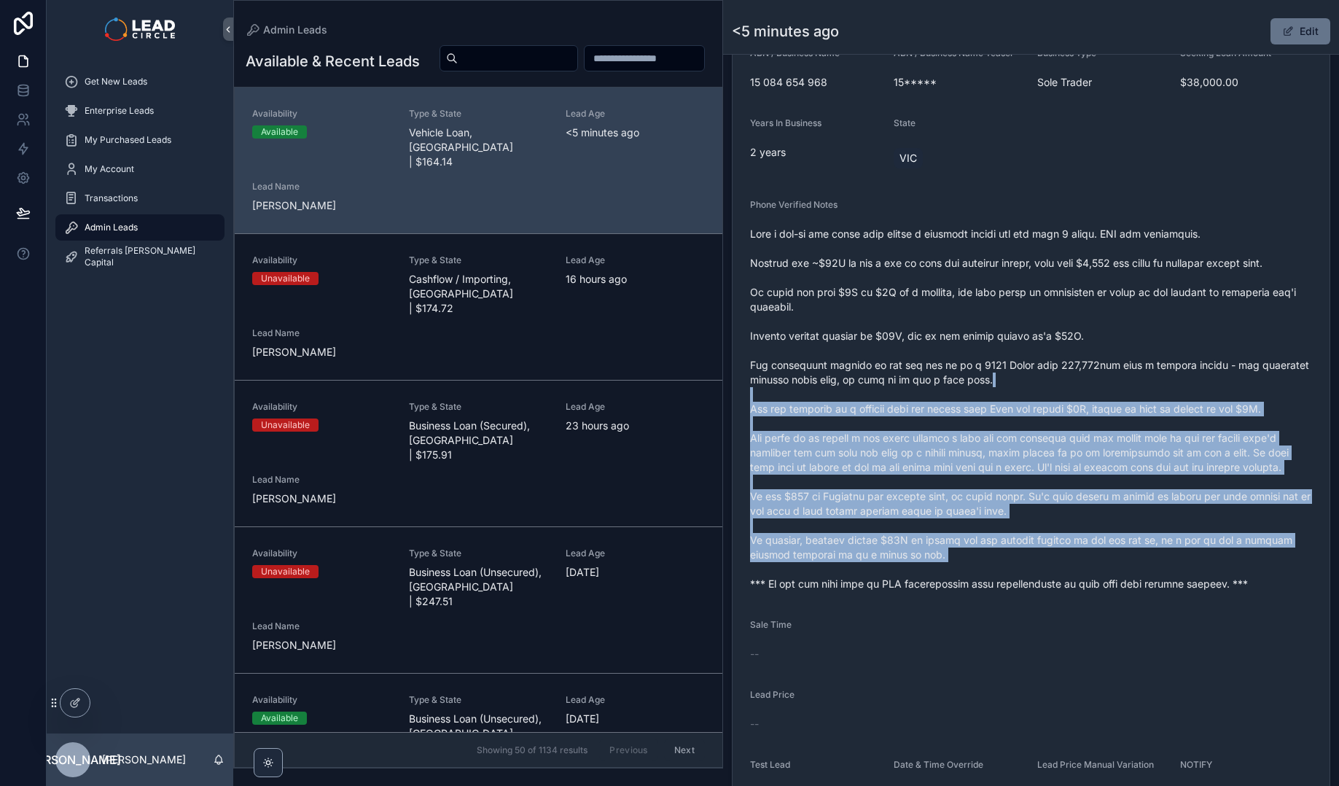
drag, startPoint x: 1210, startPoint y: 568, endPoint x: 1079, endPoint y: 362, distance: 244.0
click at [1080, 364] on span "scrollable content" at bounding box center [1031, 409] width 562 height 364
click at [1079, 362] on span "scrollable content" at bounding box center [1031, 409] width 562 height 364
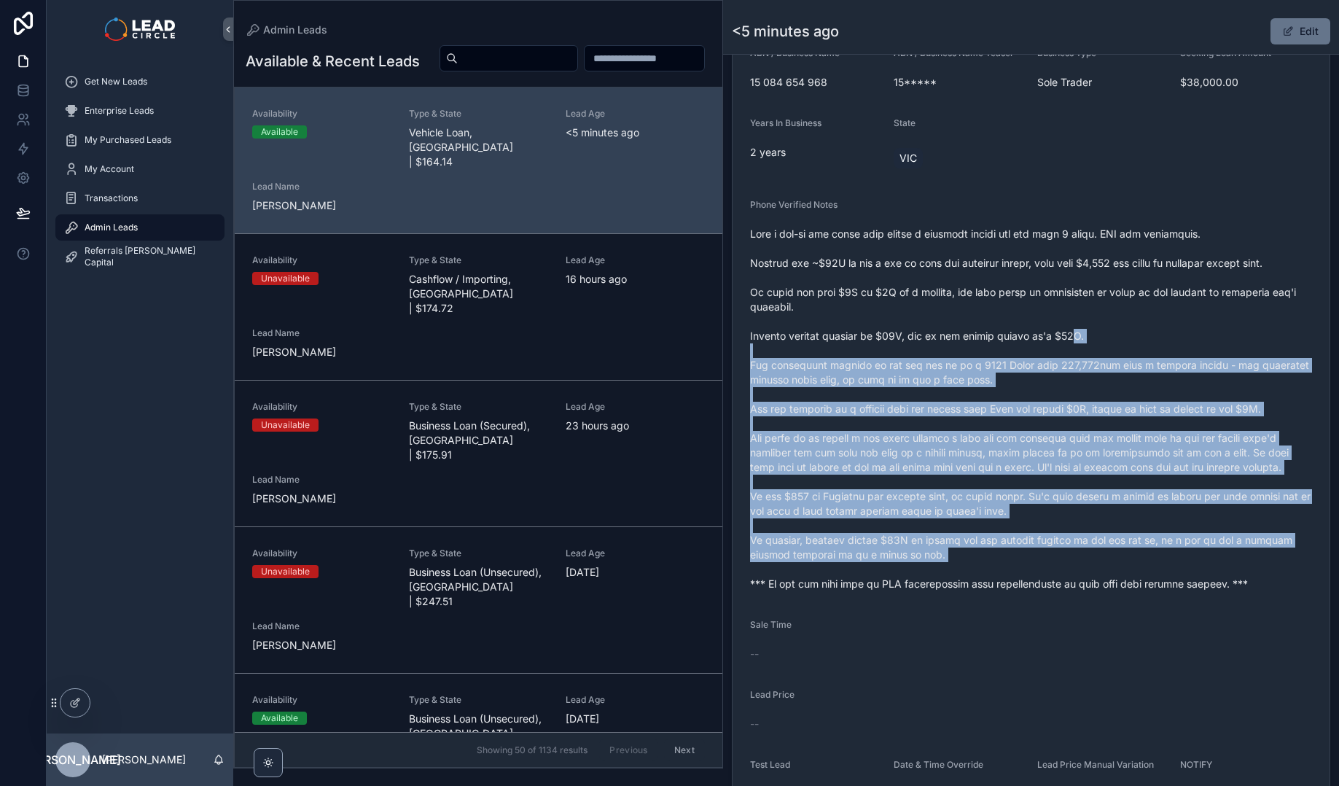
drag, startPoint x: 1100, startPoint y: 365, endPoint x: 1218, endPoint y: 564, distance: 231.7
click at [1218, 565] on span "scrollable content" at bounding box center [1031, 409] width 562 height 364
click at [1218, 564] on span "scrollable content" at bounding box center [1031, 409] width 562 height 364
drag, startPoint x: 1227, startPoint y: 568, endPoint x: 1082, endPoint y: 361, distance: 252.1
click at [1082, 361] on span "scrollable content" at bounding box center [1031, 409] width 562 height 364
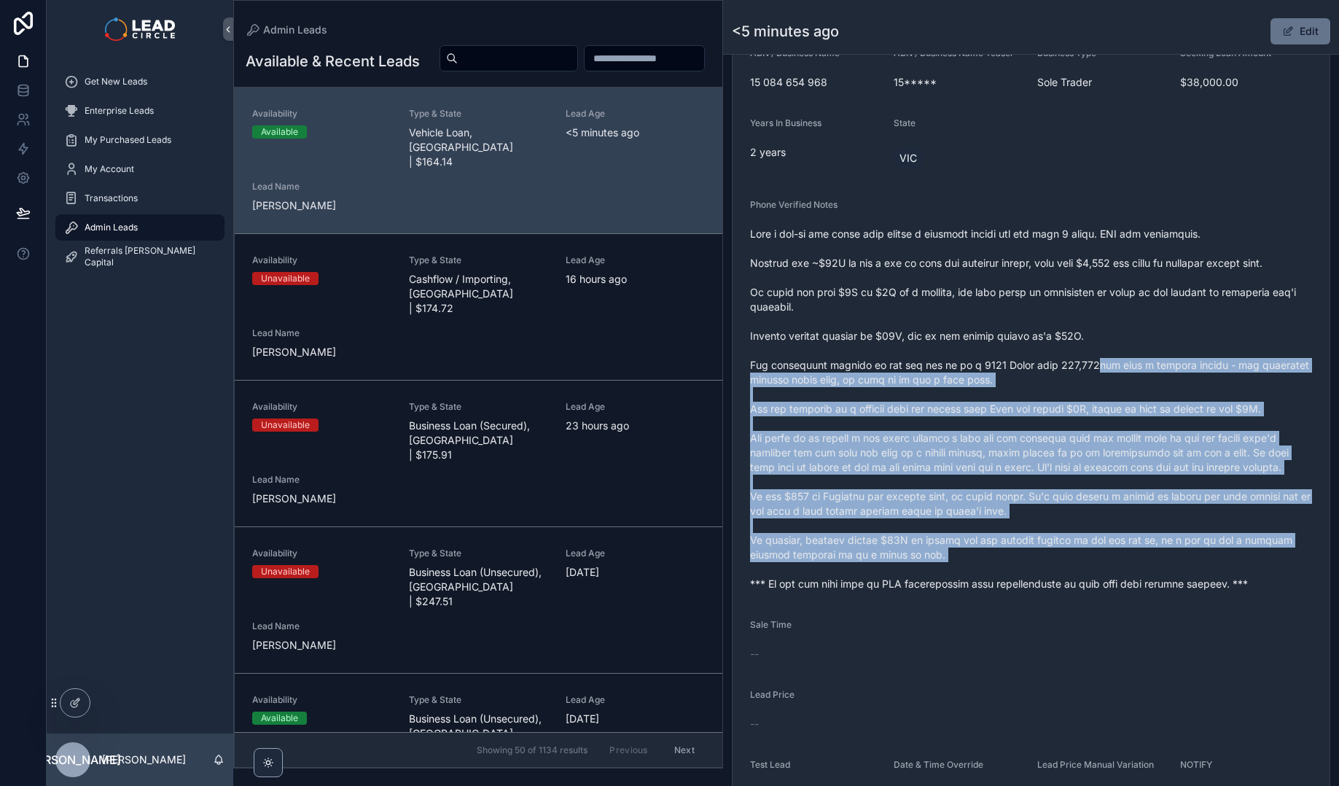
click at [1082, 361] on span "scrollable content" at bounding box center [1031, 409] width 562 height 364
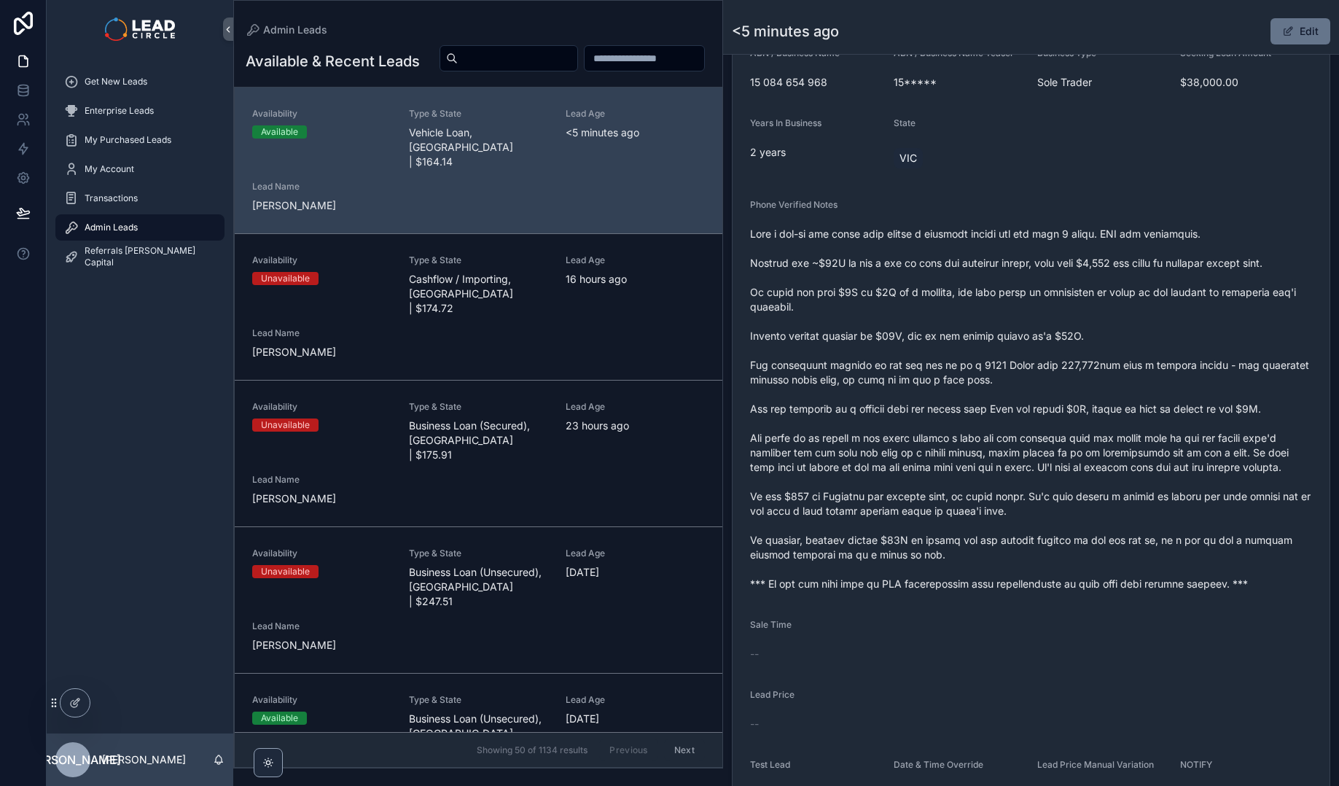
click at [917, 271] on span "scrollable content" at bounding box center [1031, 409] width 562 height 364
click at [976, 267] on span "scrollable content" at bounding box center [1031, 409] width 562 height 364
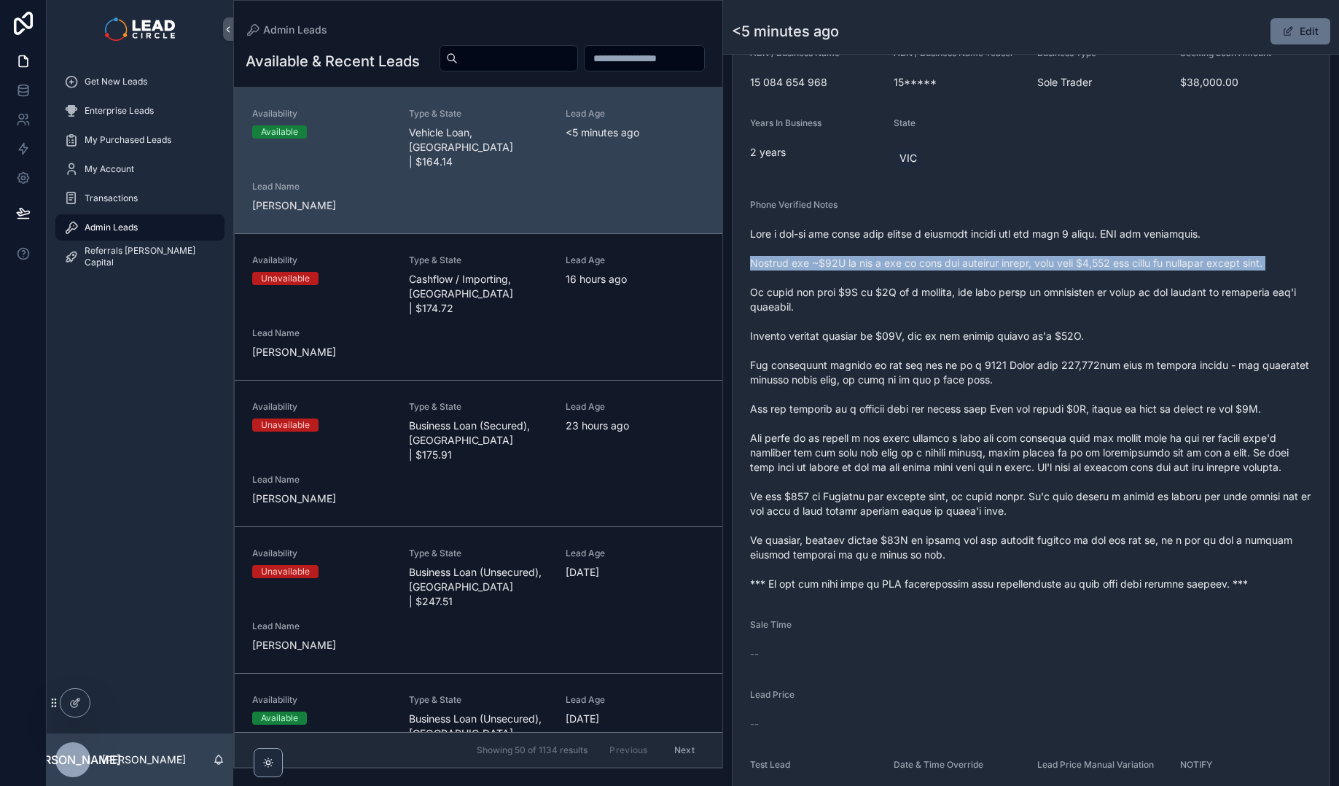
click at [976, 267] on span "scrollable content" at bounding box center [1031, 409] width 562 height 364
click at [1060, 310] on span "scrollable content" at bounding box center [1031, 409] width 562 height 364
click at [1060, 296] on span "scrollable content" at bounding box center [1031, 409] width 562 height 364
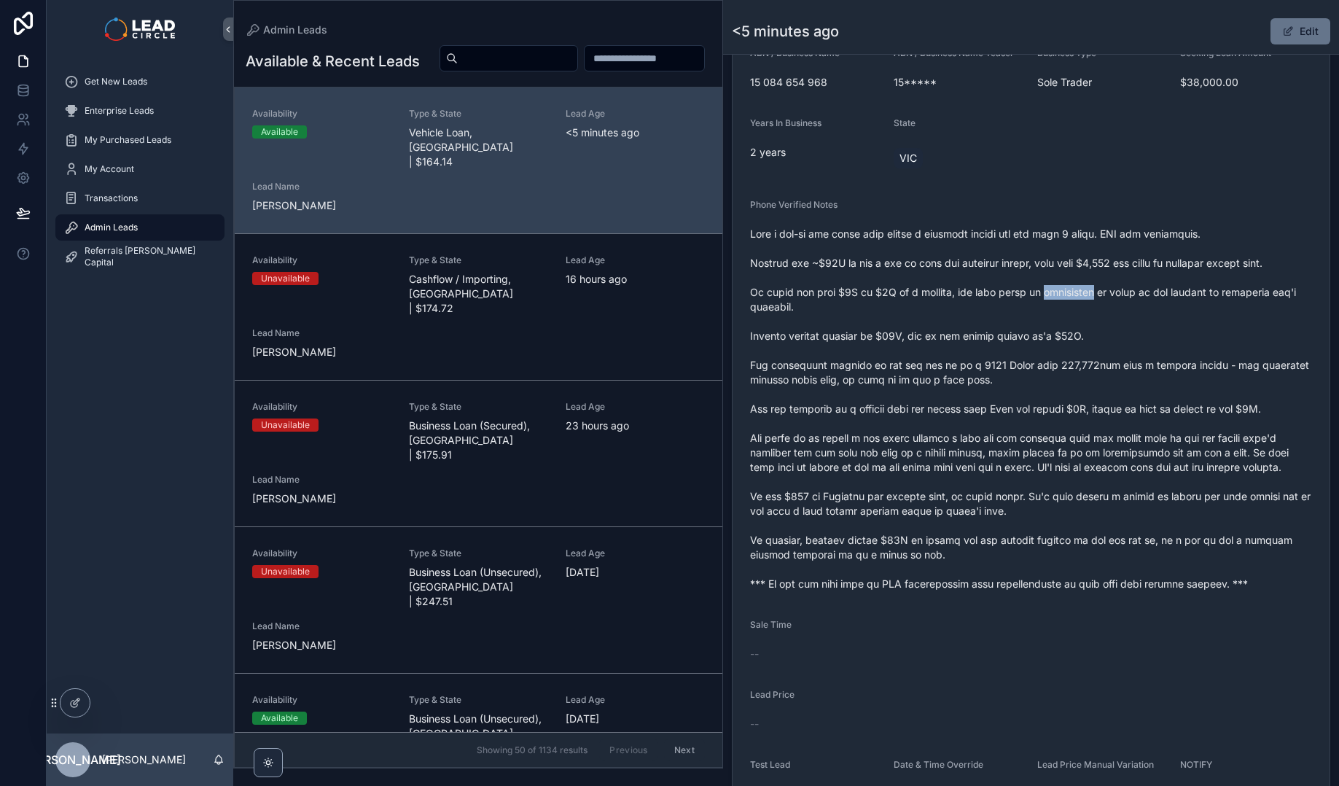
click at [1060, 296] on span "scrollable content" at bounding box center [1031, 409] width 562 height 364
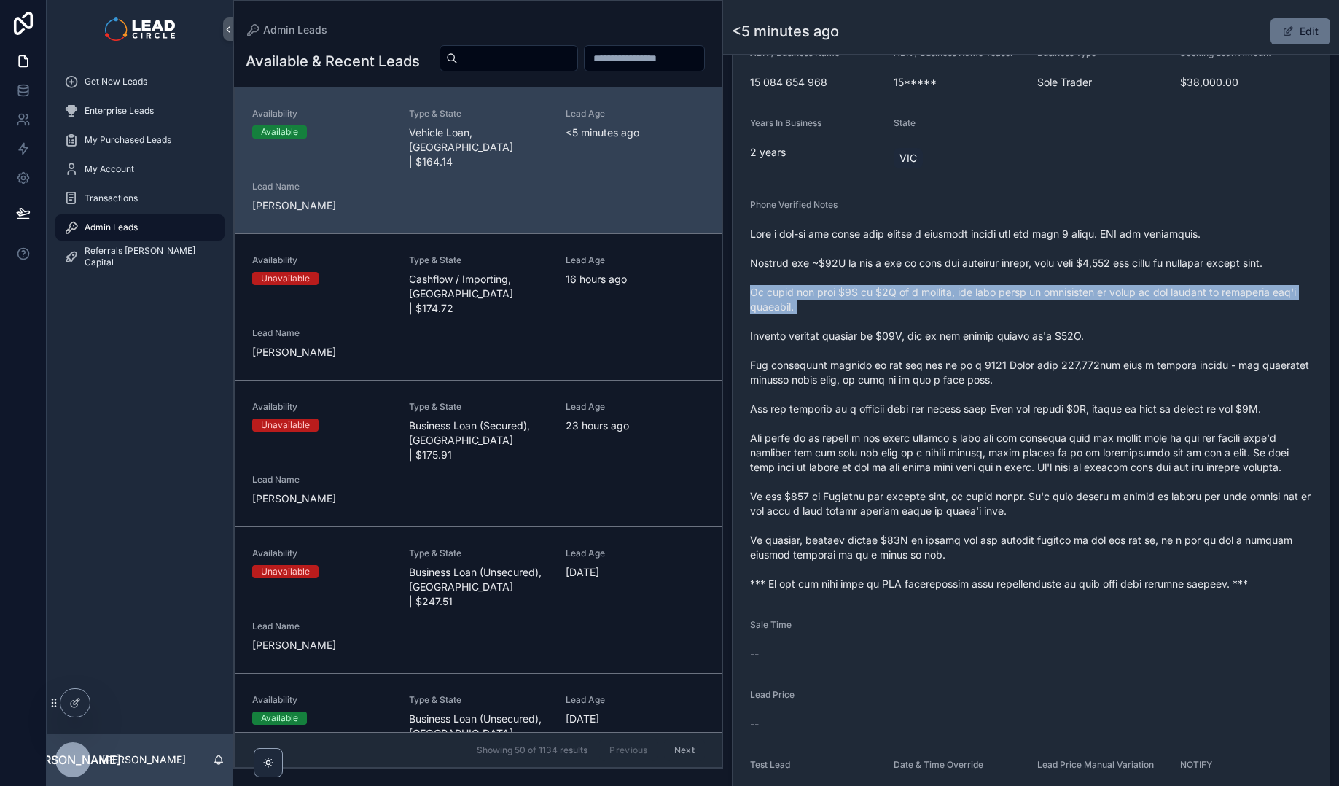
click at [1060, 296] on span "scrollable content" at bounding box center [1031, 409] width 562 height 364
click at [916, 301] on span "scrollable content" at bounding box center [1031, 409] width 562 height 364
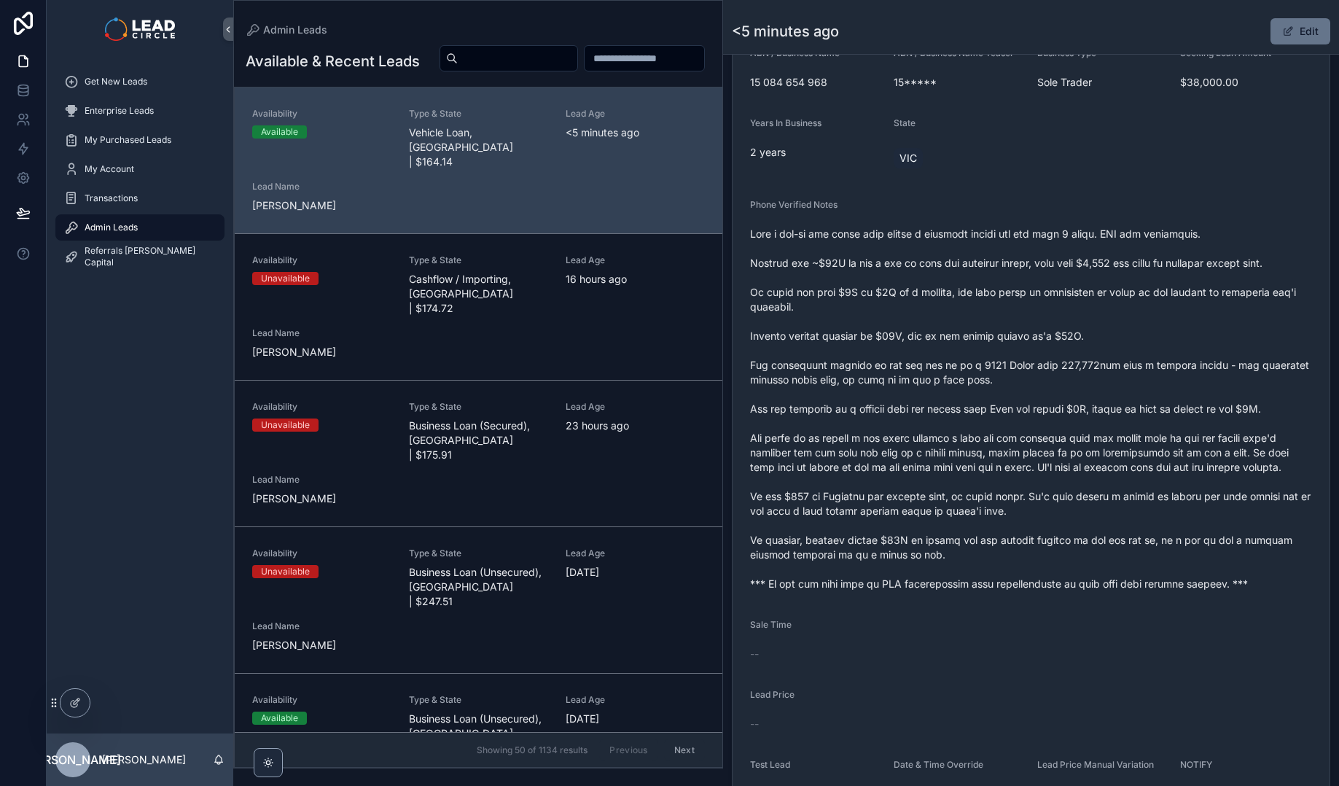
click at [893, 290] on span "scrollable content" at bounding box center [1031, 409] width 562 height 364
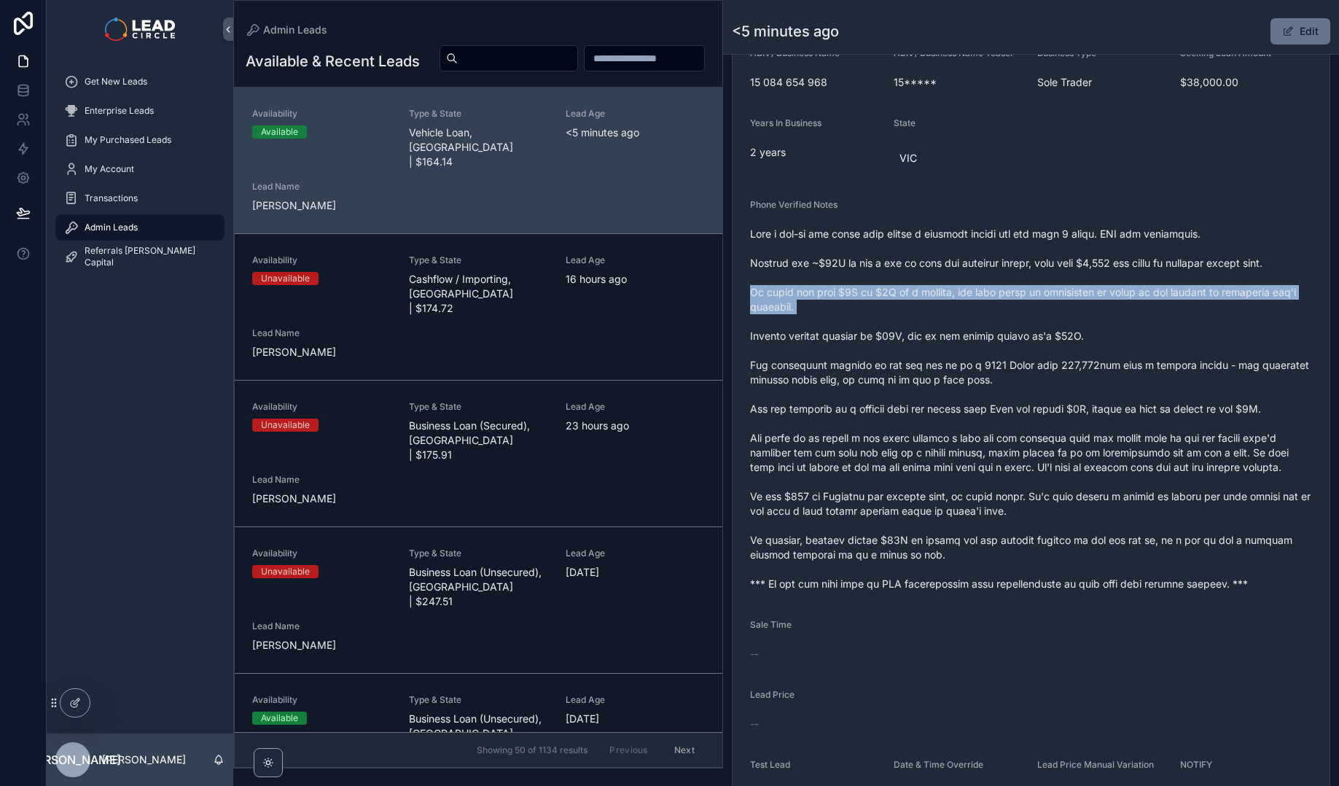
click at [893, 290] on span "scrollable content" at bounding box center [1031, 409] width 562 height 364
click at [916, 294] on span "scrollable content" at bounding box center [1031, 409] width 562 height 364
drag, startPoint x: 898, startPoint y: 297, endPoint x: 1135, endPoint y: 297, distance: 236.8
click at [1131, 297] on span "scrollable content" at bounding box center [1031, 409] width 562 height 364
click at [1135, 297] on span "scrollable content" at bounding box center [1031, 409] width 562 height 364
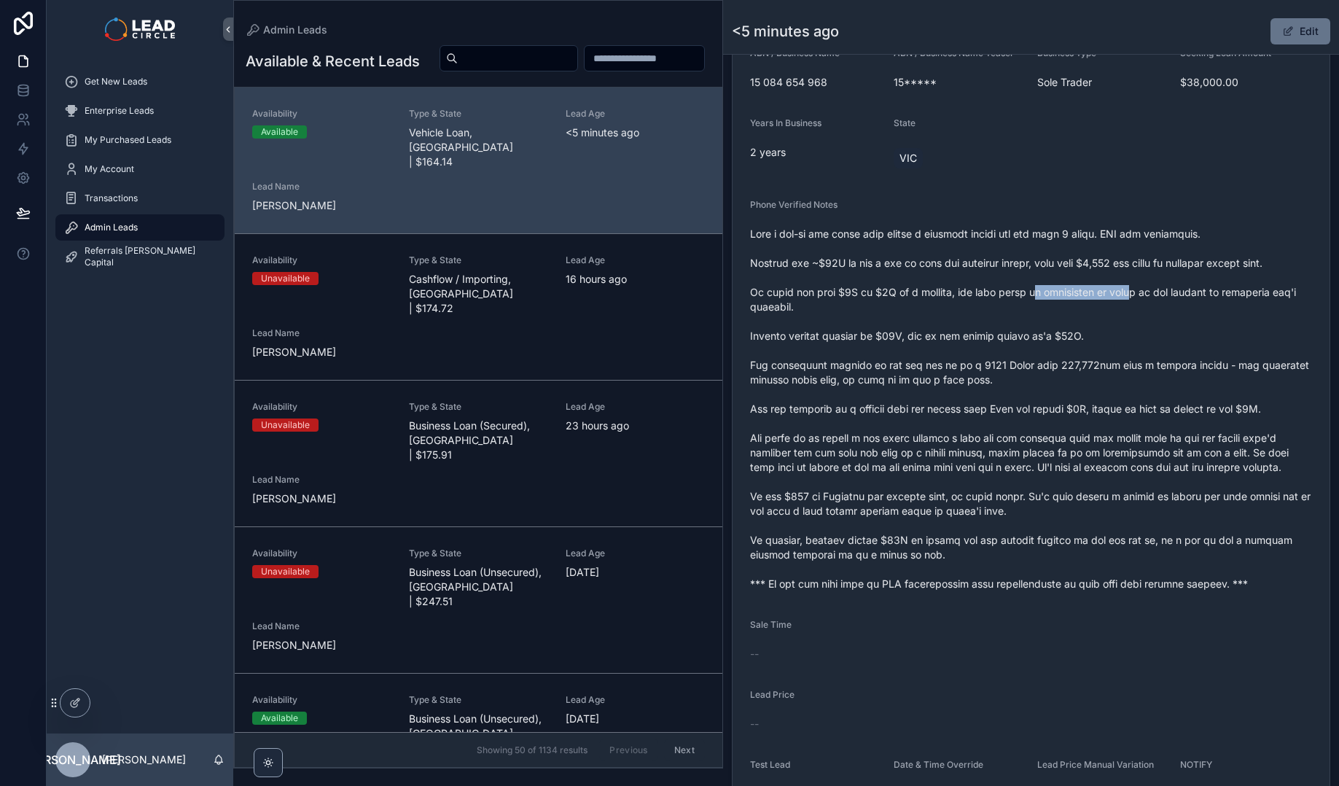
drag, startPoint x: 1125, startPoint y: 297, endPoint x: 1028, endPoint y: 297, distance: 97.6
click at [1035, 297] on span "scrollable content" at bounding box center [1031, 409] width 562 height 364
click at [1028, 297] on span "scrollable content" at bounding box center [1031, 409] width 562 height 364
drag, startPoint x: 850, startPoint y: 342, endPoint x: 1053, endPoint y: 339, distance: 202.6
click at [1042, 340] on span "scrollable content" at bounding box center [1031, 409] width 562 height 364
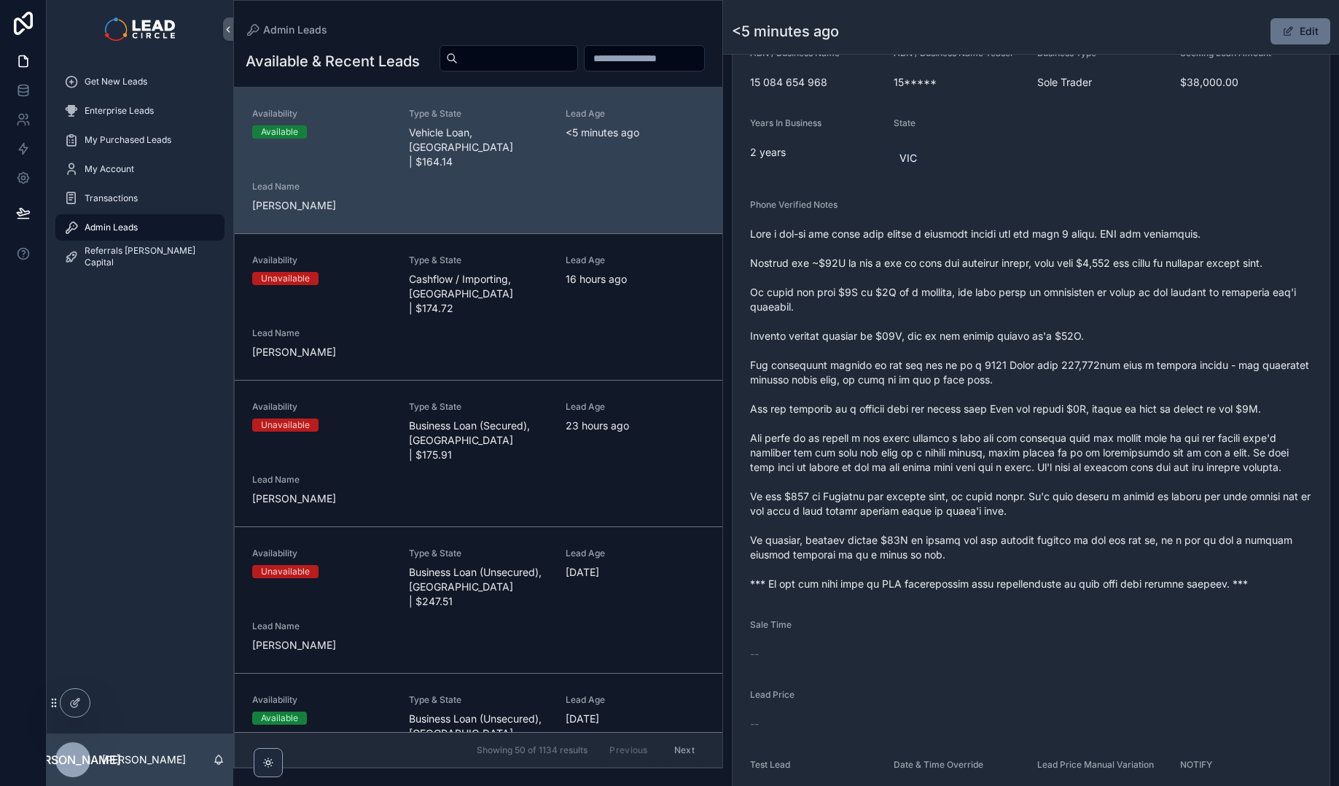
click at [1053, 339] on span "scrollable content" at bounding box center [1031, 409] width 562 height 364
drag, startPoint x: 866, startPoint y: 338, endPoint x: 1204, endPoint y: 358, distance: 338.7
click at [1183, 359] on span "scrollable content" at bounding box center [1031, 409] width 562 height 364
click at [1205, 358] on span "scrollable content" at bounding box center [1031, 409] width 562 height 364
drag, startPoint x: 1151, startPoint y: 335, endPoint x: 999, endPoint y: 310, distance: 154.3
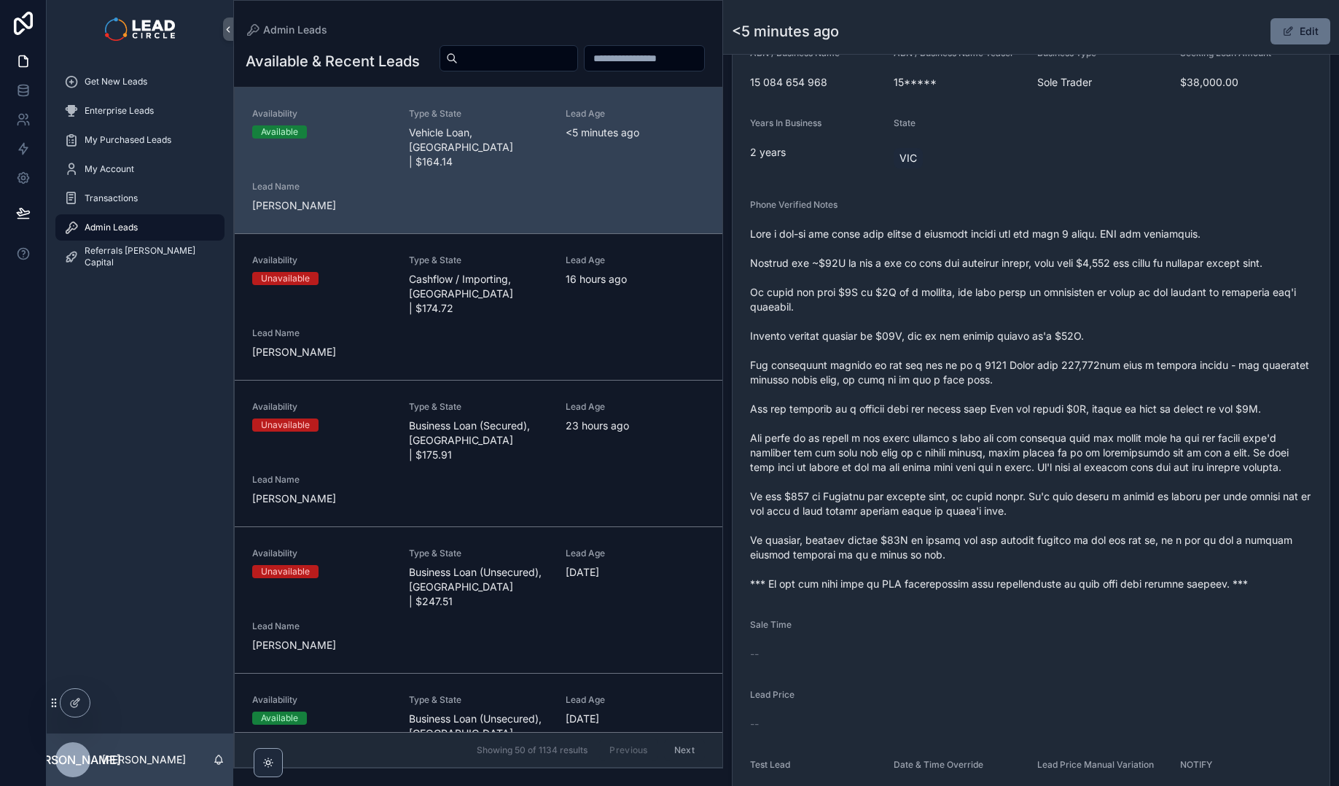
click at [1023, 318] on span "scrollable content" at bounding box center [1031, 409] width 562 height 364
click at [999, 310] on span "scrollable content" at bounding box center [1031, 409] width 562 height 364
drag, startPoint x: 1037, startPoint y: 338, endPoint x: 1136, endPoint y: 339, distance: 99.1
click at [1128, 339] on span "scrollable content" at bounding box center [1031, 409] width 562 height 364
click at [1138, 338] on span "scrollable content" at bounding box center [1031, 409] width 562 height 364
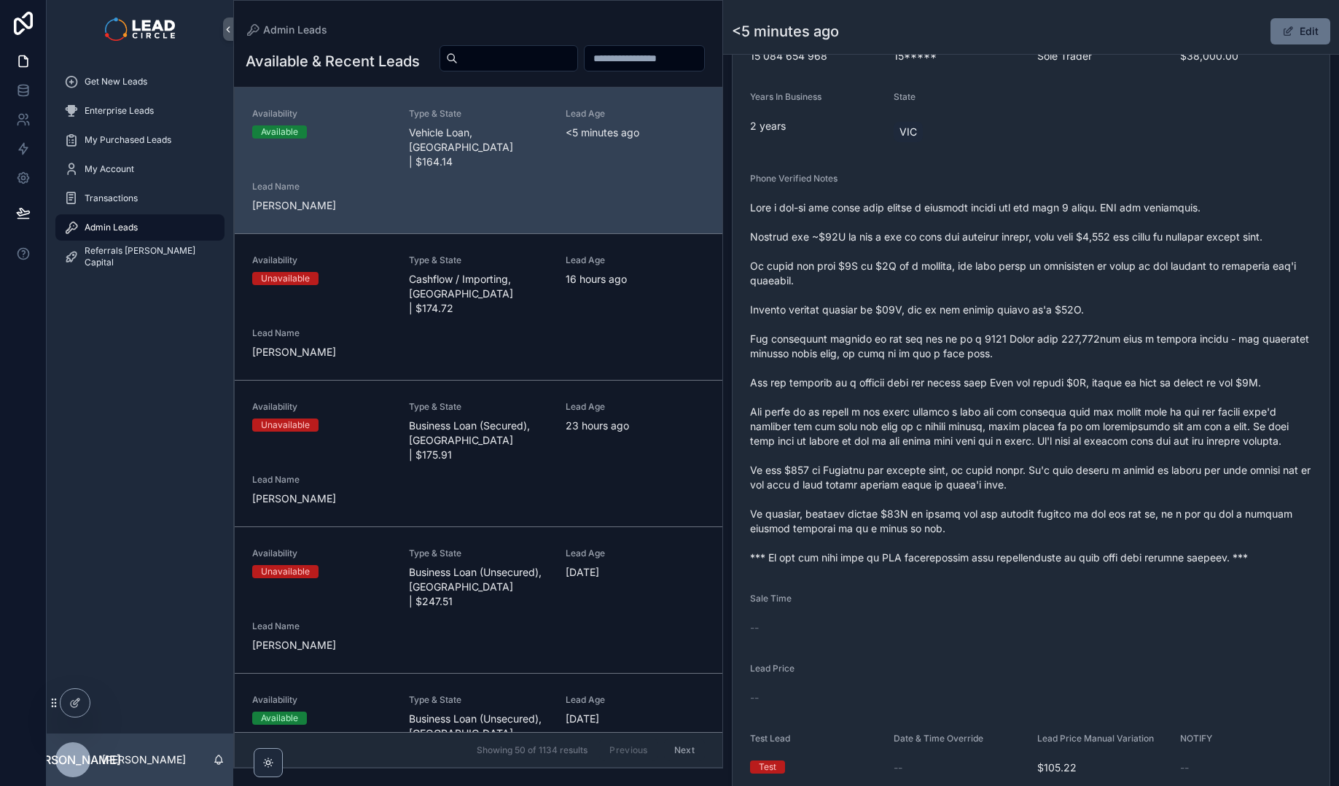
scroll to position [446, 0]
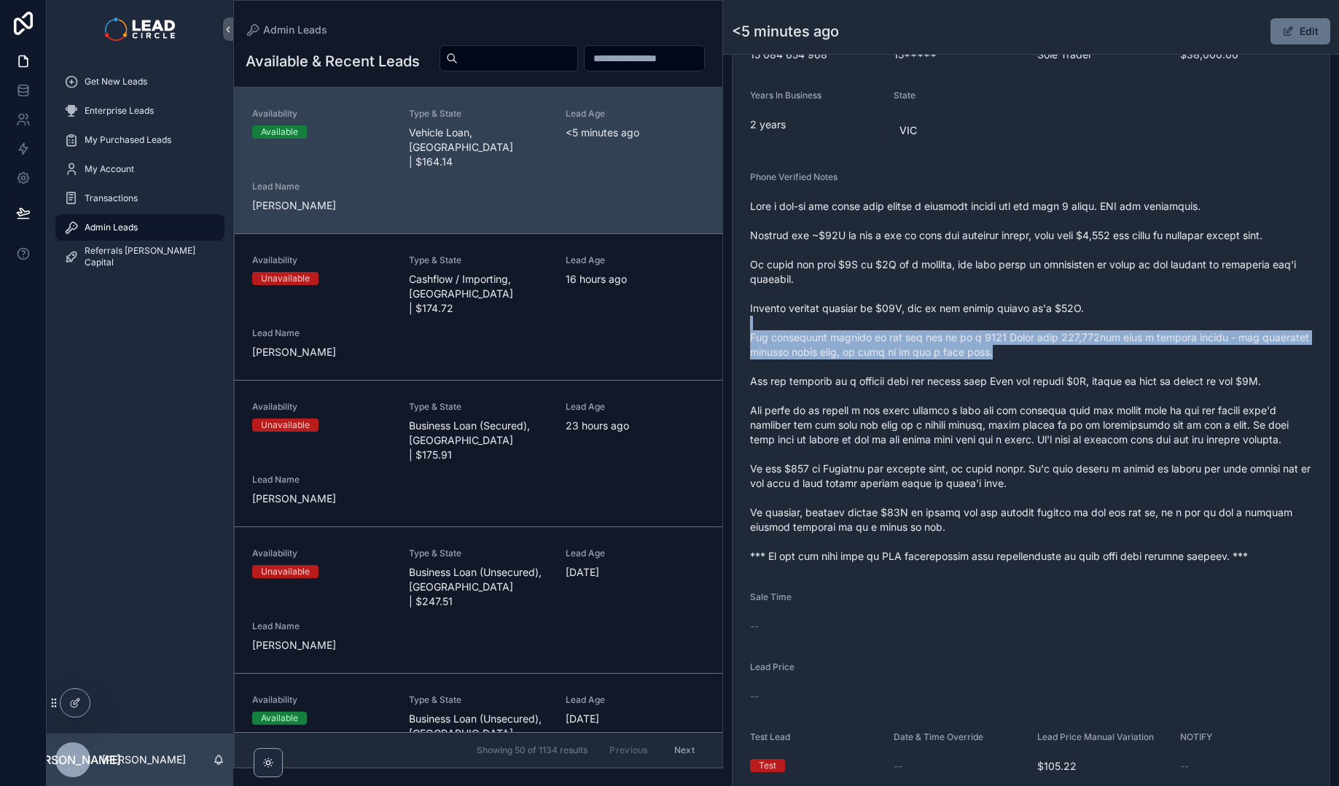
click at [1076, 356] on span "scrollable content" at bounding box center [1031, 381] width 562 height 364
drag, startPoint x: 1097, startPoint y: 332, endPoint x: 1100, endPoint y: 360, distance: 27.8
click at [1100, 360] on span "scrollable content" at bounding box center [1031, 381] width 562 height 364
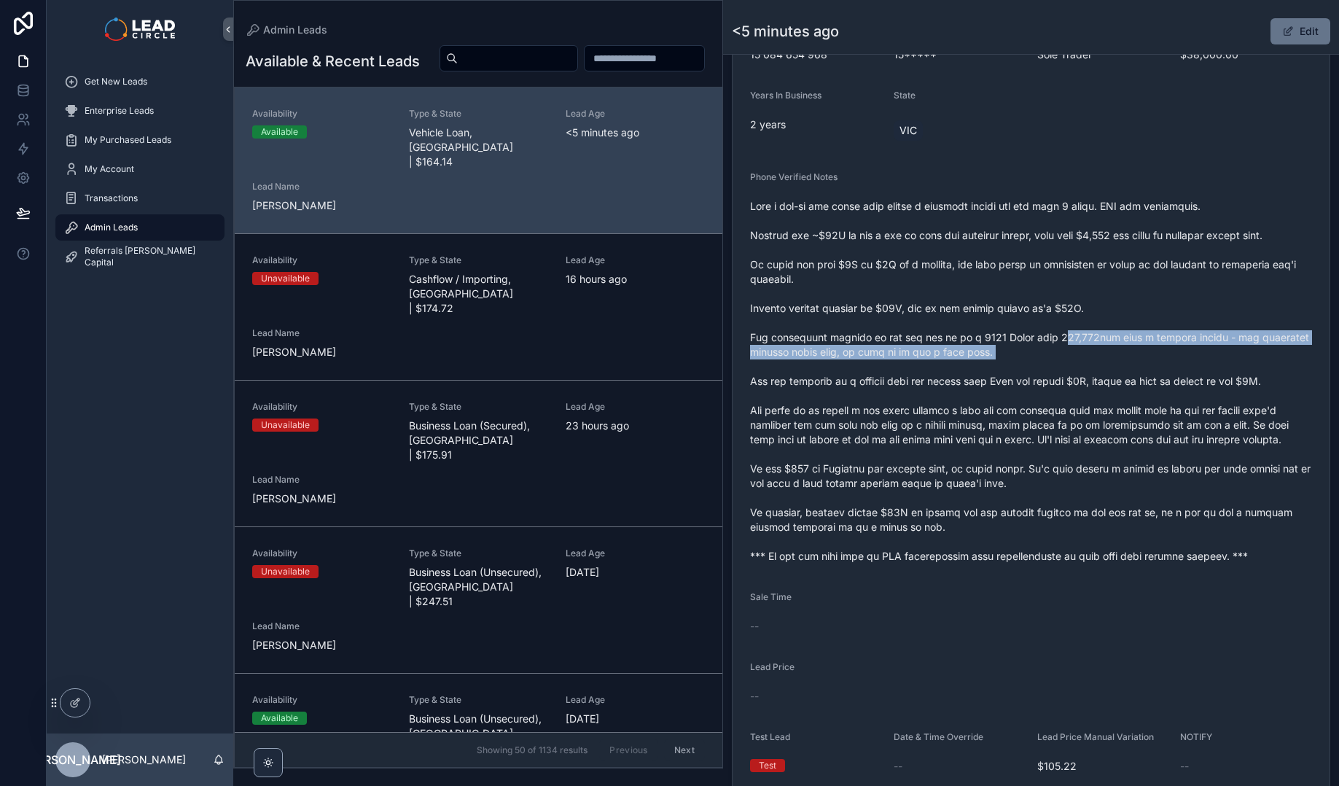
drag, startPoint x: 1049, startPoint y: 343, endPoint x: 1059, endPoint y: 363, distance: 22.5
click at [1059, 363] on span "scrollable content" at bounding box center [1031, 381] width 562 height 364
drag, startPoint x: 1052, startPoint y: 328, endPoint x: 1065, endPoint y: 364, distance: 39.0
click at [1065, 364] on span "scrollable content" at bounding box center [1031, 381] width 562 height 364
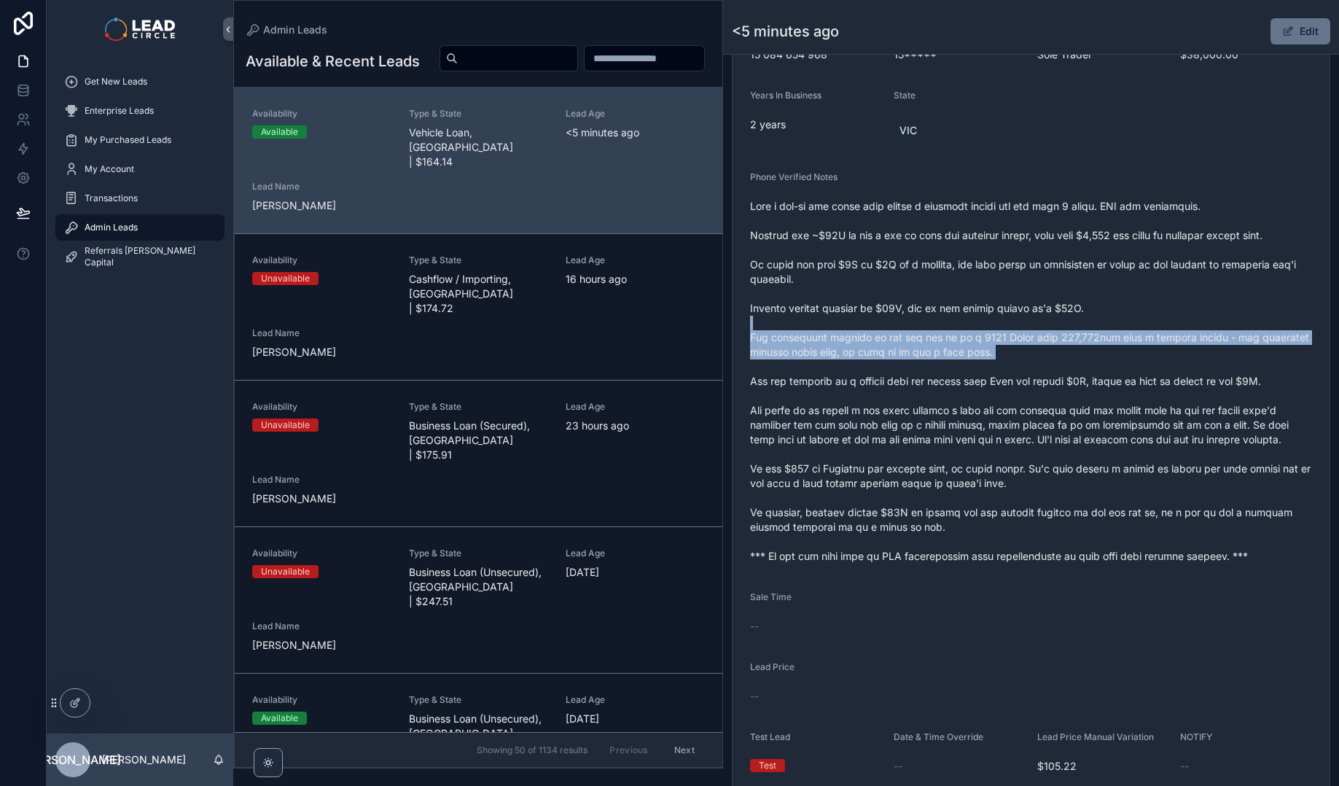
click at [1065, 364] on span "scrollable content" at bounding box center [1031, 381] width 562 height 364
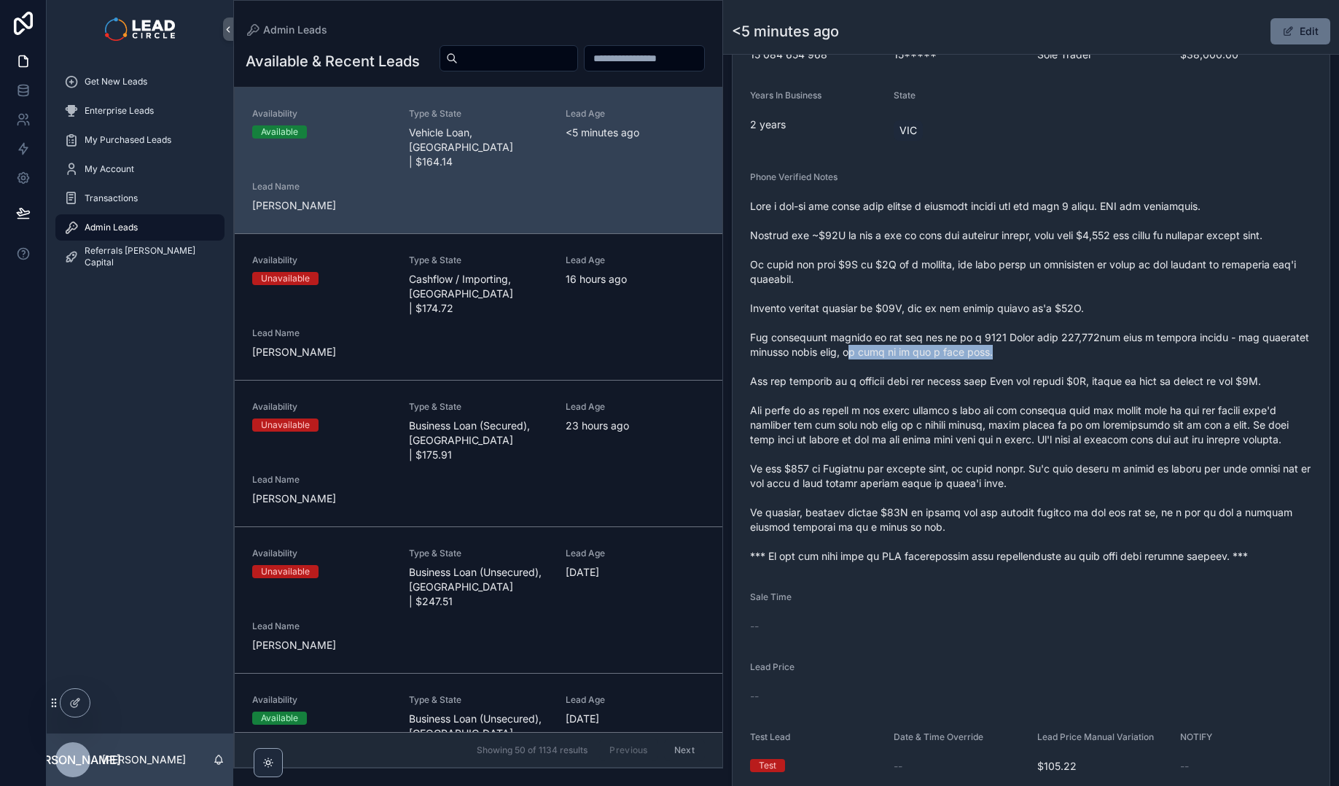
drag, startPoint x: 851, startPoint y: 349, endPoint x: 1121, endPoint y: 345, distance: 269.7
click at [1114, 346] on span "scrollable content" at bounding box center [1031, 381] width 562 height 364
click at [1121, 345] on span "scrollable content" at bounding box center [1031, 381] width 562 height 364
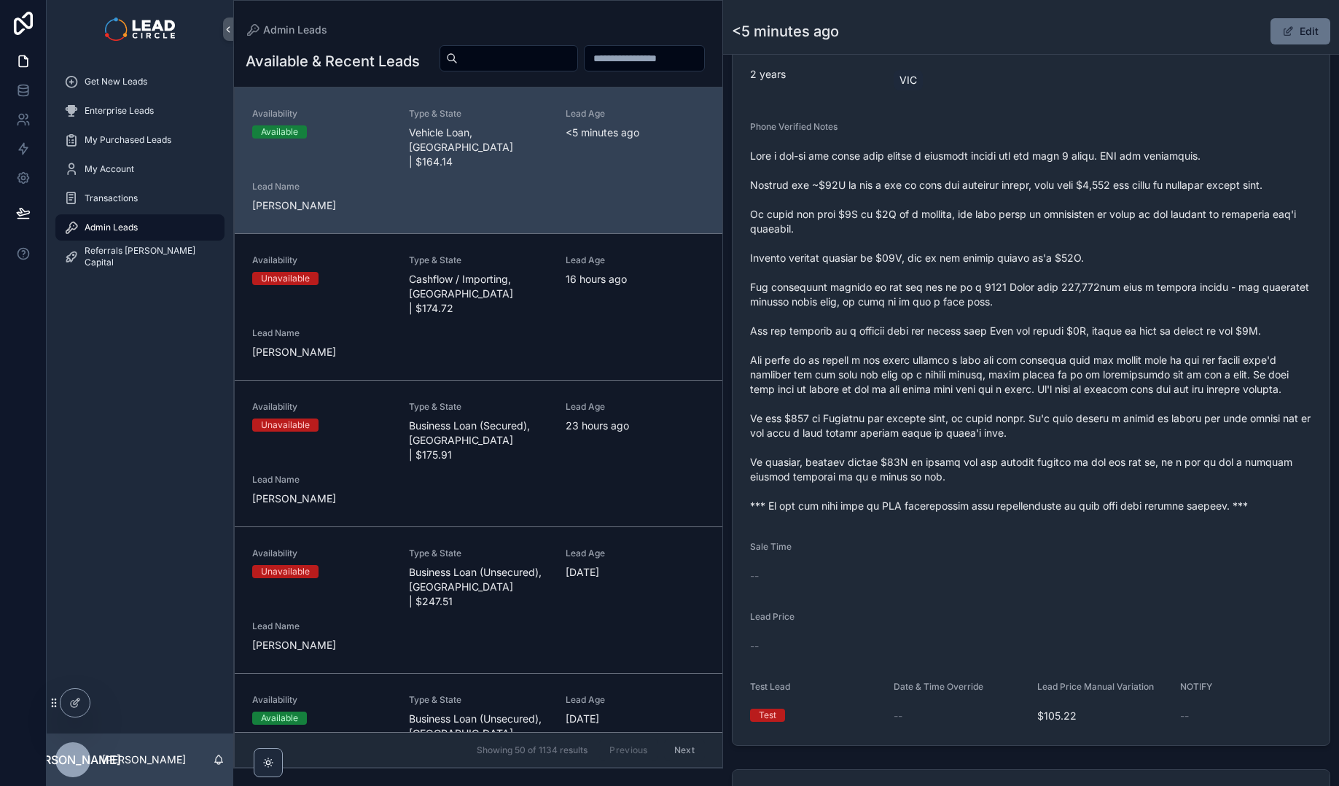
scroll to position [555, 0]
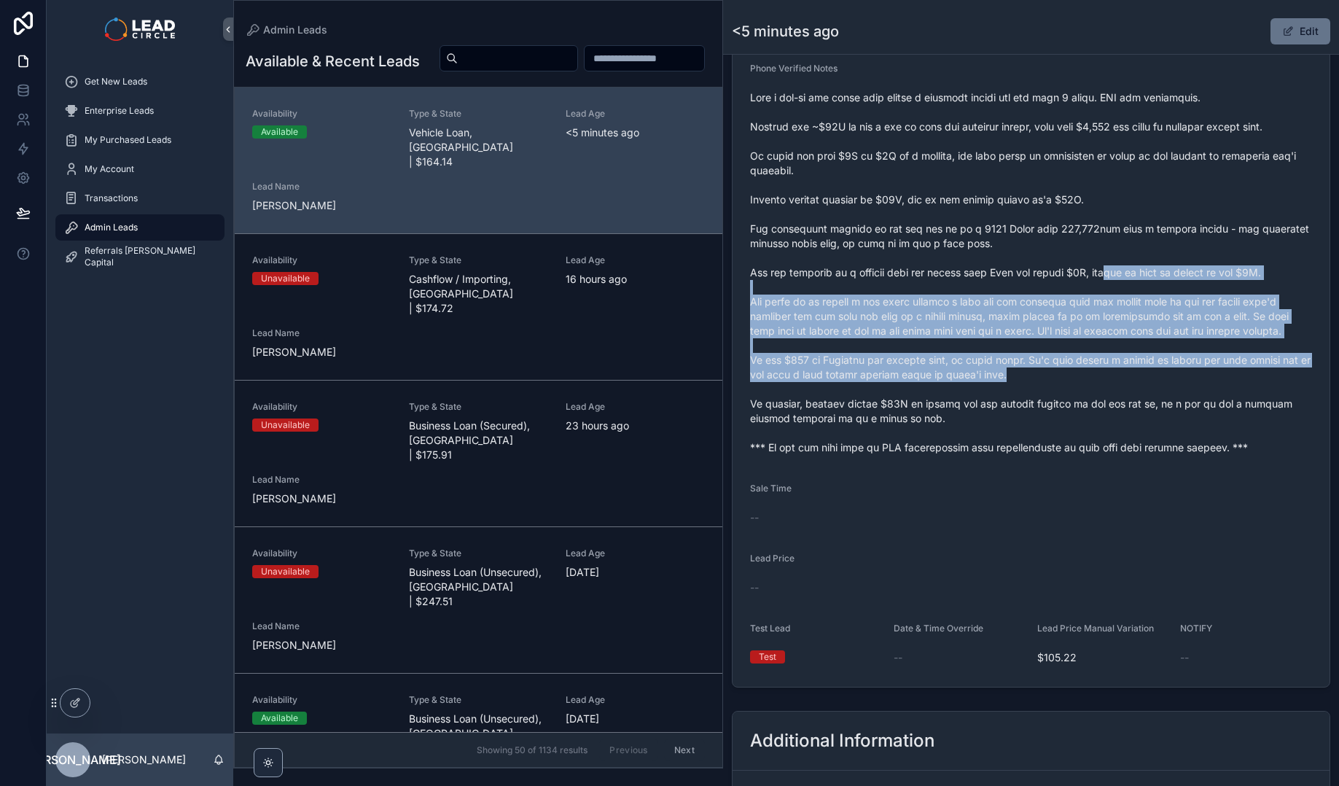
drag, startPoint x: 1104, startPoint y: 281, endPoint x: 1143, endPoint y: 390, distance: 116.2
click at [1141, 389] on span "scrollable content" at bounding box center [1031, 272] width 562 height 364
click at [1143, 390] on span "scrollable content" at bounding box center [1031, 272] width 562 height 364
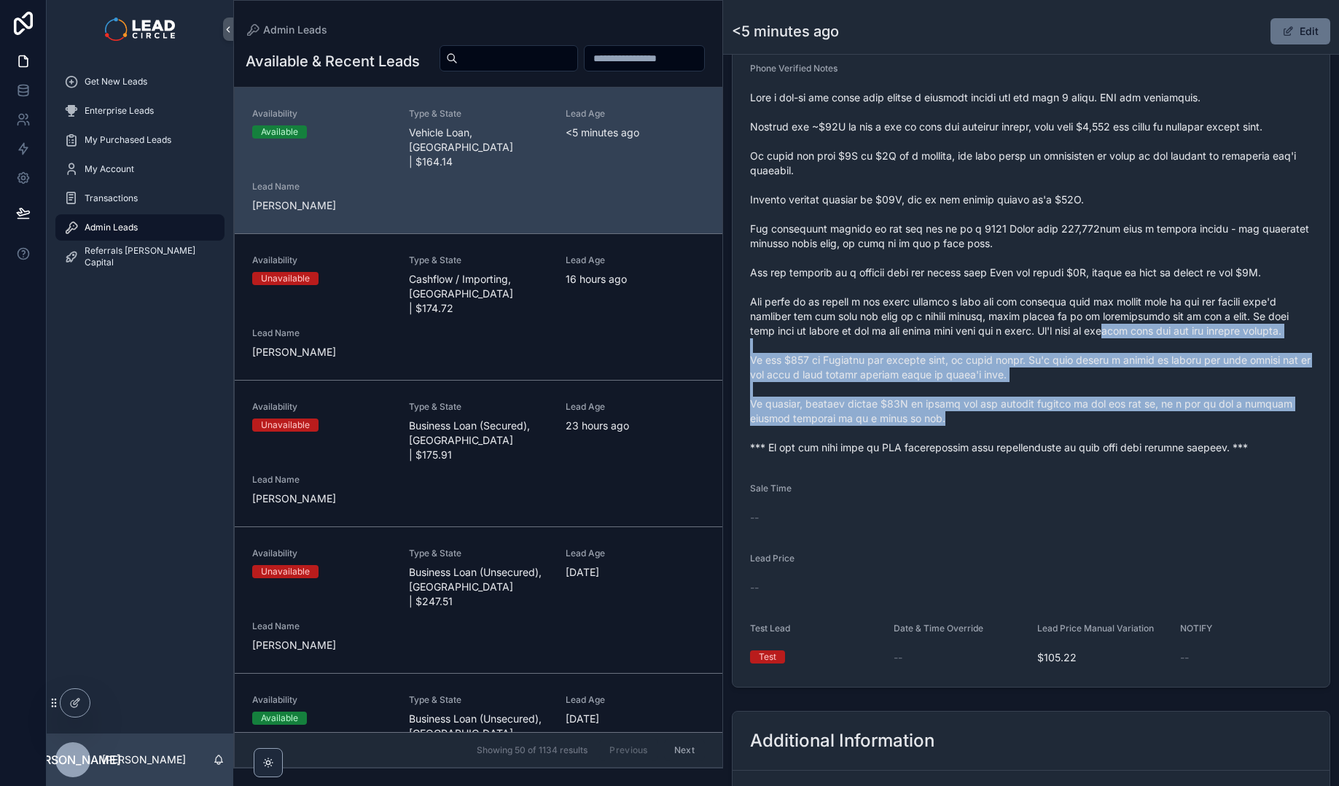
drag, startPoint x: 1173, startPoint y: 416, endPoint x: 1122, endPoint y: 333, distance: 97.5
click at [1122, 333] on span "scrollable content" at bounding box center [1031, 272] width 562 height 364
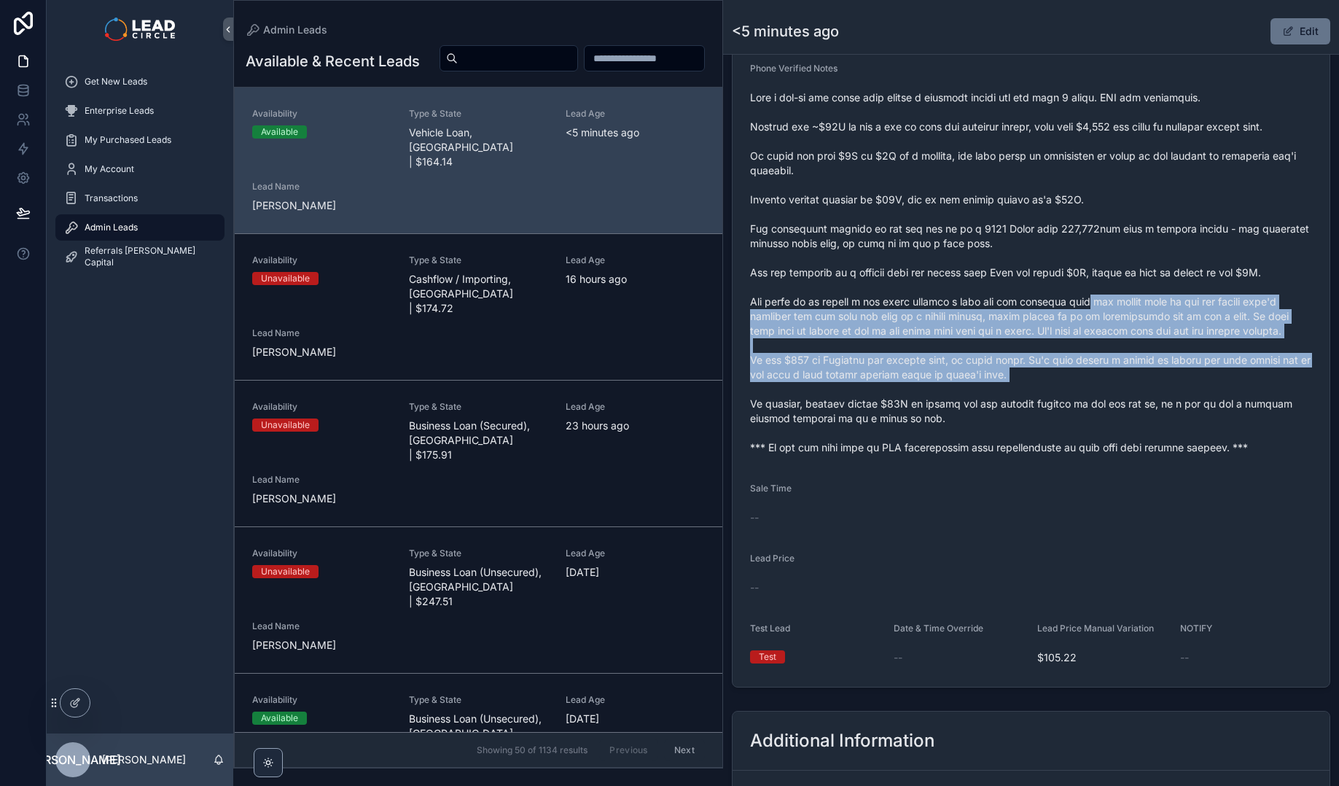
drag, startPoint x: 1096, startPoint y: 297, endPoint x: 1145, endPoint y: 409, distance: 122.4
click at [1145, 408] on span "scrollable content" at bounding box center [1031, 272] width 562 height 364
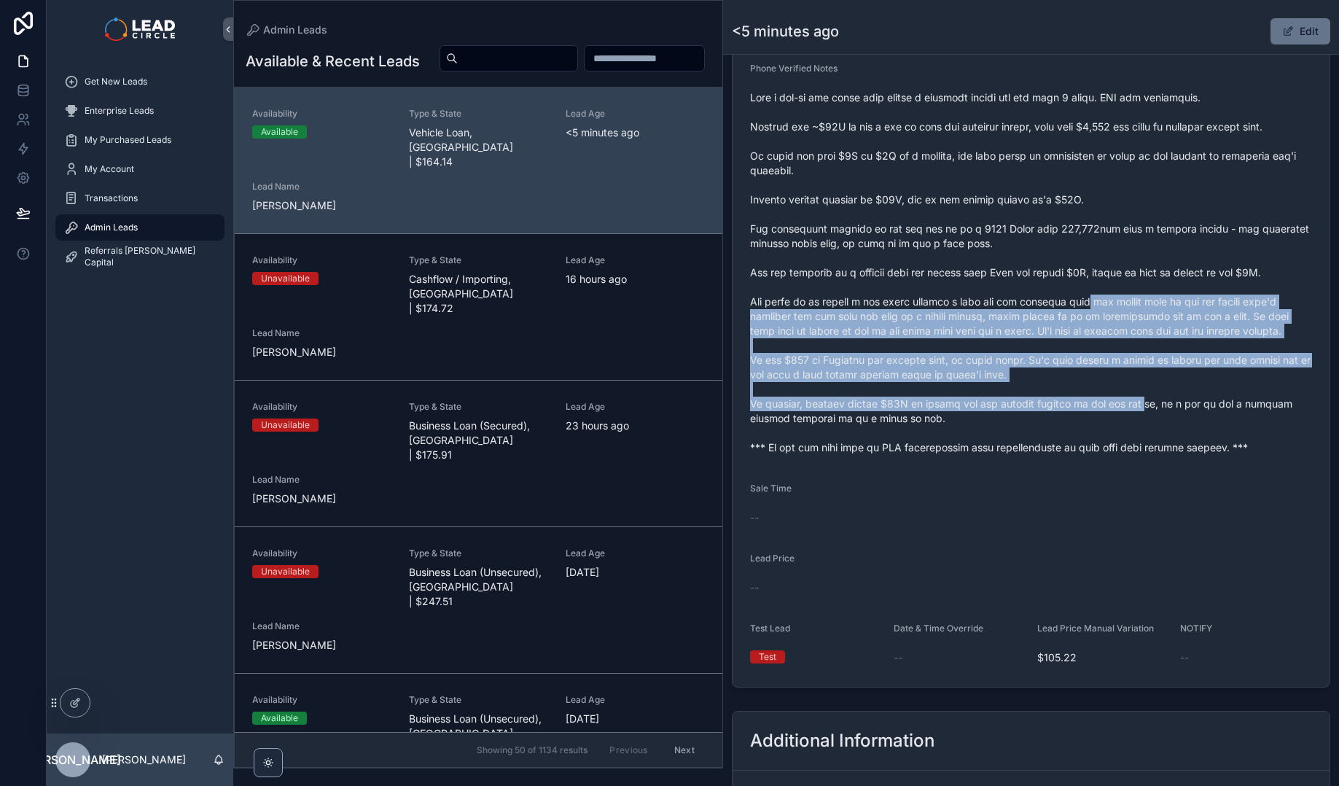
click at [1145, 409] on span "scrollable content" at bounding box center [1031, 272] width 562 height 364
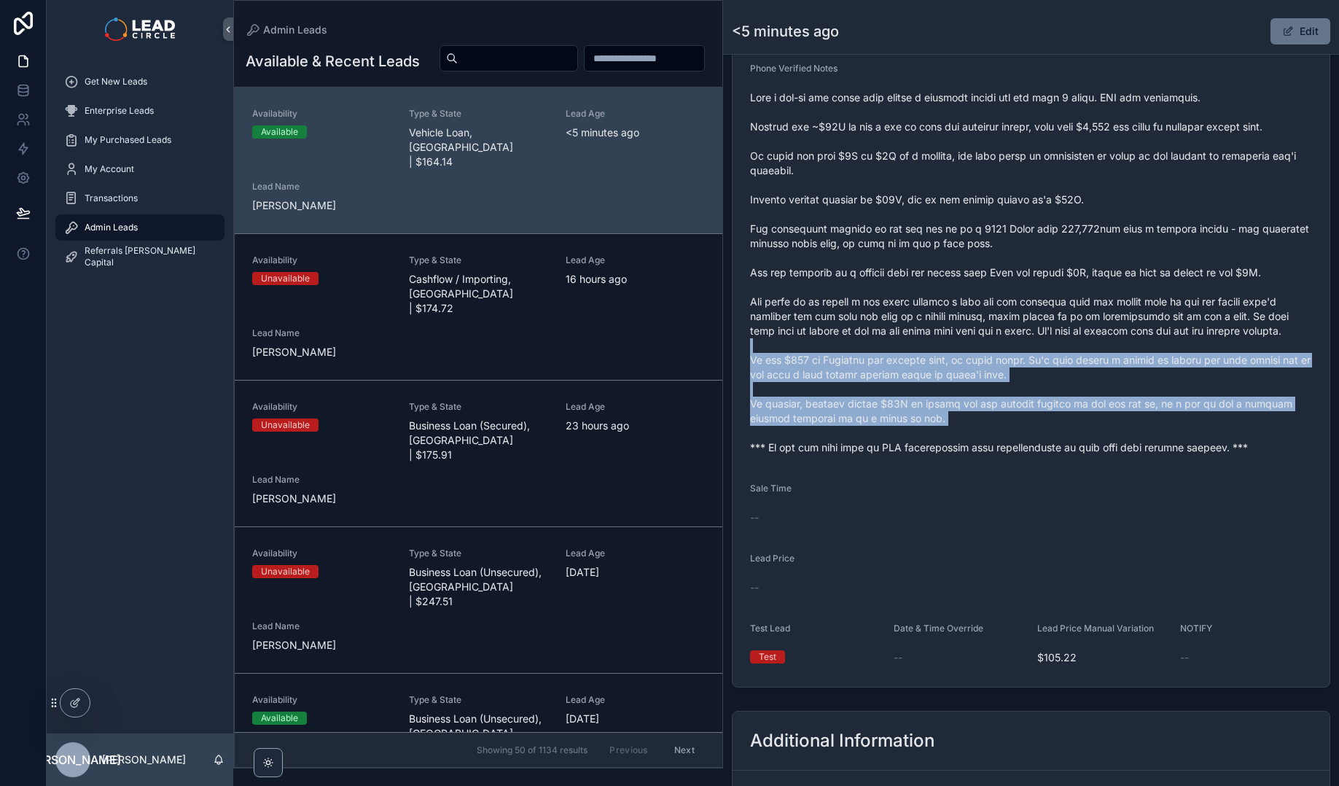
drag, startPoint x: 1163, startPoint y: 431, endPoint x: 1110, endPoint y: 351, distance: 95.6
click at [1110, 351] on span "scrollable content" at bounding box center [1031, 272] width 562 height 364
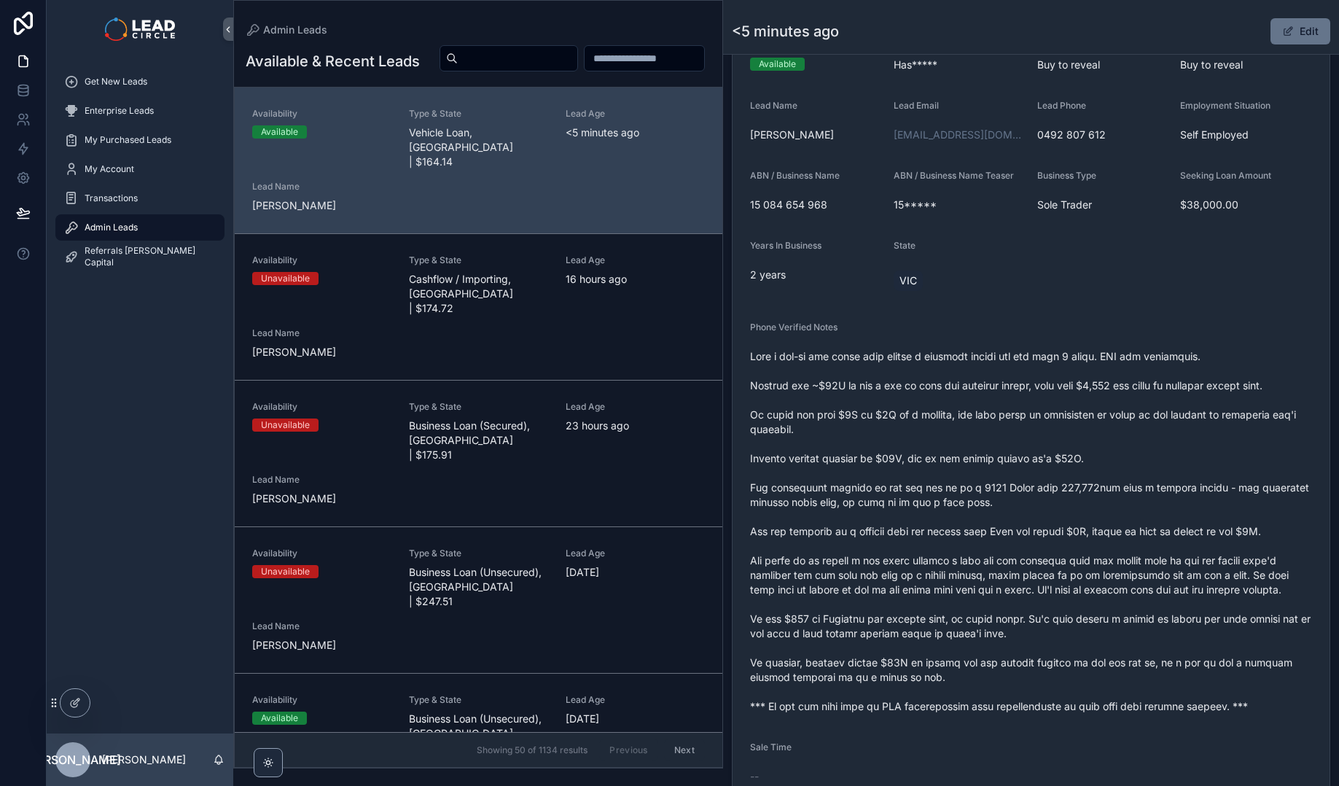
scroll to position [0, 0]
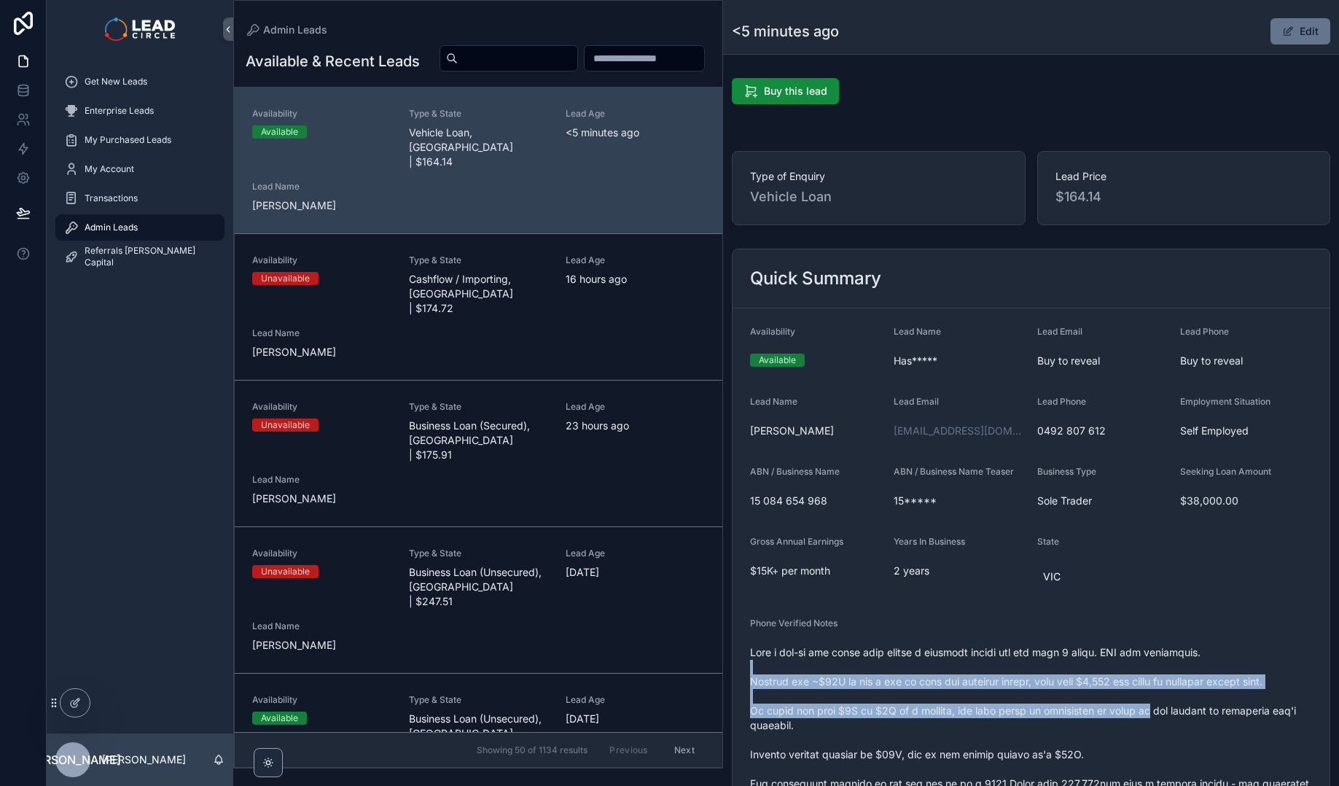
drag, startPoint x: 1110, startPoint y: 661, endPoint x: 1154, endPoint y: 715, distance: 69.9
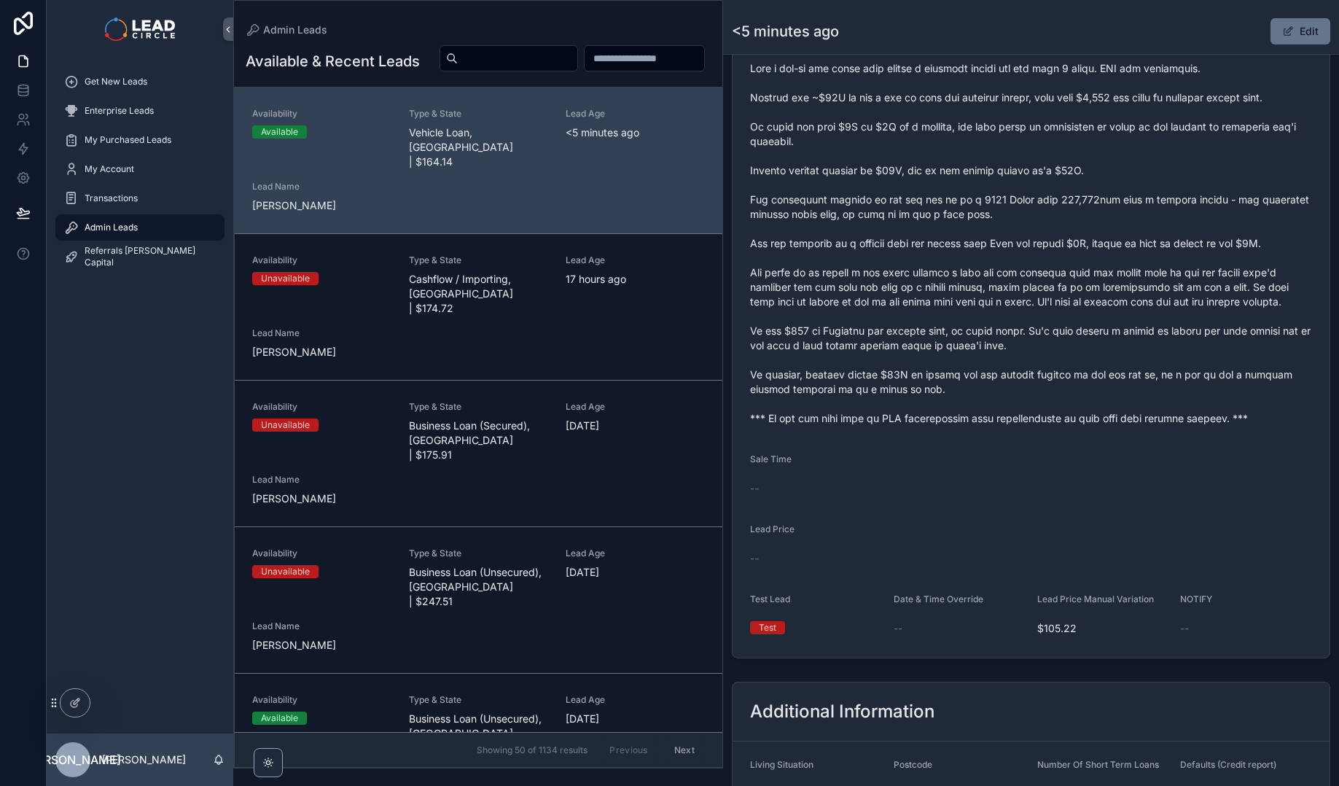
scroll to position [81, 0]
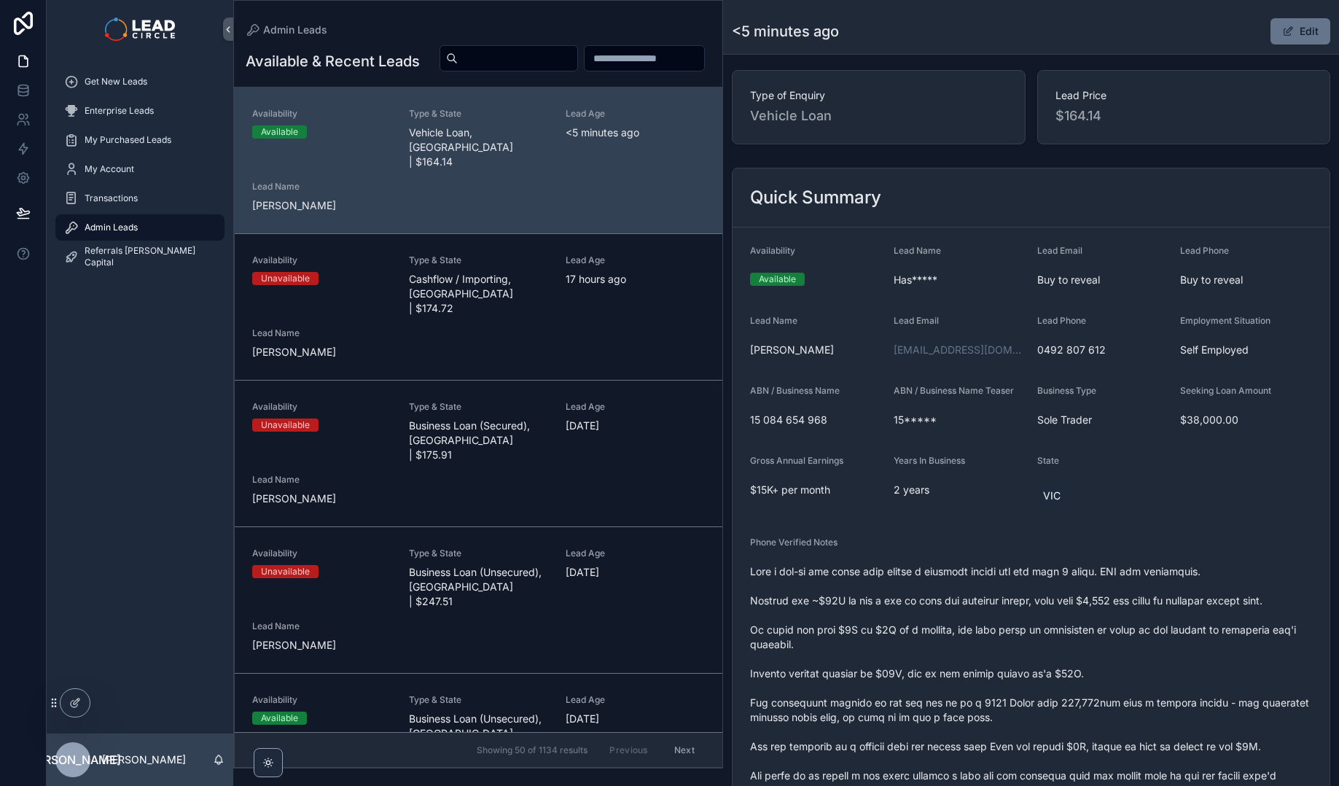
click at [932, 380] on form "Availability Available Lead Name Has***** Lead Email Buy to reveal Lead Phone B…" at bounding box center [1030, 693] width 597 height 933
click at [36, 93] on link at bounding box center [23, 90] width 46 height 29
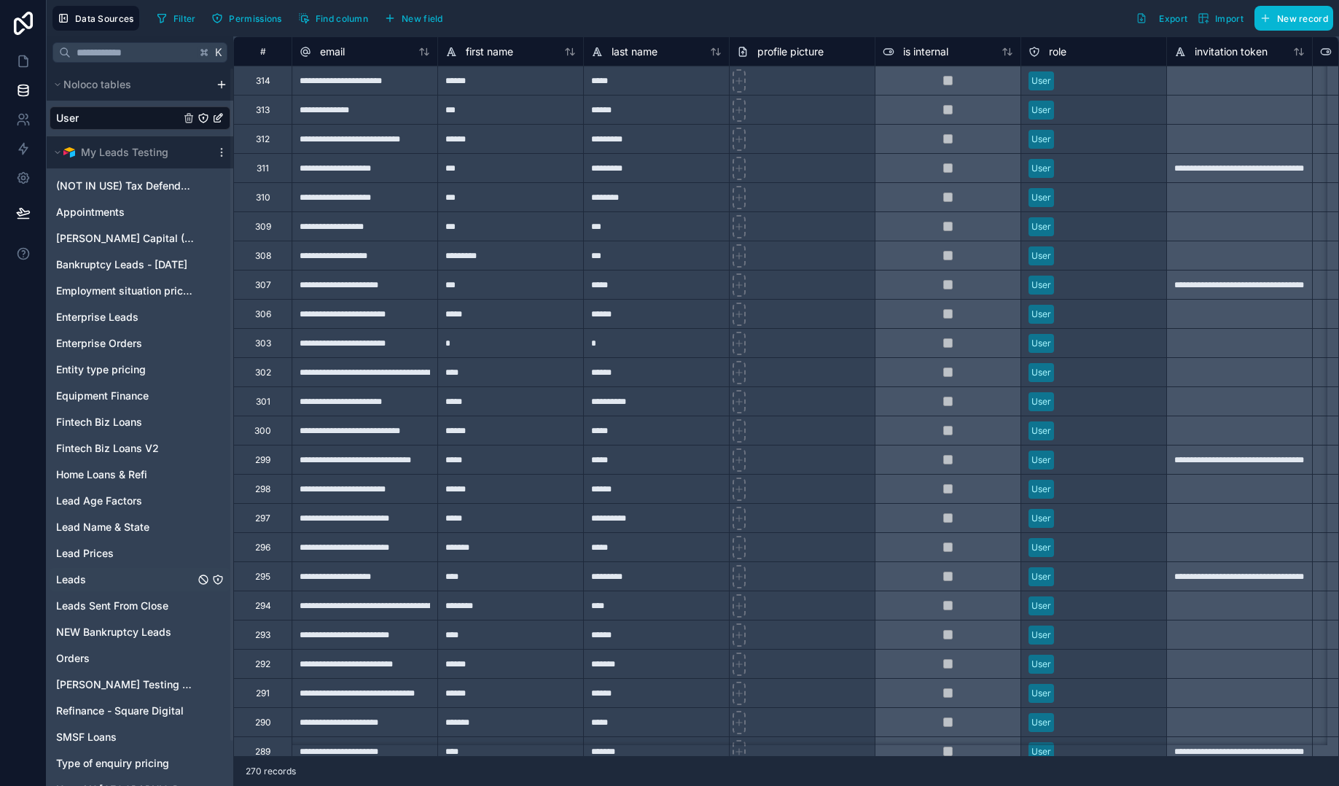
click at [81, 575] on span "Leads" at bounding box center [71, 579] width 30 height 15
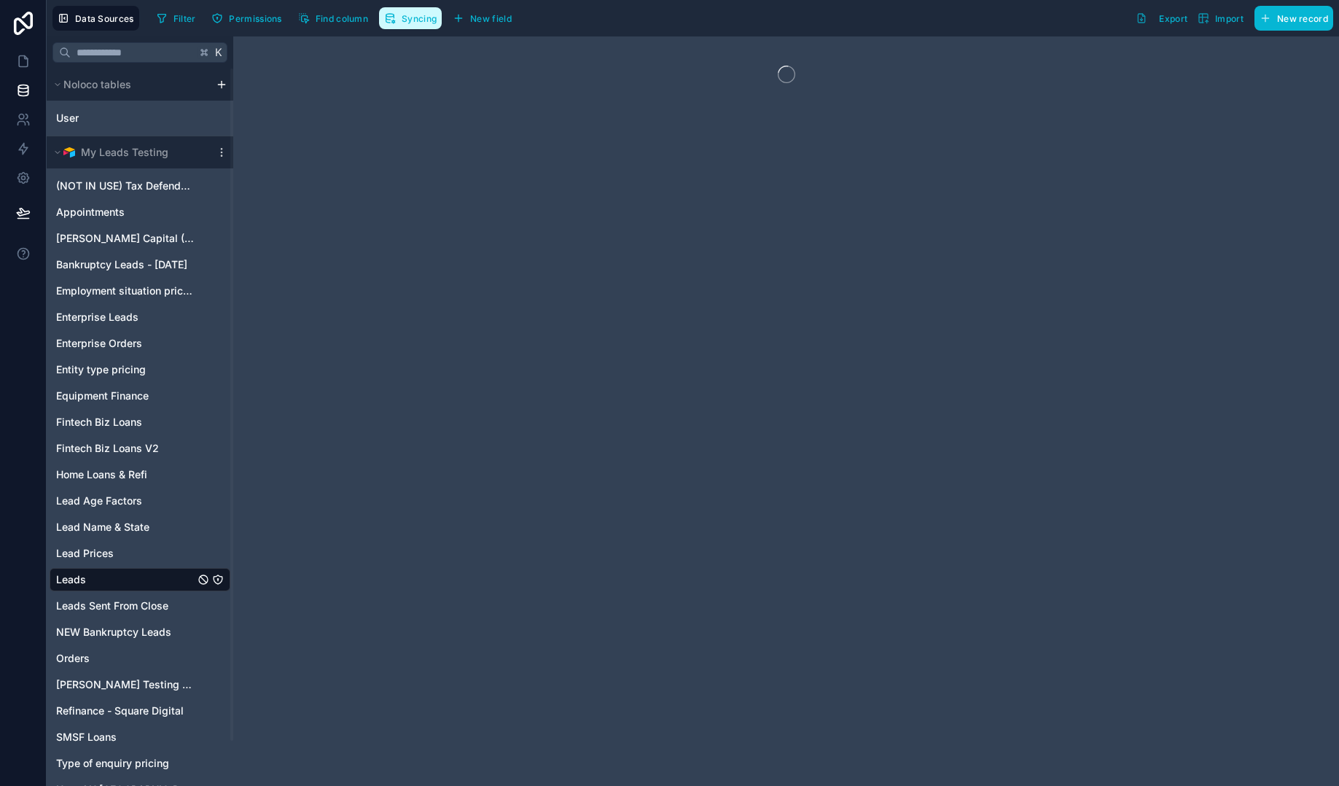
click at [426, 20] on span "Syncing" at bounding box center [419, 18] width 35 height 11
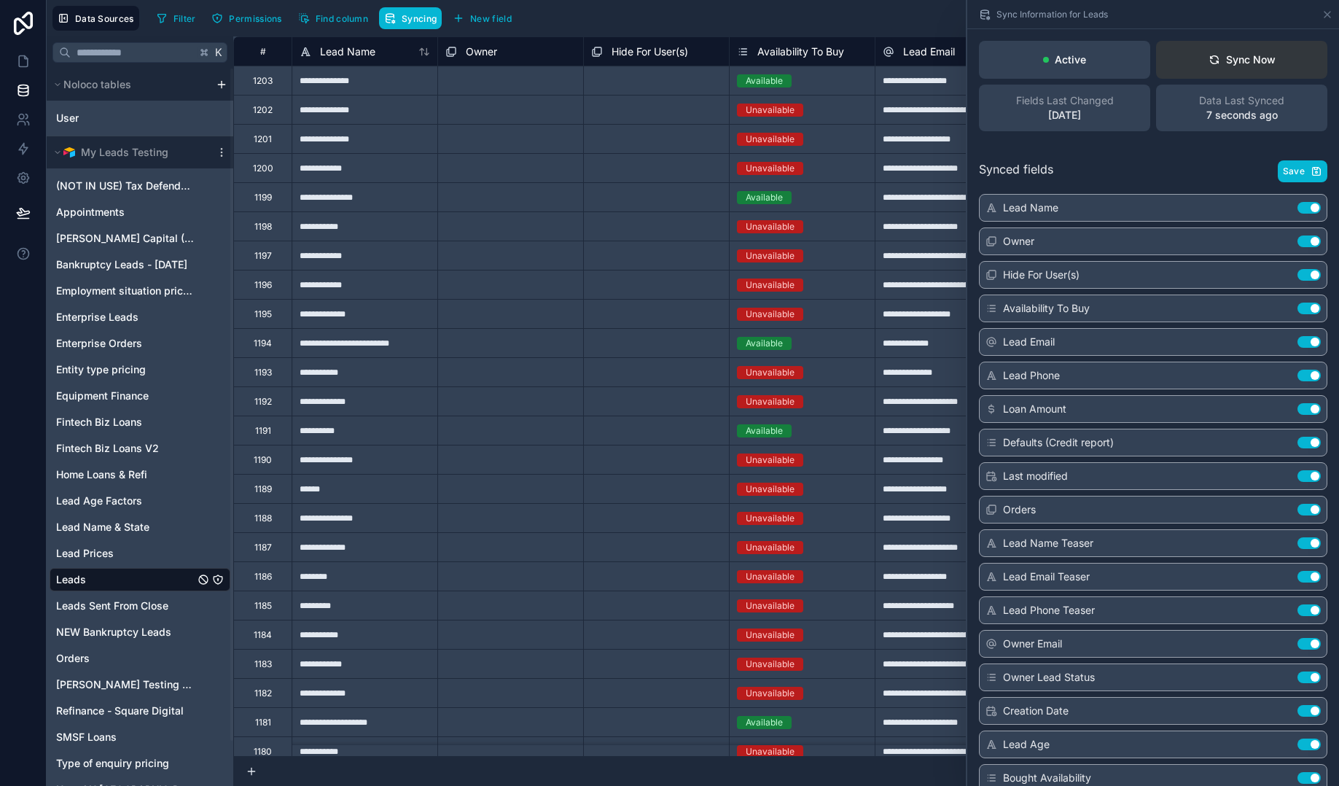
click at [1245, 60] on div "Sync Now" at bounding box center [1241, 59] width 67 height 15
click at [25, 60] on icon at bounding box center [23, 61] width 15 height 15
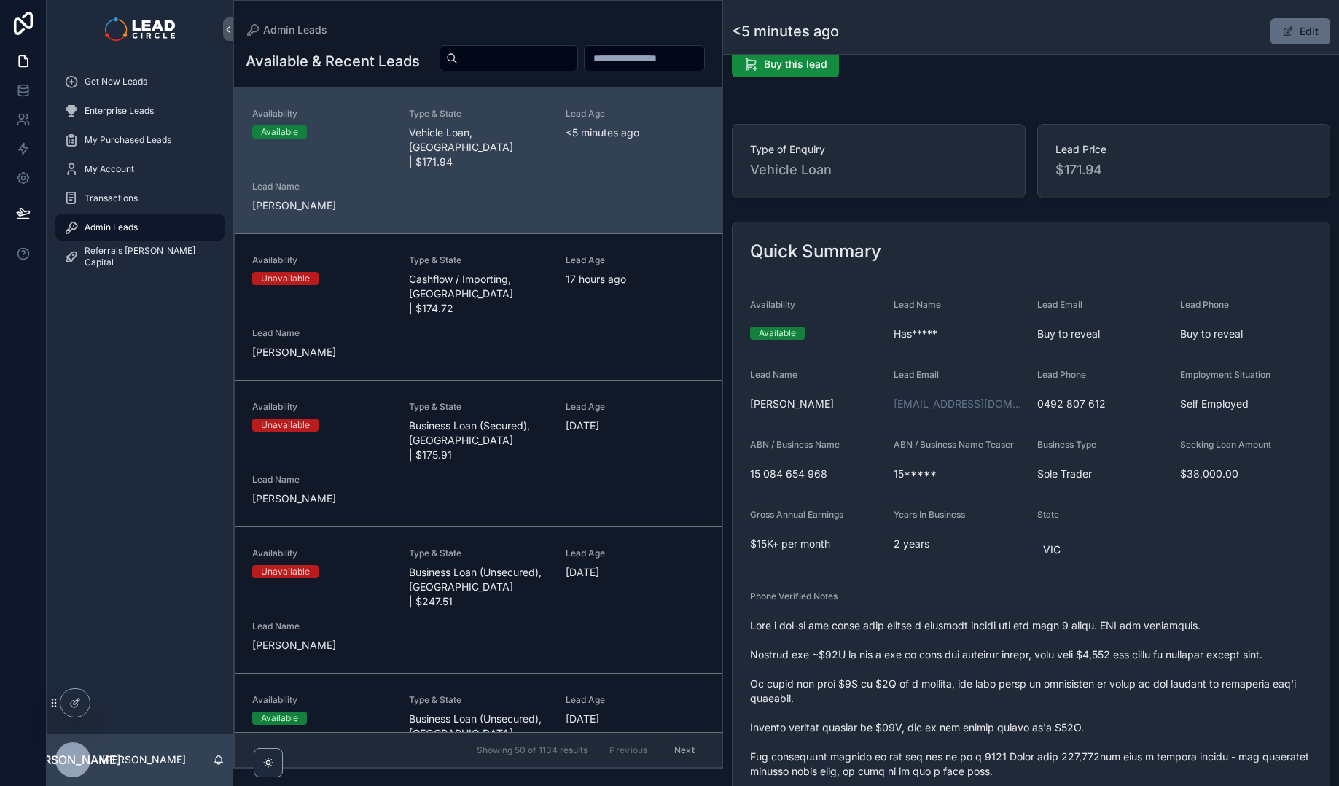
click at [1298, 29] on button "Edit" at bounding box center [1300, 31] width 60 height 26
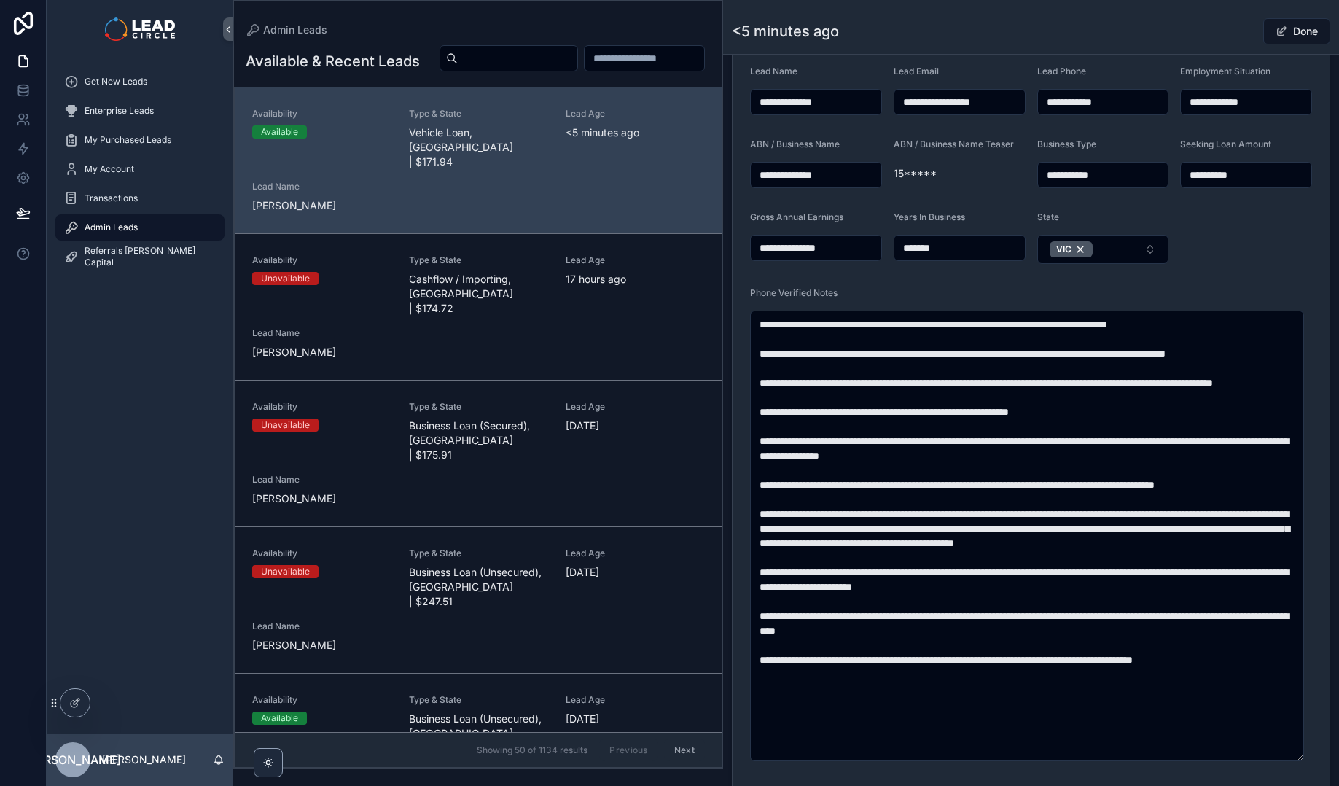
scroll to position [746, 0]
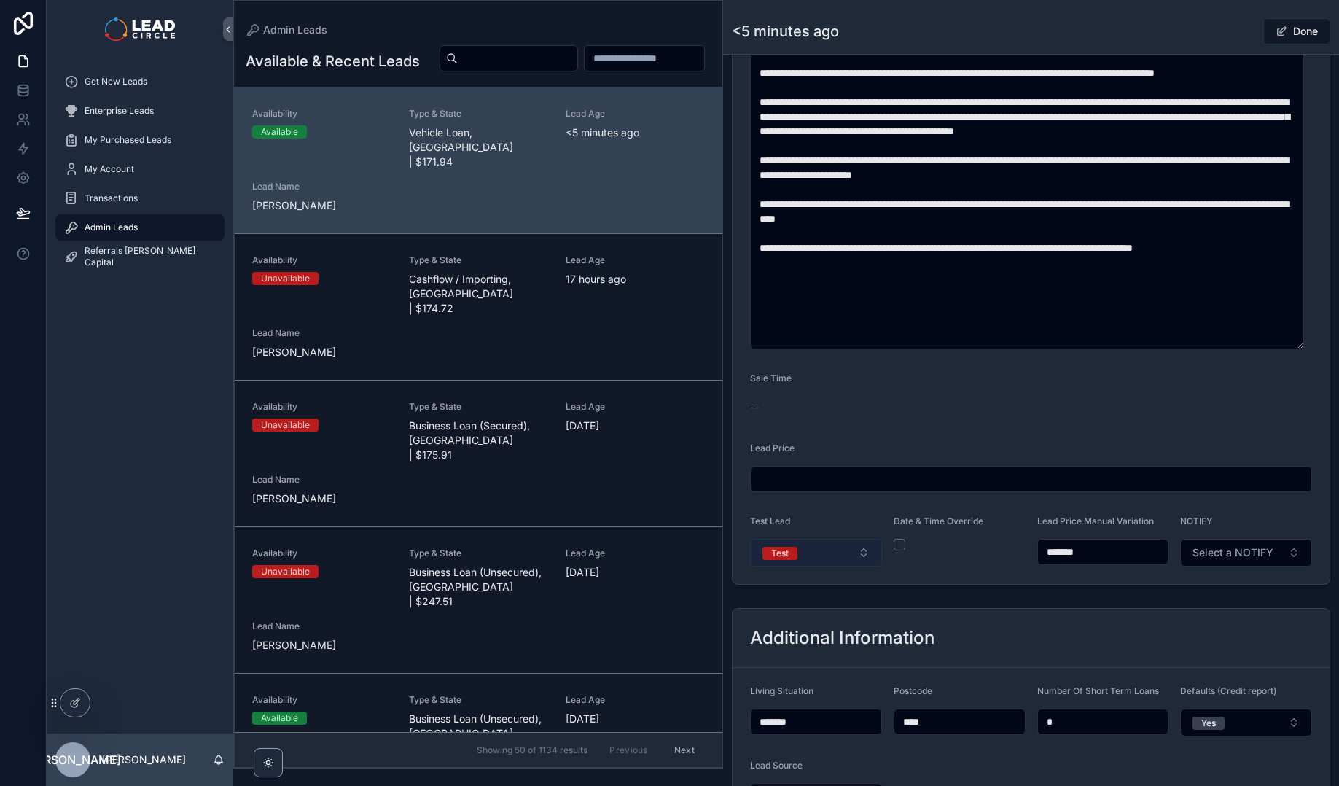
click at [834, 563] on button "Test" at bounding box center [816, 553] width 132 height 28
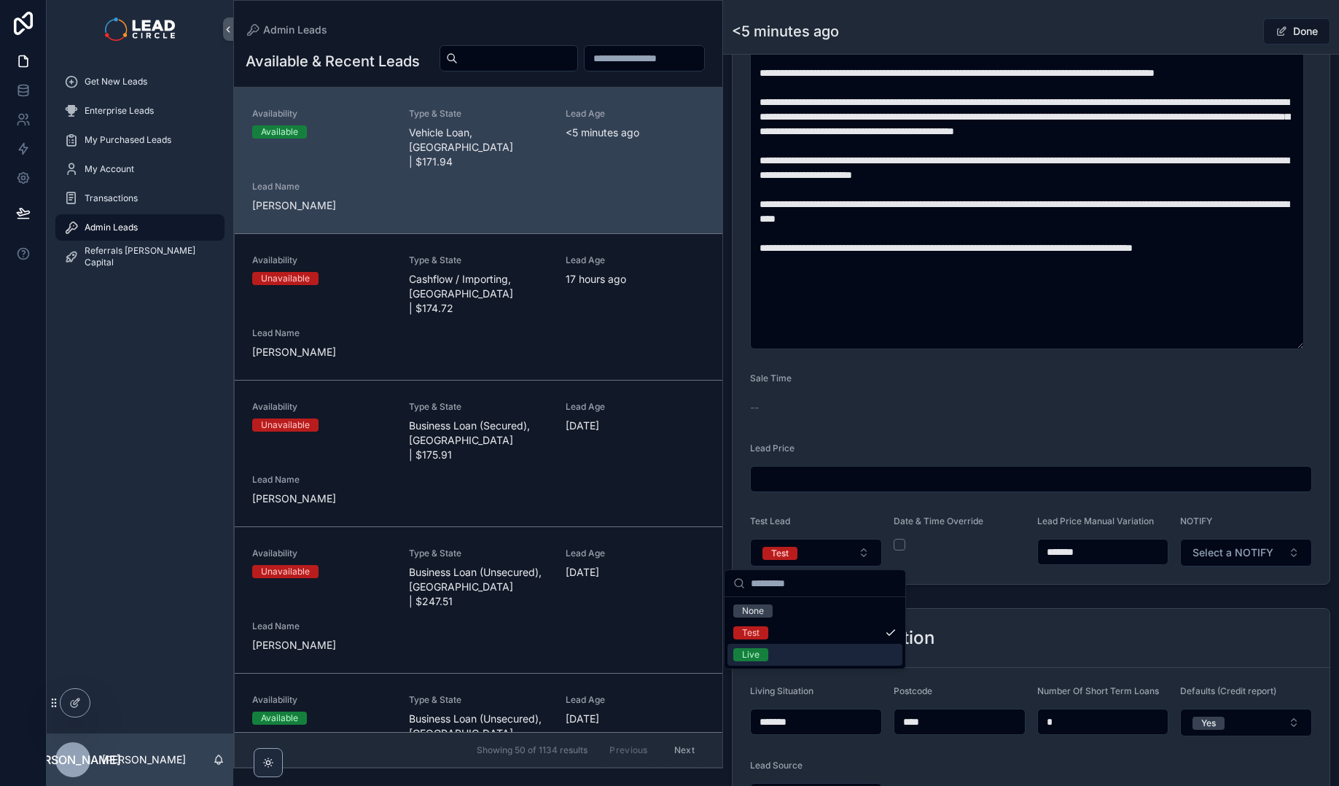
click at [799, 652] on div "Live" at bounding box center [814, 654] width 175 height 22
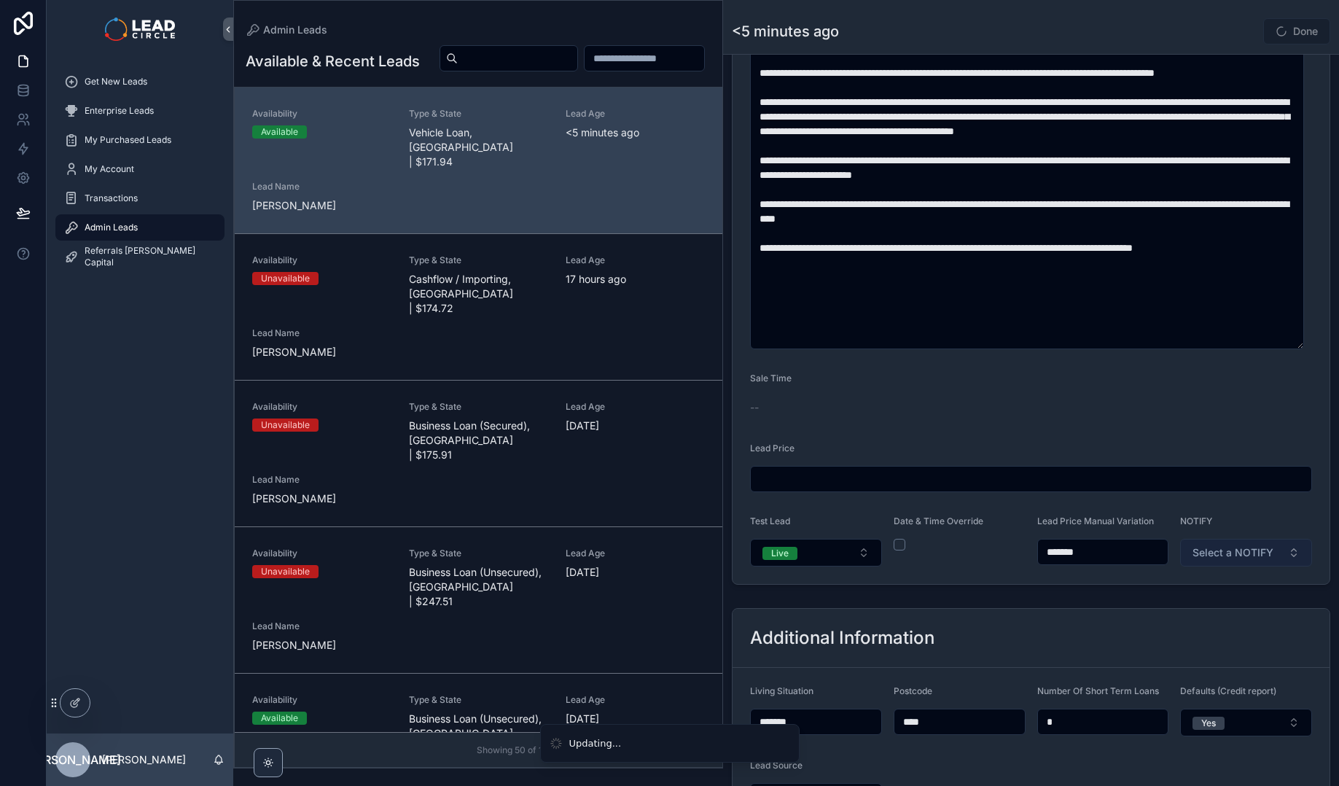
click at [1247, 548] on span "Select a NOTIFY" at bounding box center [1232, 552] width 81 height 15
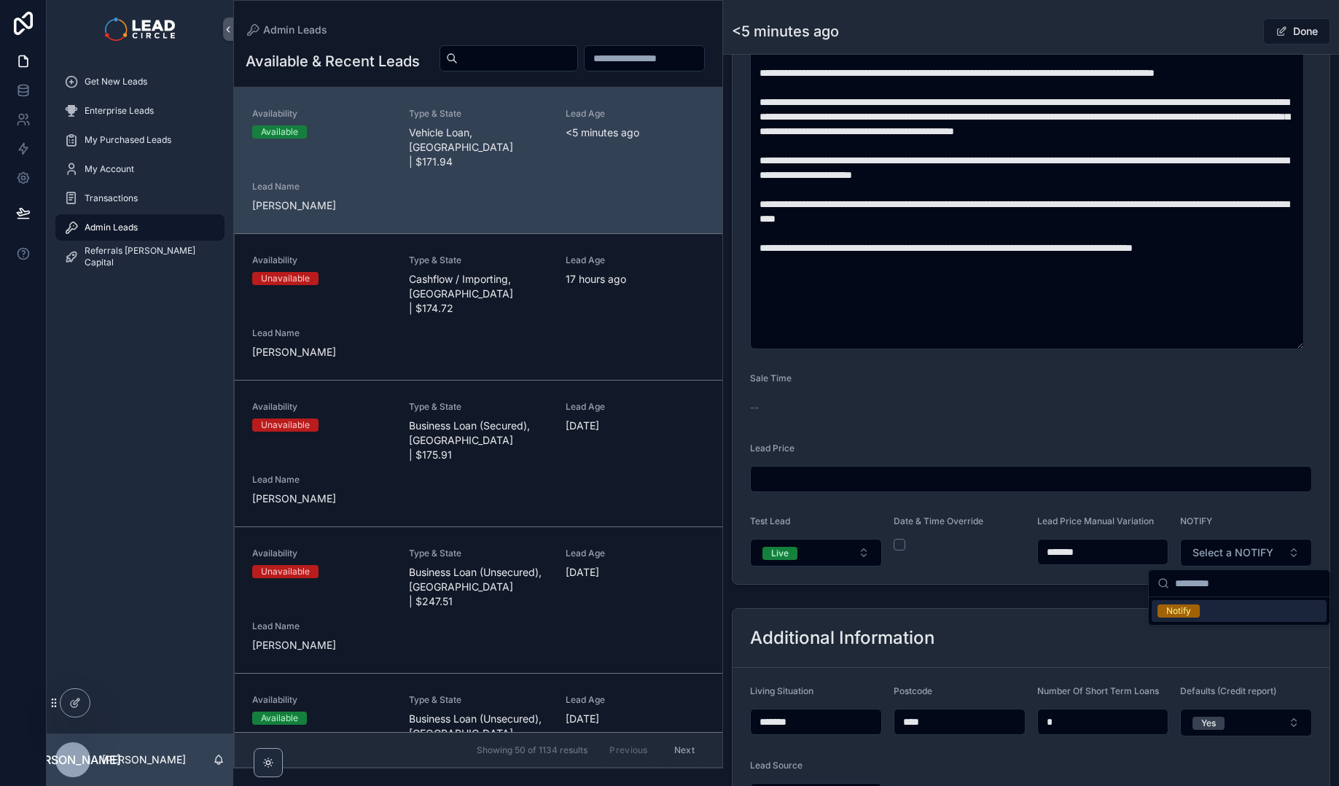
click at [1208, 608] on div "Notify" at bounding box center [1238, 611] width 175 height 22
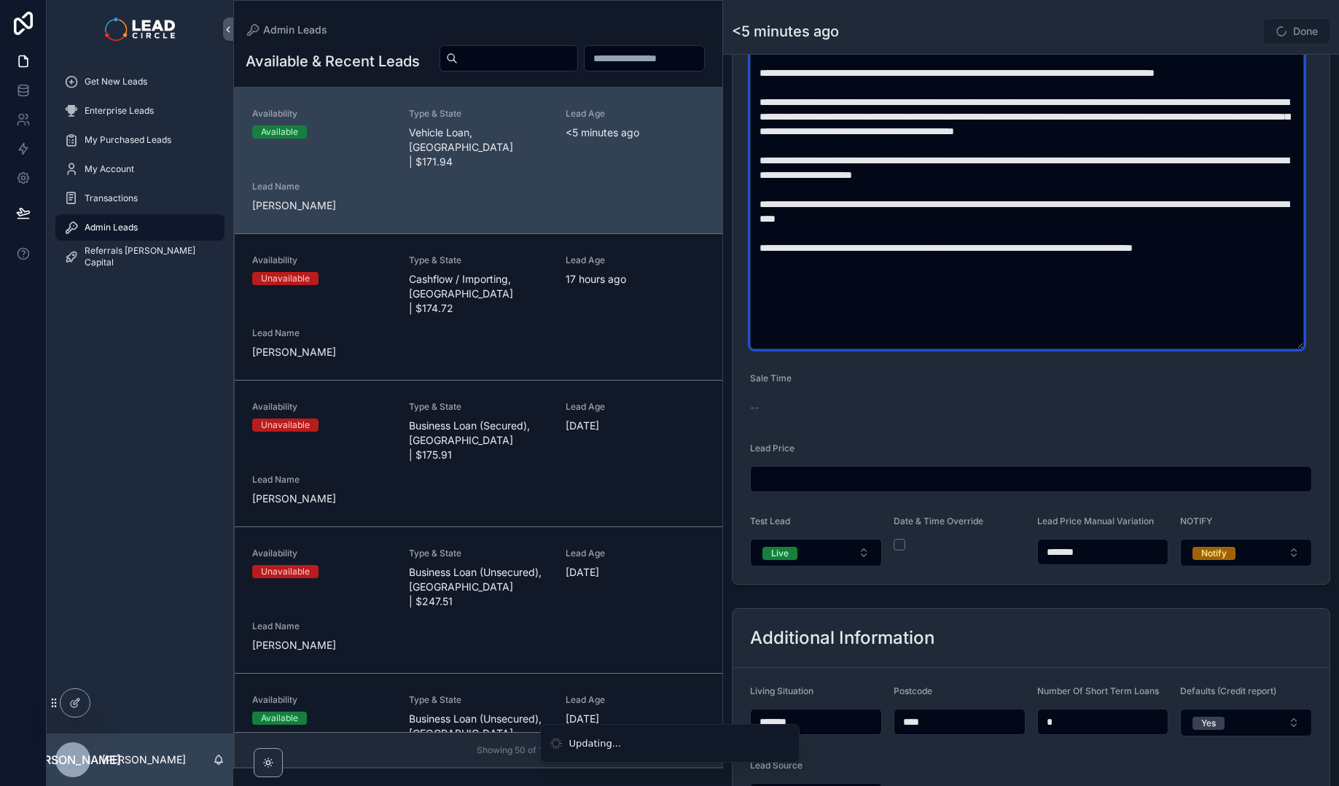
click at [1229, 214] on textarea "scrollable content" at bounding box center [1027, 124] width 554 height 450
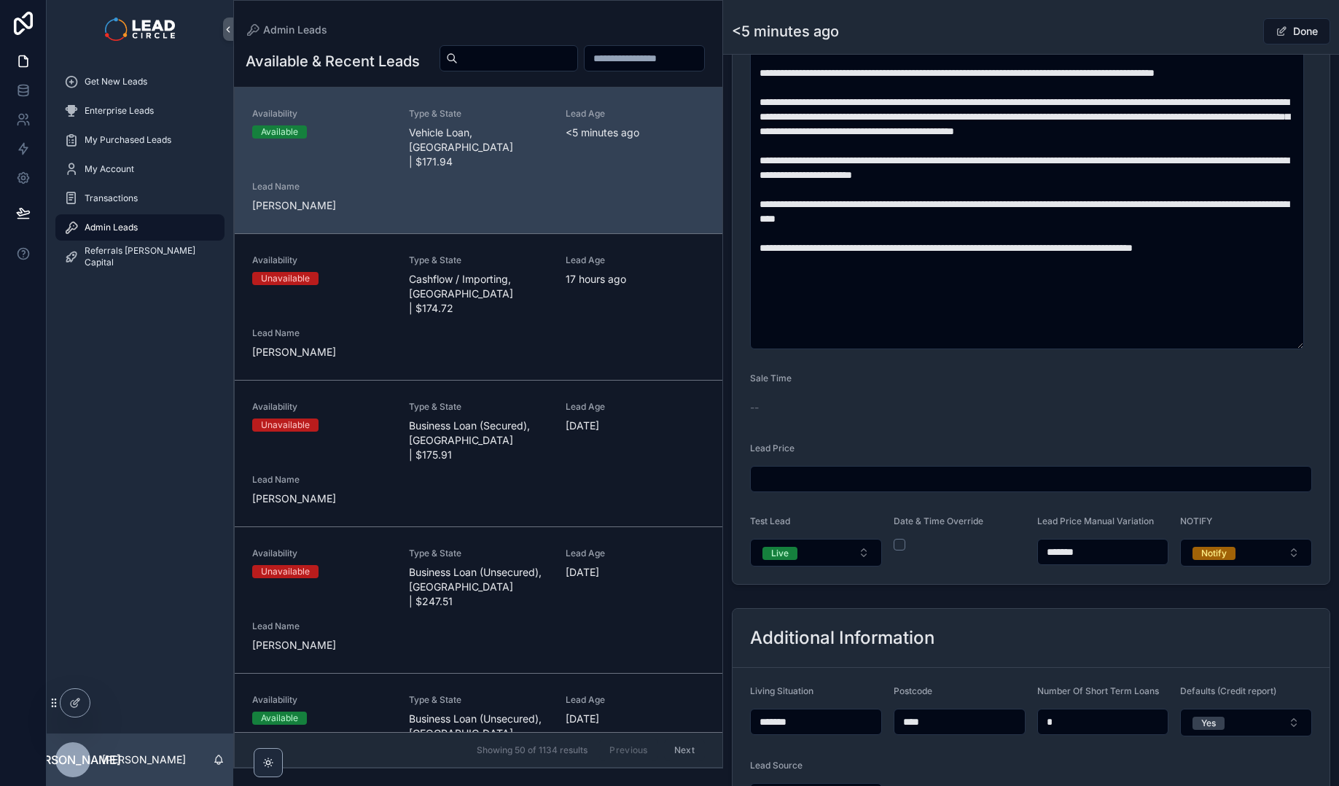
click at [1245, 14] on div "Admin Leads <5 minutes ago Done" at bounding box center [1031, 27] width 598 height 54
click at [1285, 25] on button "Done" at bounding box center [1296, 31] width 67 height 26
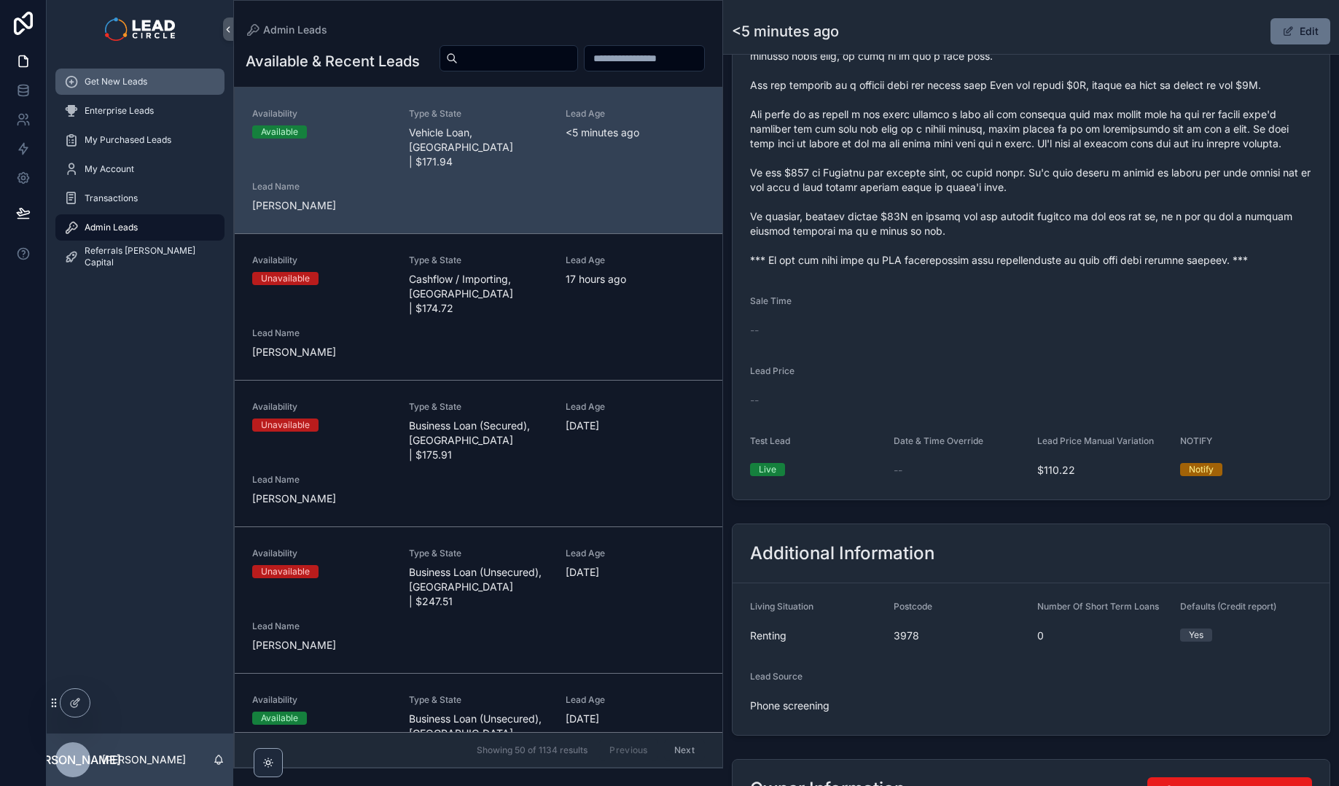
click at [101, 78] on span "Get New Leads" at bounding box center [116, 82] width 63 height 12
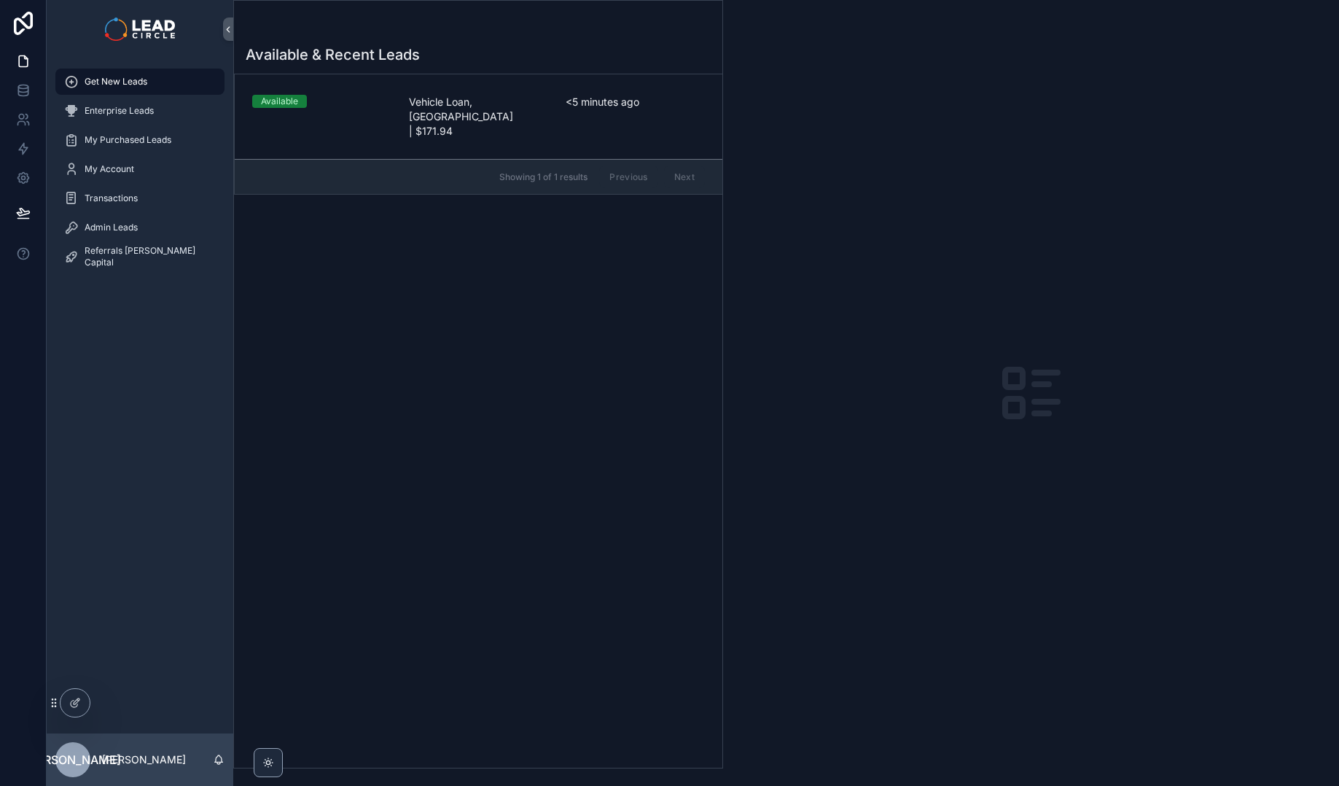
click at [513, 120] on link "Available Vehicle Loan, [GEOGRAPHIC_DATA] | $171.94 <5 minutes ago" at bounding box center [479, 116] width 488 height 85
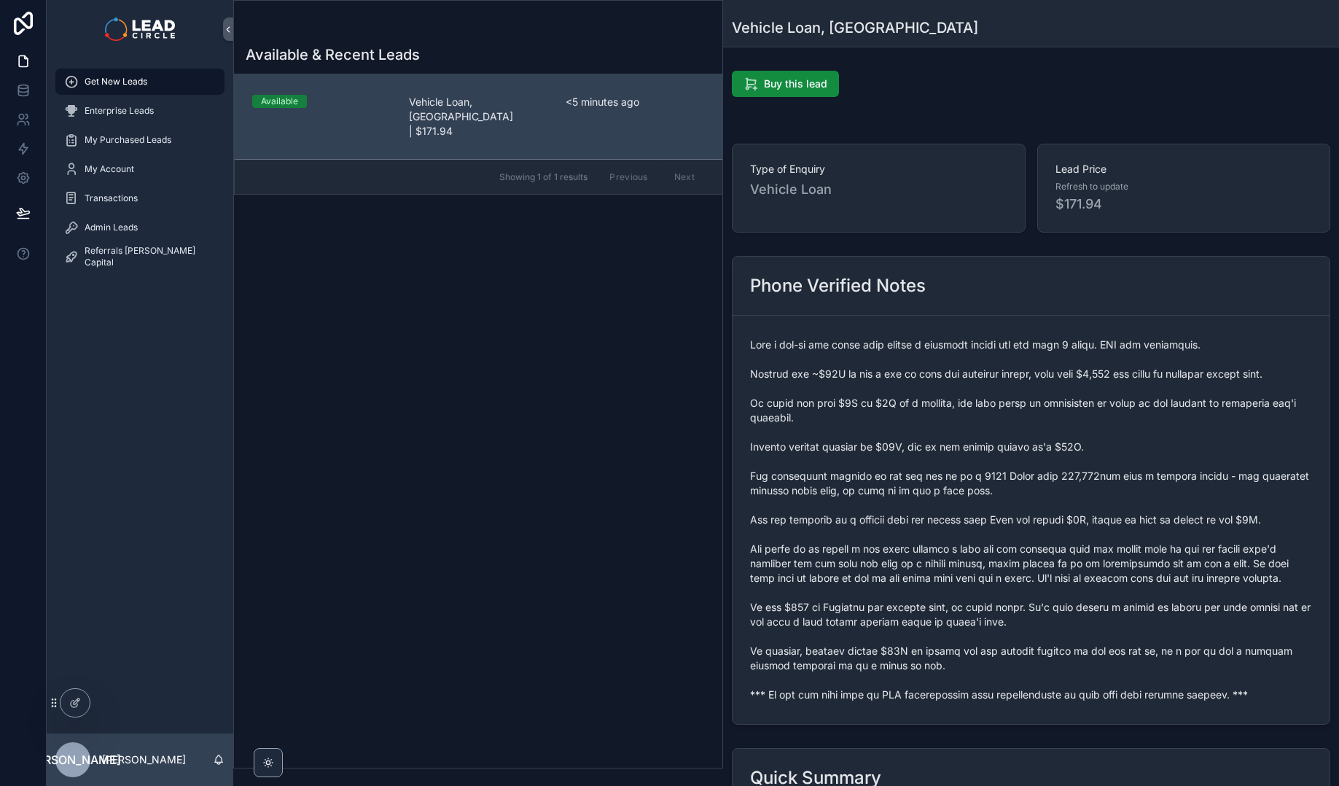
scroll to position [304, 0]
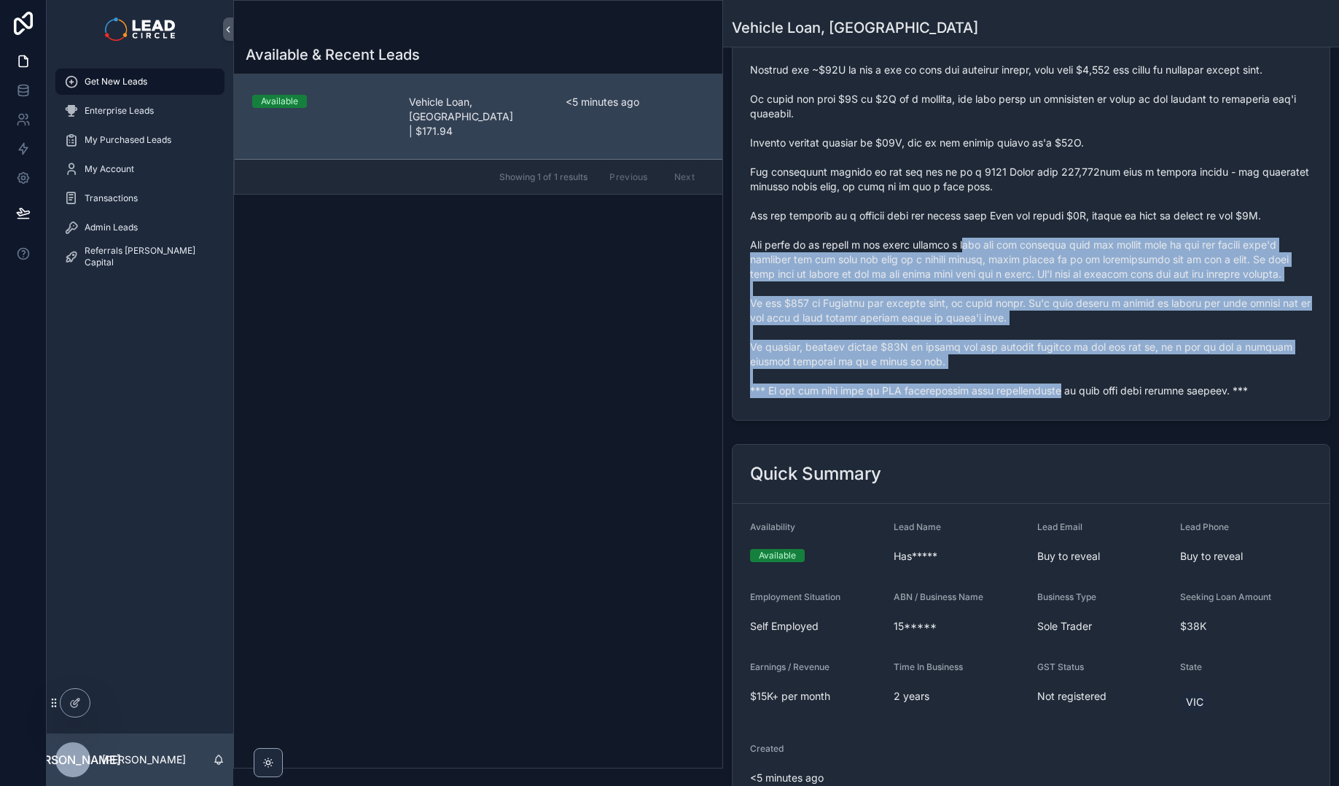
drag, startPoint x: 998, startPoint y: 305, endPoint x: 1071, endPoint y: 410, distance: 127.8
click at [1071, 410] on form "scrollable content" at bounding box center [1030, 216] width 597 height 408
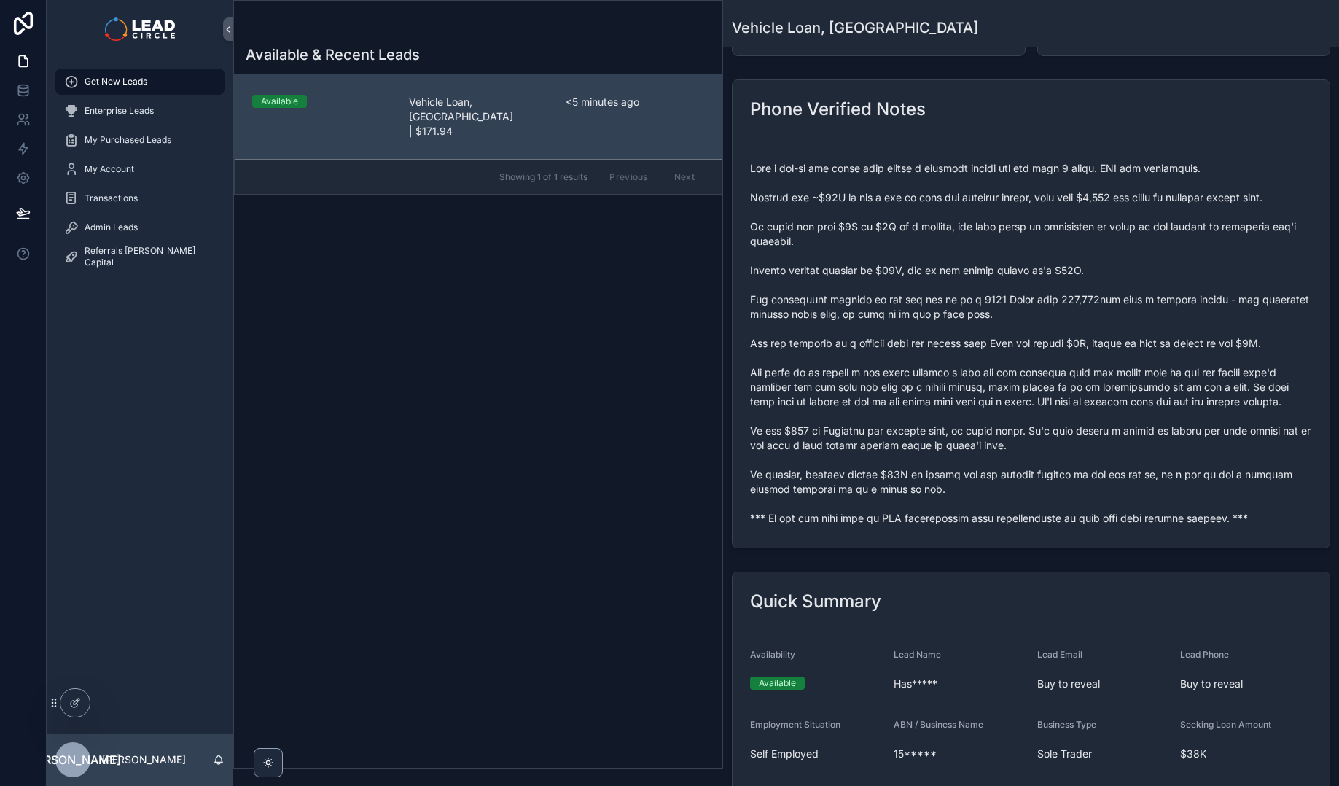
scroll to position [116, 0]
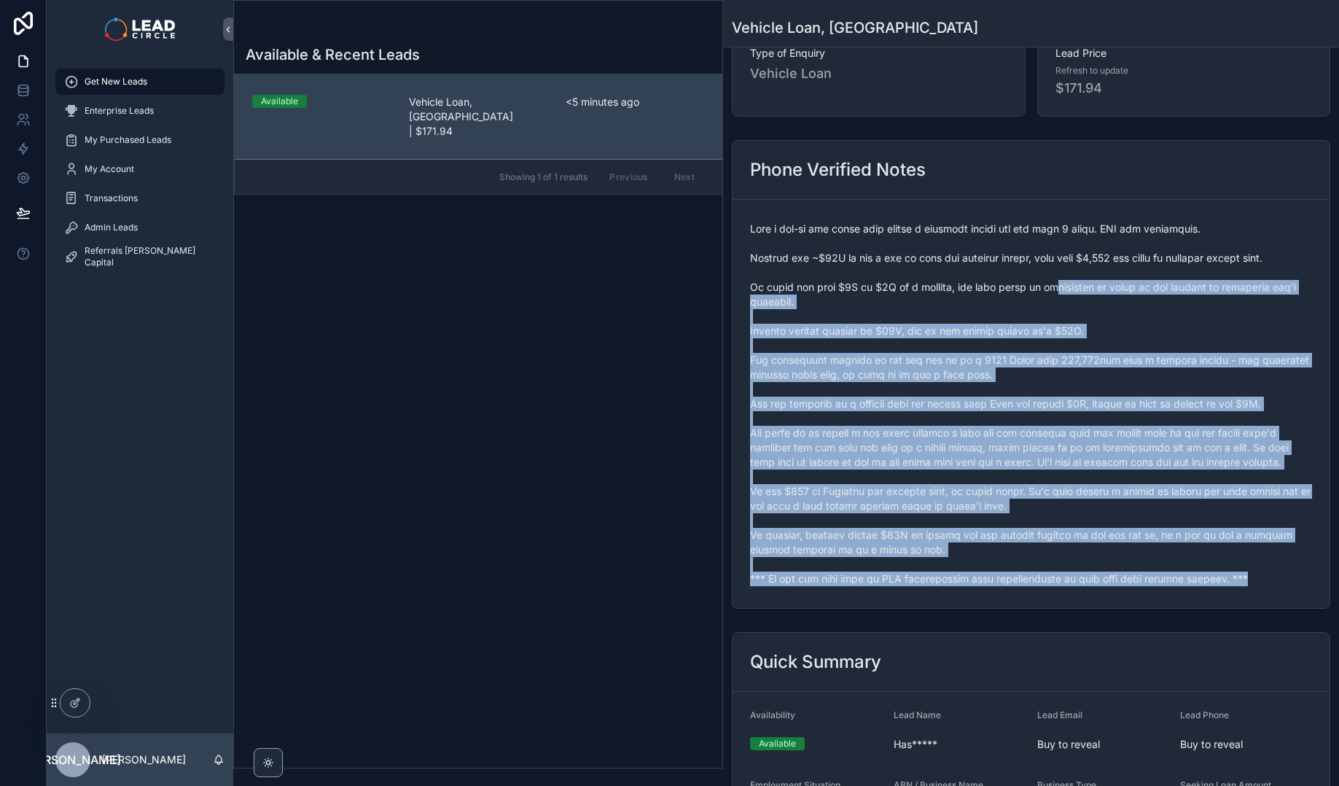
drag, startPoint x: 1064, startPoint y: 294, endPoint x: 1205, endPoint y: 586, distance: 324.0
click at [1205, 586] on div "scrollable content" at bounding box center [1031, 403] width 562 height 373
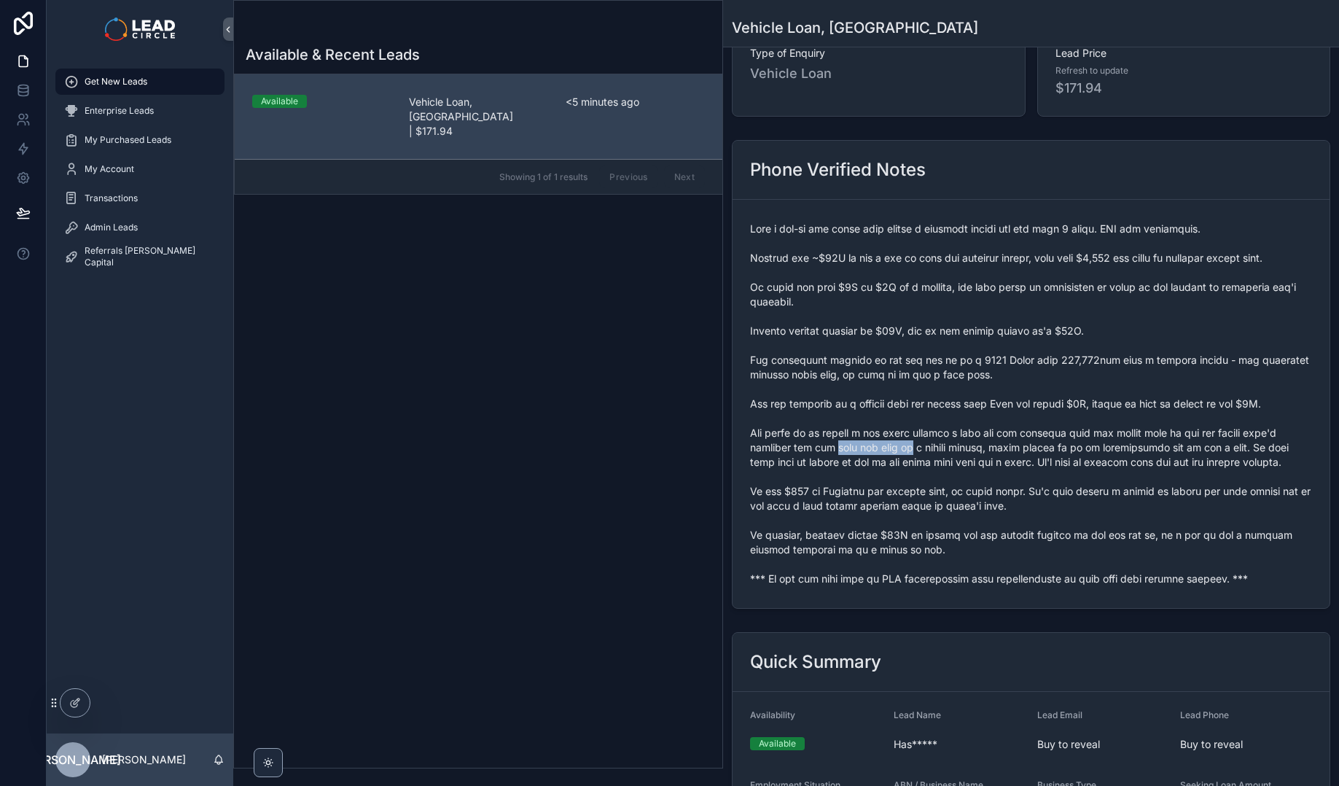
drag, startPoint x: 826, startPoint y: 448, endPoint x: 963, endPoint y: 444, distance: 137.1
click at [924, 444] on span "scrollable content" at bounding box center [1031, 404] width 562 height 364
click at [963, 444] on span "scrollable content" at bounding box center [1031, 404] width 562 height 364
drag, startPoint x: 1016, startPoint y: 453, endPoint x: 1142, endPoint y: 449, distance: 126.1
click at [1138, 450] on span "scrollable content" at bounding box center [1031, 404] width 562 height 364
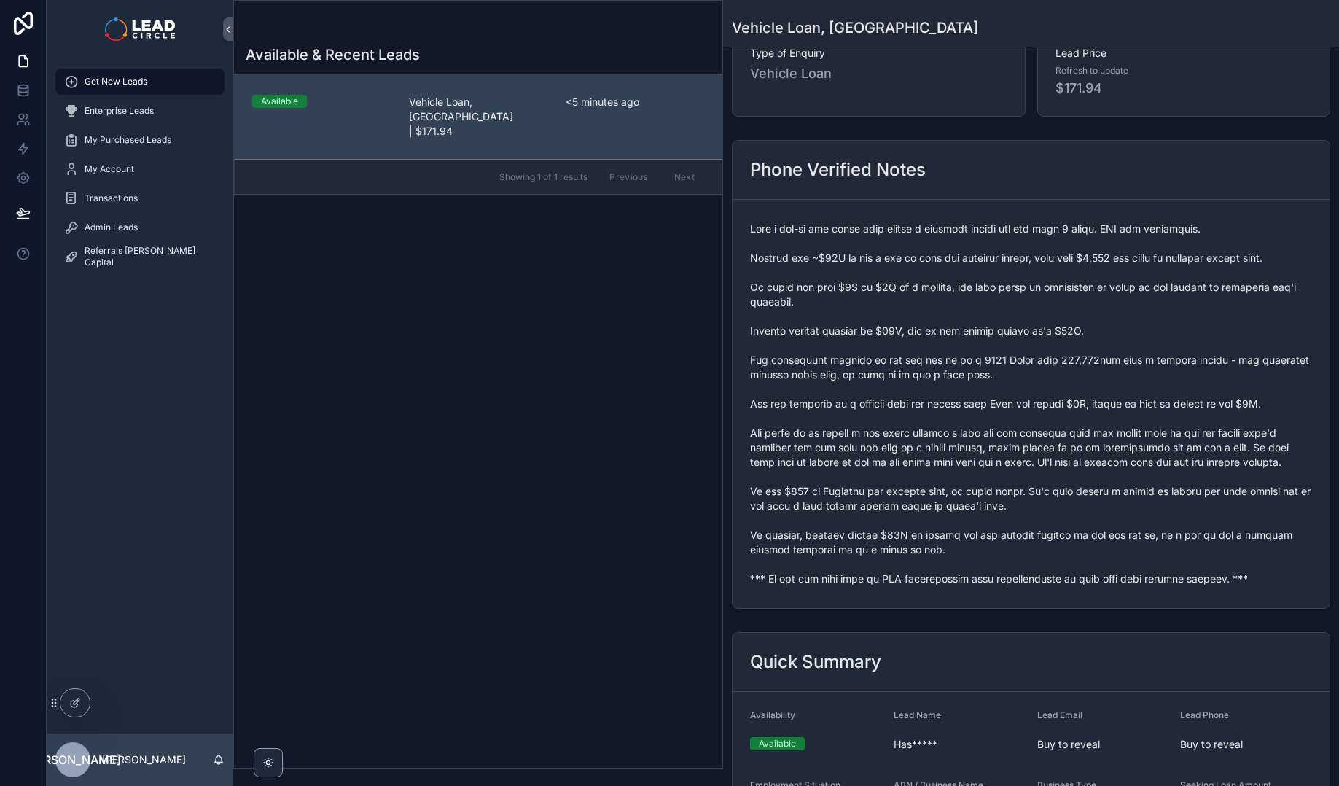
click at [1185, 453] on span "scrollable content" at bounding box center [1031, 404] width 562 height 364
click at [1085, 445] on span "scrollable content" at bounding box center [1031, 404] width 562 height 364
drag, startPoint x: 775, startPoint y: 460, endPoint x: 1038, endPoint y: 457, distance: 262.4
click at [1028, 458] on span "scrollable content" at bounding box center [1031, 404] width 562 height 364
click at [1038, 457] on span "scrollable content" at bounding box center [1031, 404] width 562 height 364
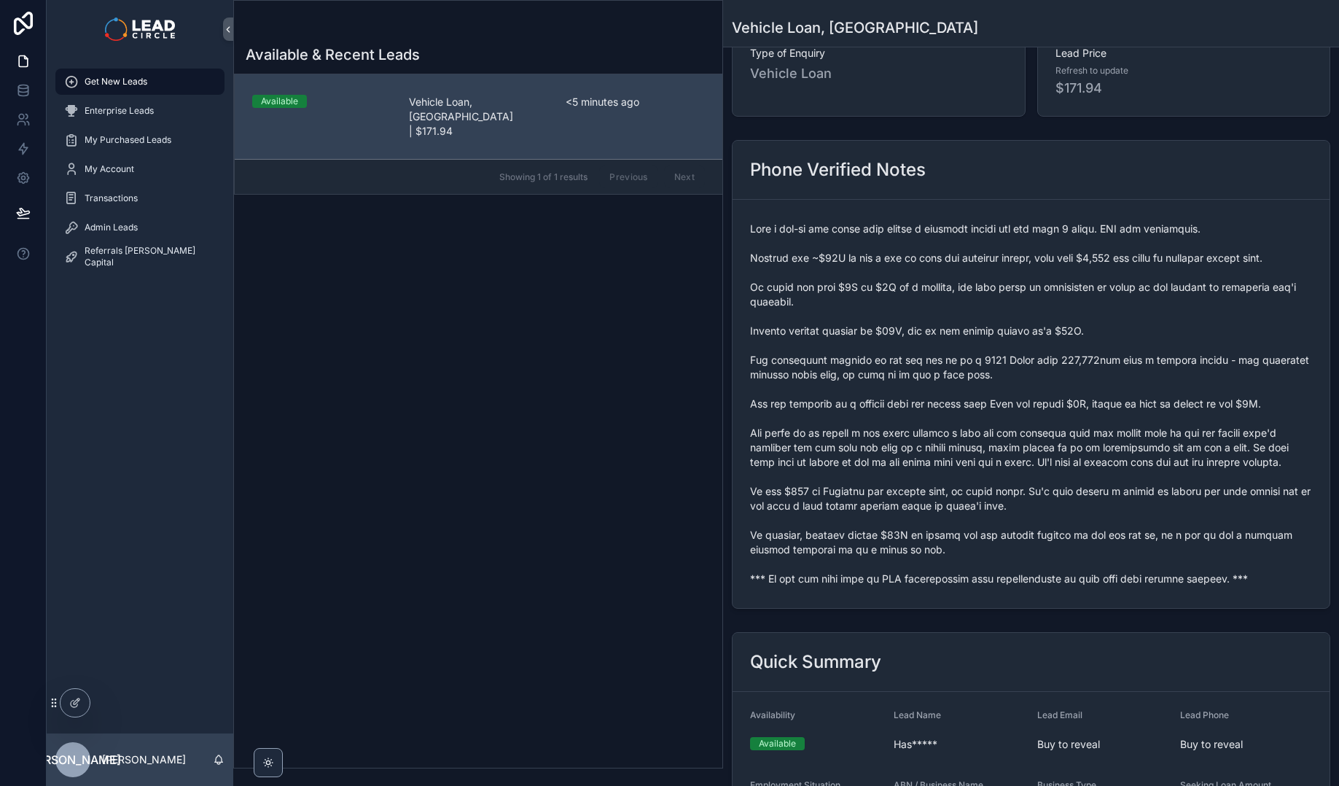
click at [958, 460] on span "scrollable content" at bounding box center [1031, 404] width 562 height 364
drag, startPoint x: 907, startPoint y: 460, endPoint x: 1088, endPoint y: 465, distance: 180.8
click at [1083, 467] on span "scrollable content" at bounding box center [1031, 404] width 562 height 364
click at [1088, 465] on span "scrollable content" at bounding box center [1031, 404] width 562 height 364
drag, startPoint x: 845, startPoint y: 504, endPoint x: 1044, endPoint y: 488, distance: 200.3
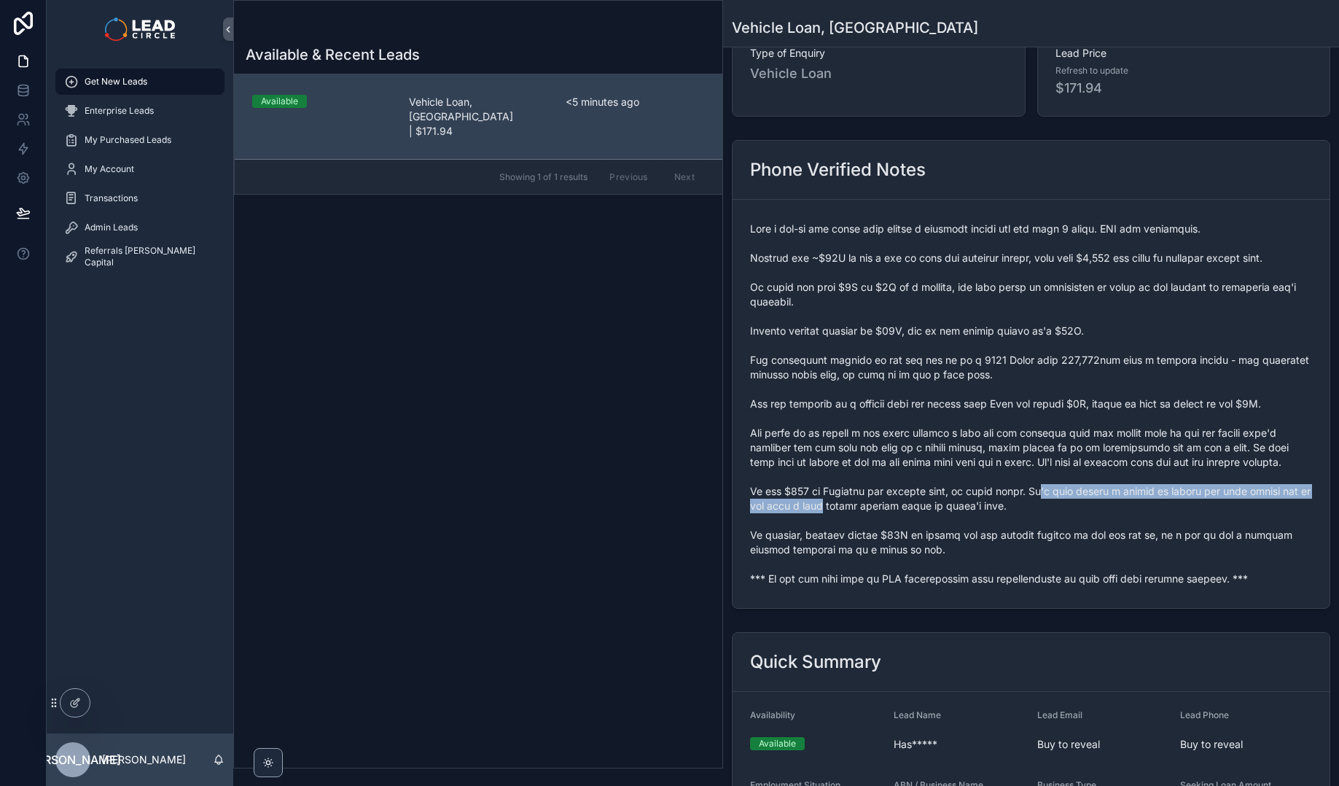
click at [1044, 488] on span "scrollable content" at bounding box center [1031, 404] width 562 height 364
drag, startPoint x: 1038, startPoint y: 505, endPoint x: 874, endPoint y: 504, distance: 164.0
click at [878, 506] on span "scrollable content" at bounding box center [1031, 404] width 562 height 364
click at [874, 504] on span "scrollable content" at bounding box center [1031, 404] width 562 height 364
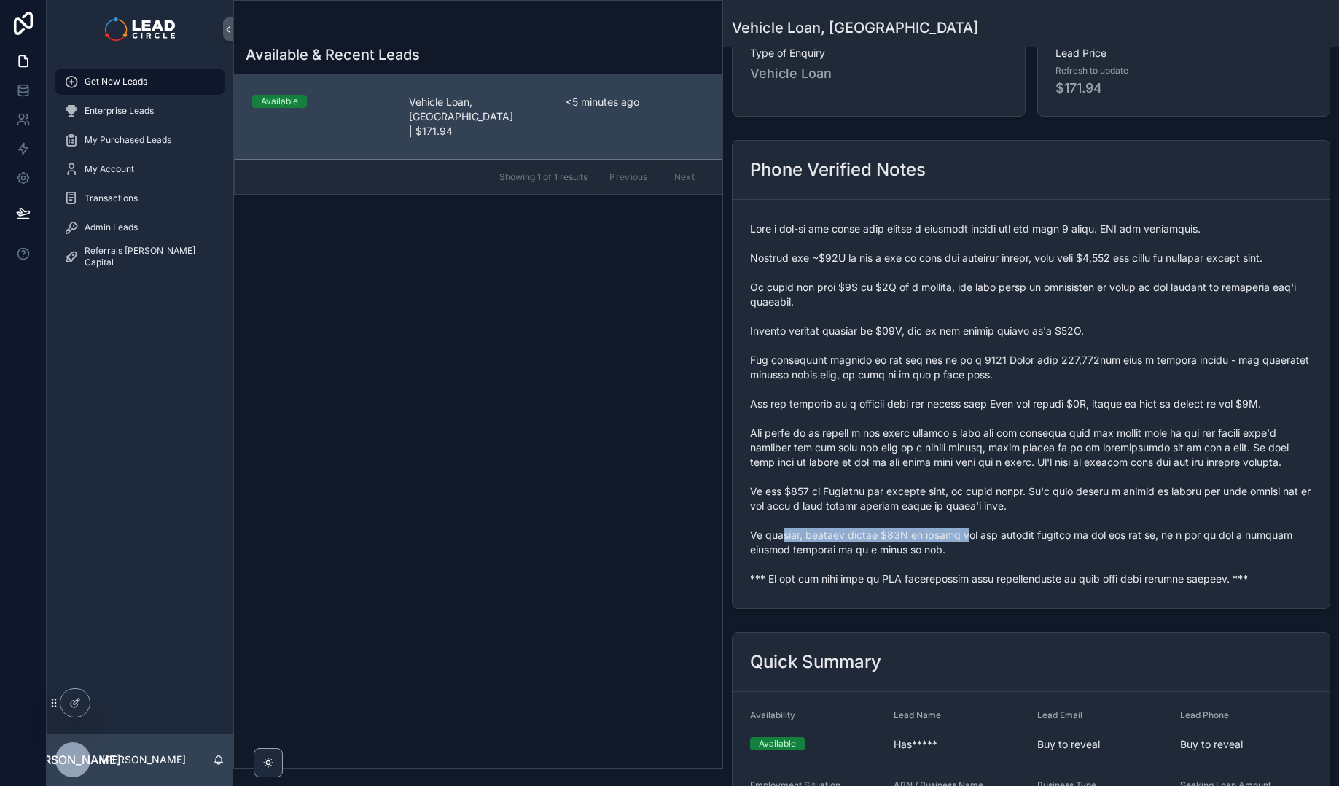
drag, startPoint x: 780, startPoint y: 541, endPoint x: 1003, endPoint y: 538, distance: 223.0
click at [977, 538] on span "scrollable content" at bounding box center [1031, 404] width 562 height 364
click at [1003, 538] on span "scrollable content" at bounding box center [1031, 404] width 562 height 364
drag, startPoint x: 1076, startPoint y: 539, endPoint x: 975, endPoint y: 540, distance: 101.3
click at [975, 540] on span "scrollable content" at bounding box center [1031, 404] width 562 height 364
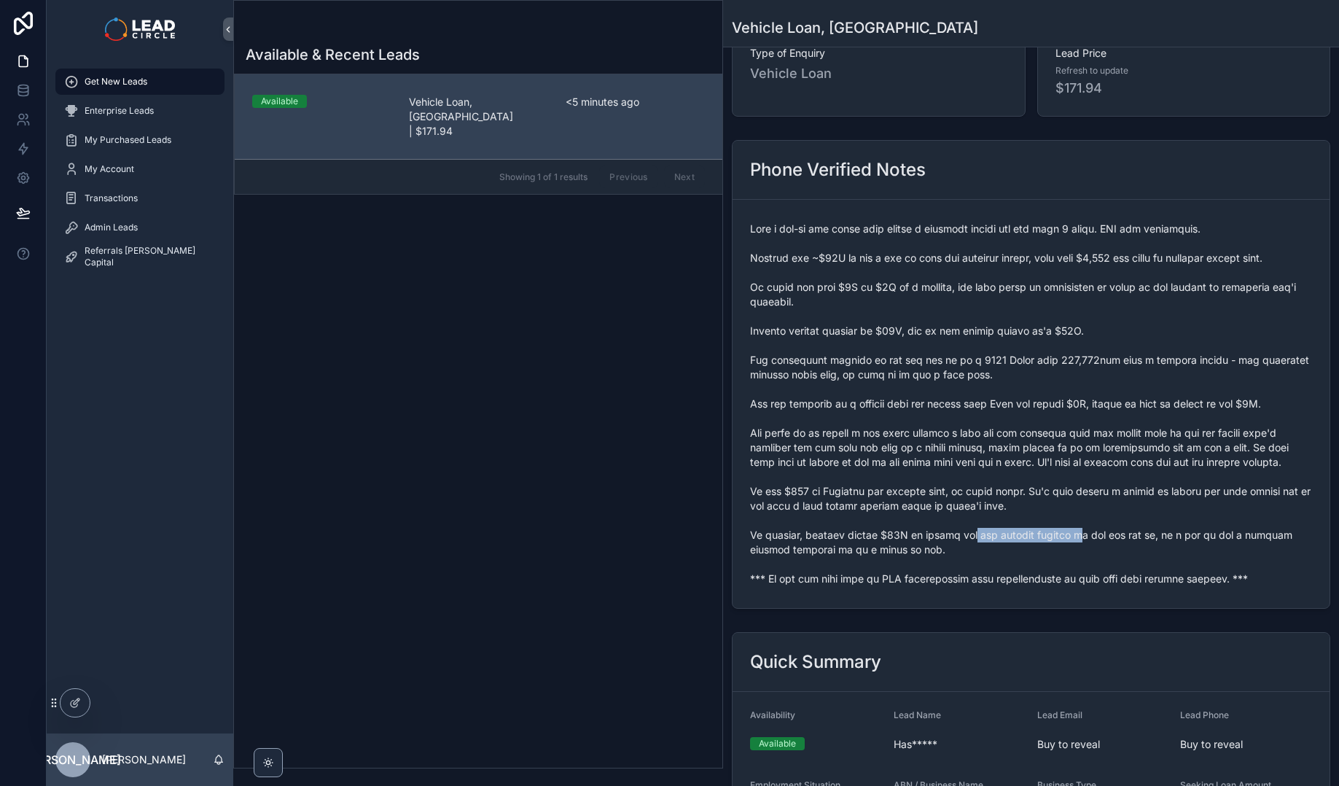
click at [975, 540] on span "scrollable content" at bounding box center [1031, 404] width 562 height 364
click at [1159, 547] on span "scrollable content" at bounding box center [1031, 404] width 562 height 364
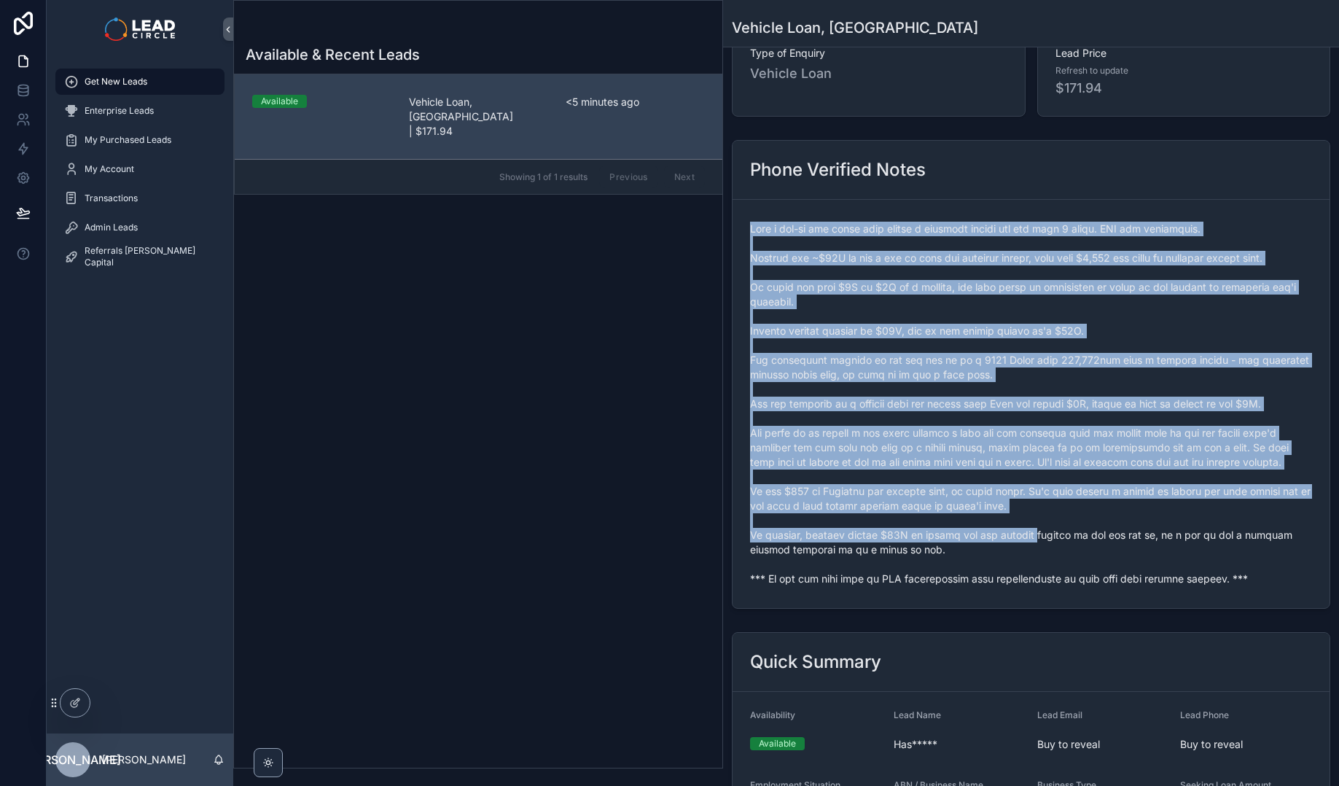
drag, startPoint x: 1129, startPoint y: 537, endPoint x: 1028, endPoint y: 535, distance: 101.3
click at [1027, 535] on span "scrollable content" at bounding box center [1031, 404] width 562 height 364
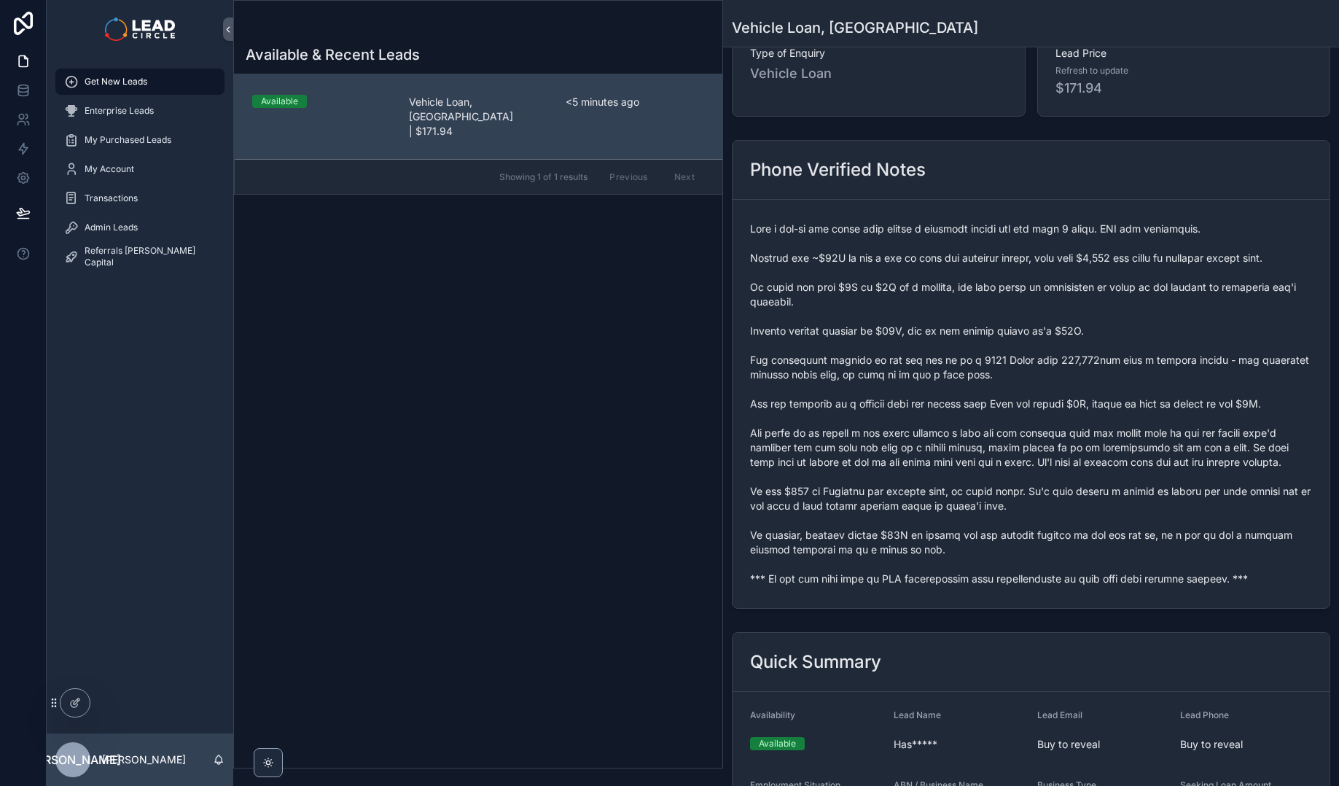
drag, startPoint x: 1033, startPoint y: 406, endPoint x: 1072, endPoint y: 459, distance: 66.2
click at [1072, 459] on span "scrollable content" at bounding box center [1031, 404] width 562 height 364
drag, startPoint x: 1113, startPoint y: 512, endPoint x: 1051, endPoint y: 447, distance: 90.7
click at [1036, 428] on span "scrollable content" at bounding box center [1031, 404] width 562 height 364
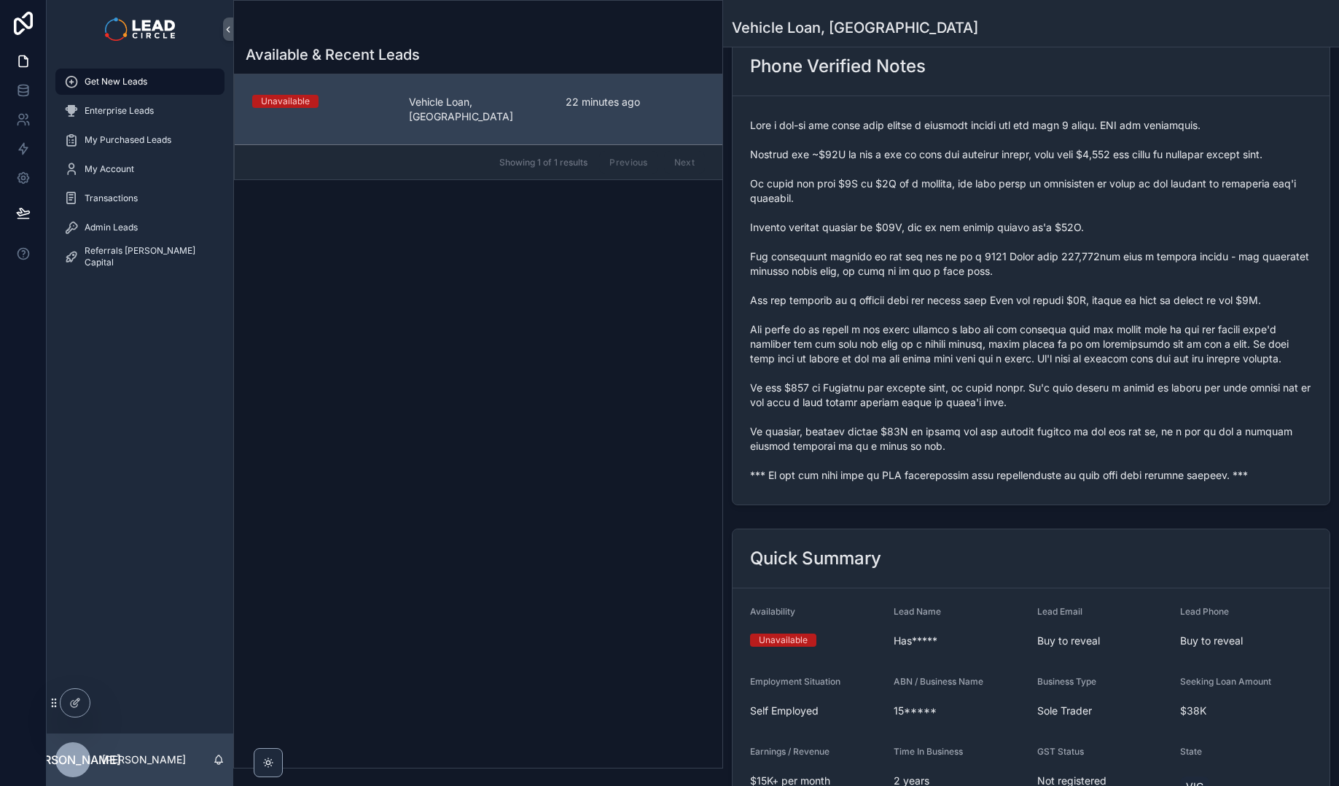
scroll to position [125, 0]
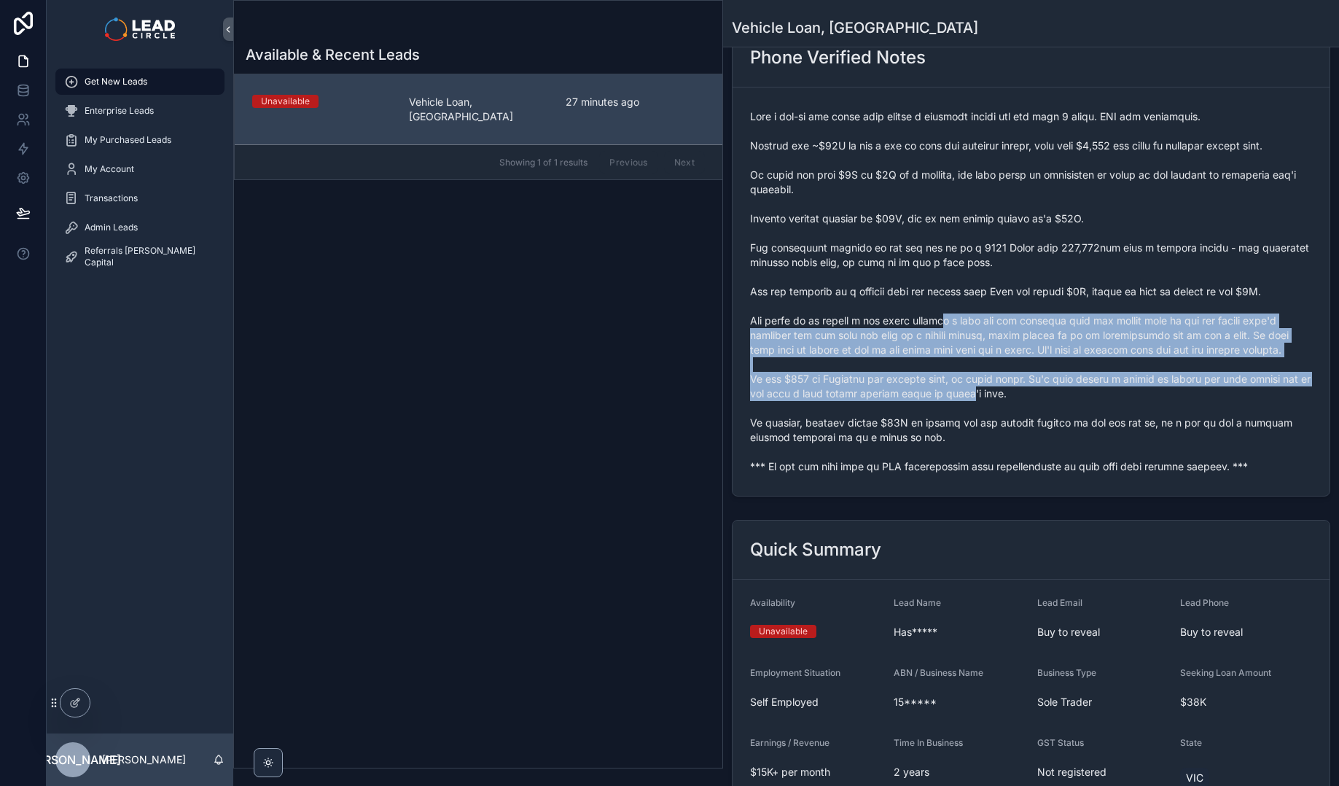
drag, startPoint x: 987, startPoint y: 388, endPoint x: 992, endPoint y: 396, distance: 10.1
click at [992, 396] on span "scrollable content" at bounding box center [1031, 291] width 562 height 364
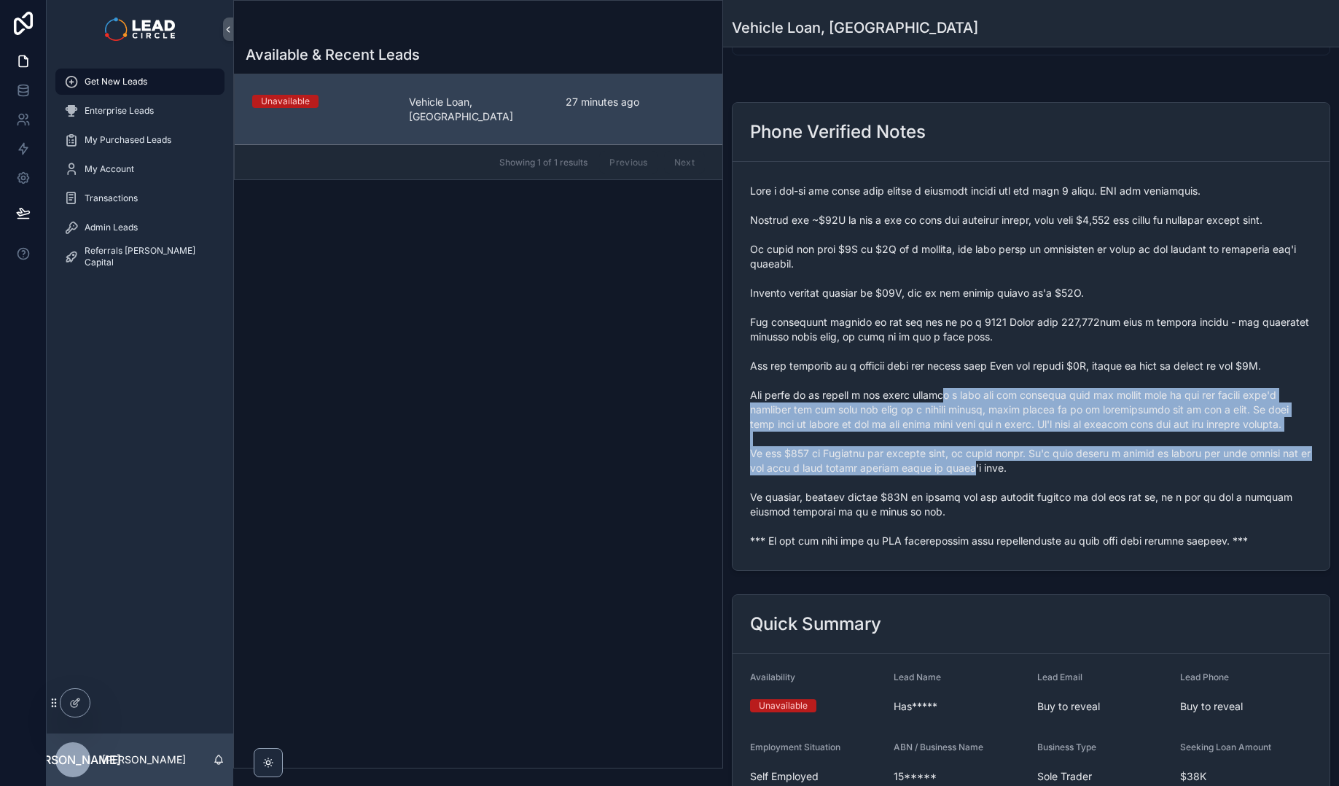
scroll to position [0, 0]
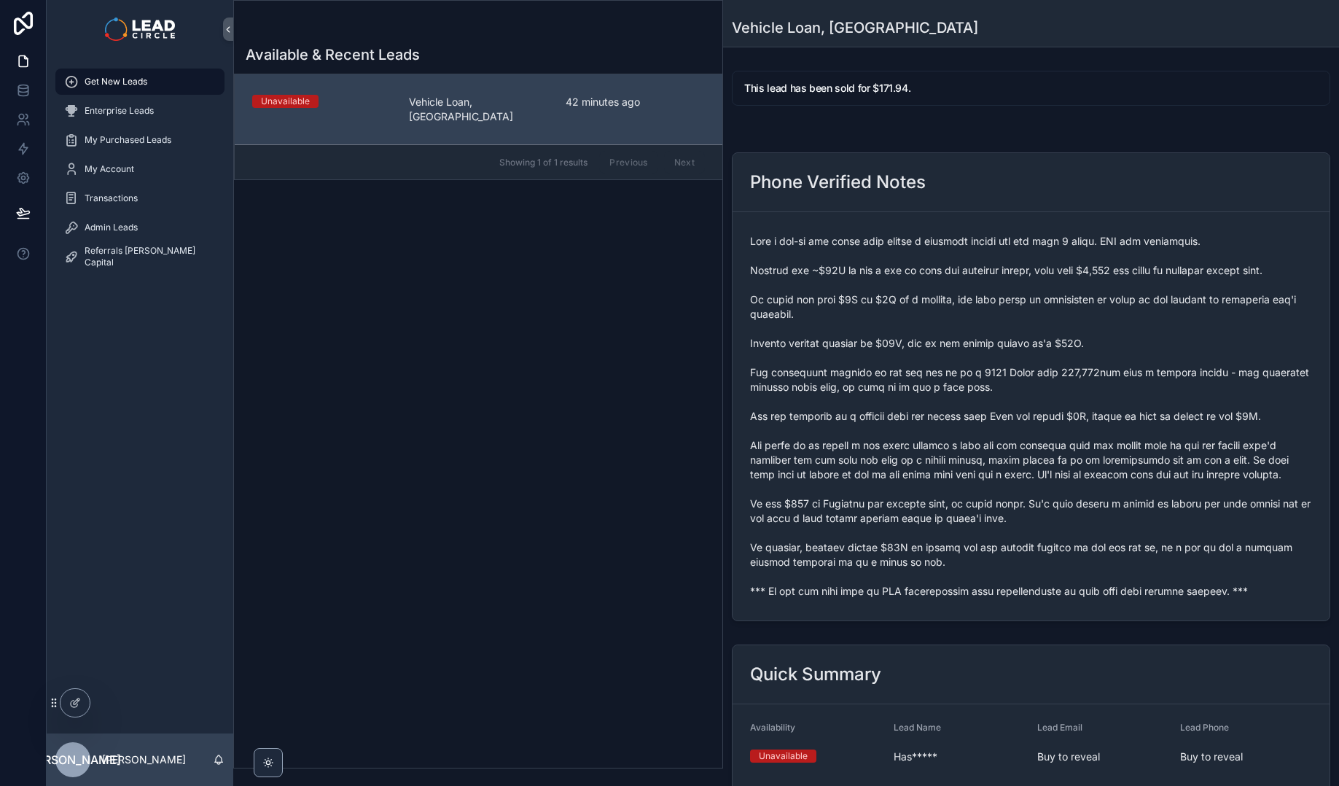
click at [925, 462] on span "scrollable content" at bounding box center [1031, 416] width 562 height 364
